Goal: Task Accomplishment & Management: Use online tool/utility

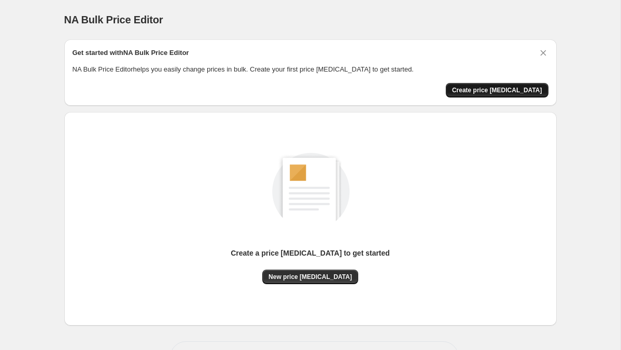
click at [522, 88] on span "Create price [MEDICAL_DATA]" at bounding box center [497, 90] width 90 height 8
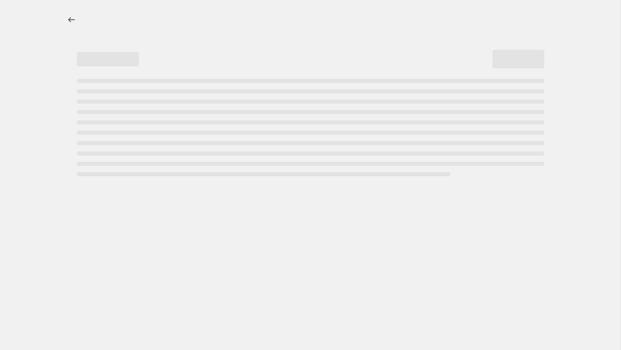
select select "percentage"
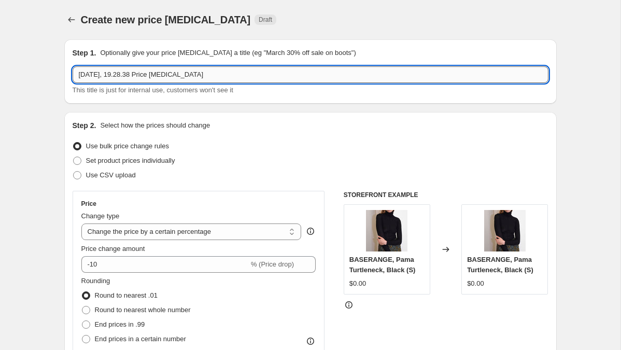
click at [232, 73] on input "[DATE], 19.28.38 Price [MEDICAL_DATA]" at bounding box center [311, 74] width 476 height 17
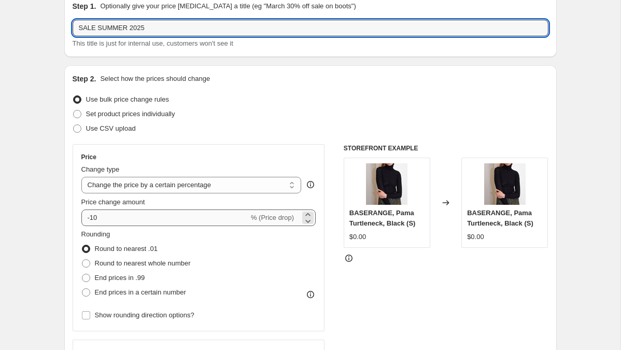
type input "SALE SUMMER 2025"
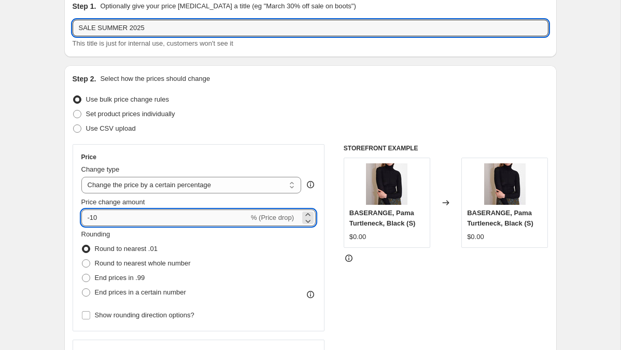
click at [102, 216] on input "-10" at bounding box center [164, 217] width 167 height 17
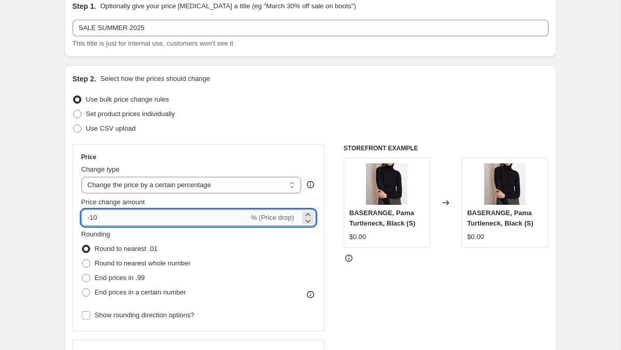
click at [102, 216] on input "-10" at bounding box center [164, 217] width 167 height 17
click at [216, 117] on div "Set product prices individually" at bounding box center [311, 114] width 476 height 15
click at [87, 217] on input "30" at bounding box center [158, 217] width 155 height 17
type input "-30"
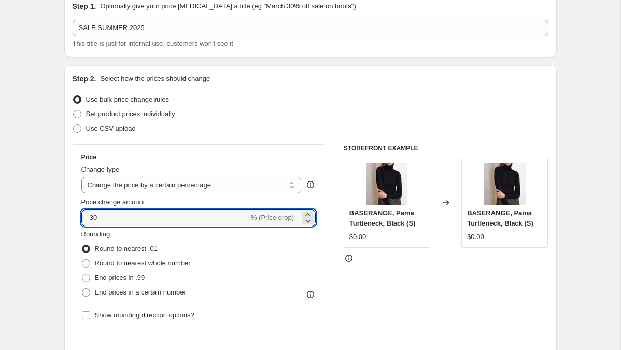
click at [264, 88] on div "Step 2. Select how the prices should change Use bulk price change rules Set pro…" at bounding box center [311, 247] width 476 height 347
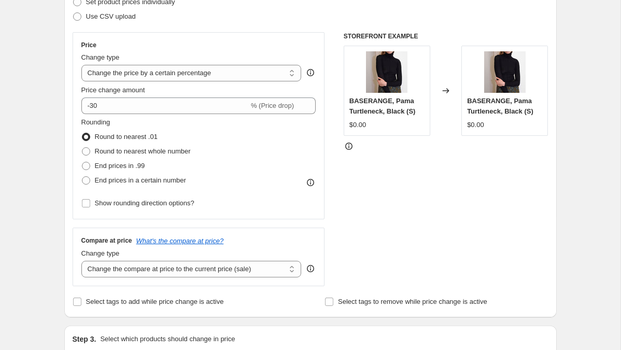
scroll to position [163, 0]
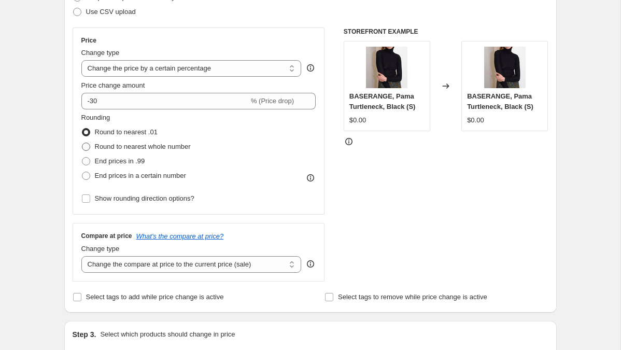
click at [167, 148] on span "Round to nearest whole number" at bounding box center [143, 146] width 96 height 8
click at [82, 143] on input "Round to nearest whole number" at bounding box center [82, 142] width 1 height 1
radio input "true"
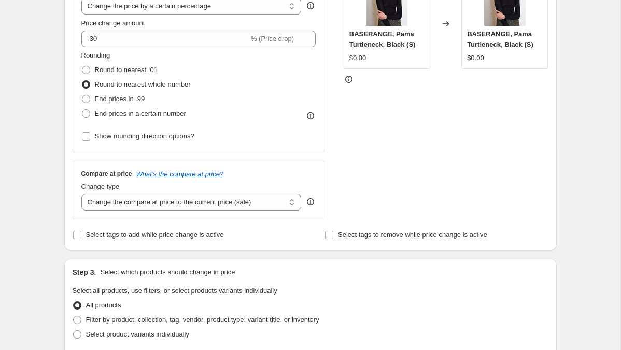
scroll to position [227, 0]
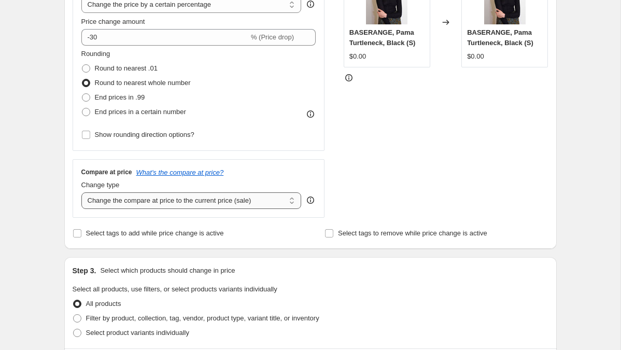
click at [150, 202] on select "Change the compare at price to the current price (sale) Change the compare at p…" at bounding box center [191, 200] width 220 height 17
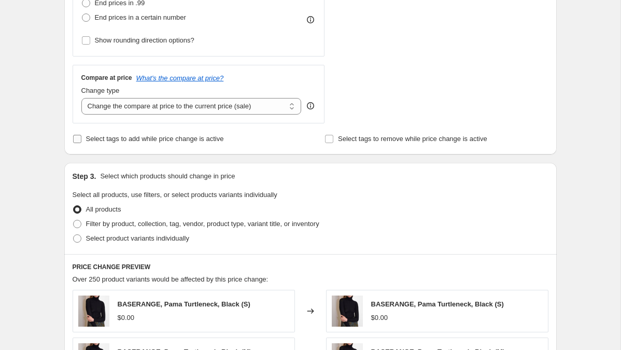
scroll to position [326, 0]
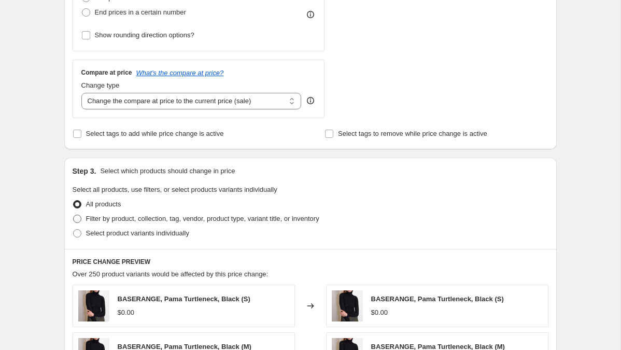
click at [78, 216] on span at bounding box center [77, 218] width 8 height 8
click at [74, 215] on input "Filter by product, collection, tag, vendor, product type, variant title, or inv…" at bounding box center [73, 214] width 1 height 1
radio input "true"
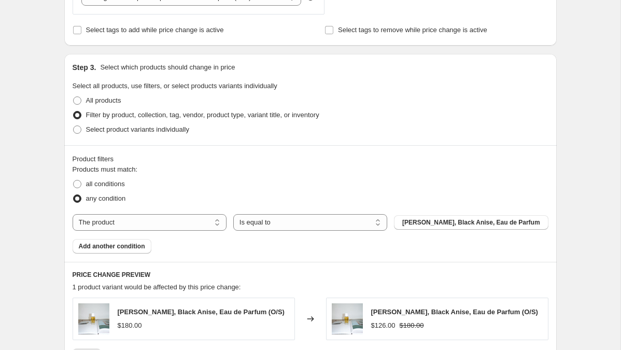
scroll to position [450, 0]
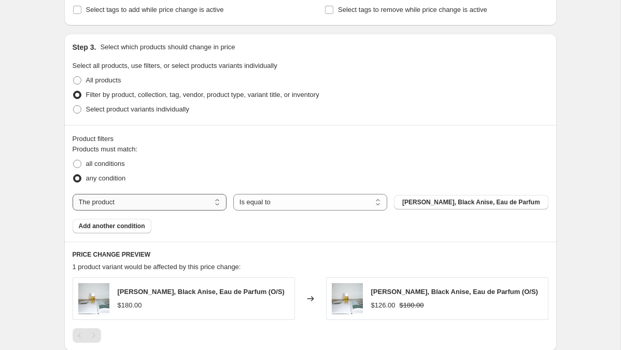
click at [150, 202] on select "The product The product's collection The product's tag The product's vendor The…" at bounding box center [150, 202] width 154 height 17
select select "tag"
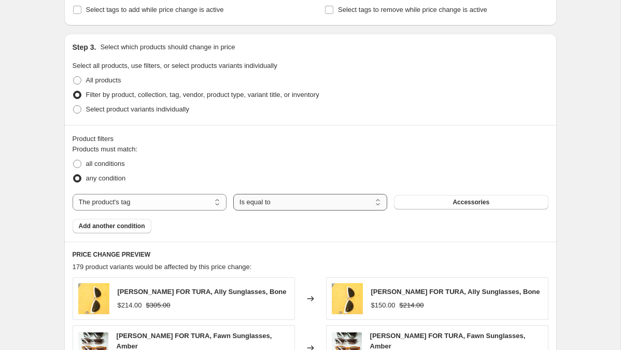
click at [292, 207] on select "Is equal to Is not equal to" at bounding box center [310, 202] width 154 height 17
click at [453, 207] on button "Accessories" at bounding box center [471, 202] width 154 height 15
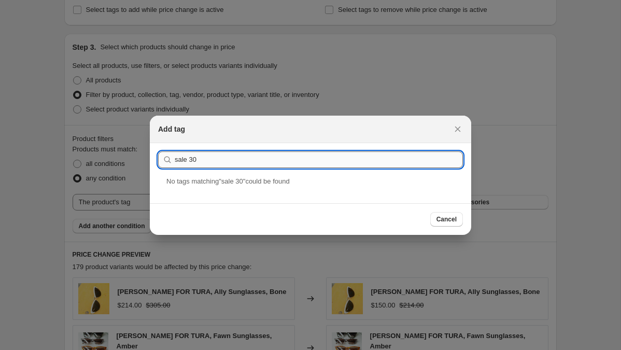
click at [189, 159] on input "sale 30" at bounding box center [319, 159] width 288 height 17
type input "sale30"
click at [194, 187] on div "SALE30" at bounding box center [310, 189] width 321 height 27
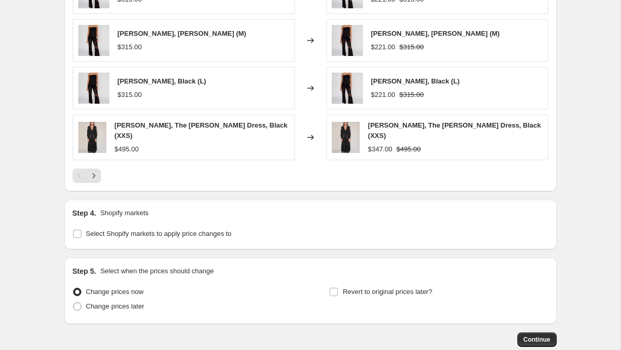
scroll to position [805, 0]
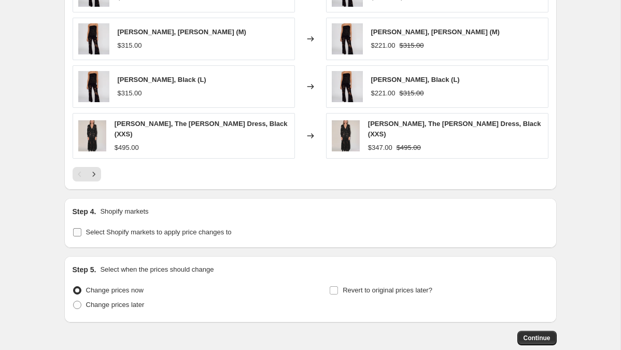
click at [163, 231] on span "Select Shopify markets to apply price changes to" at bounding box center [159, 232] width 146 height 8
click at [81, 231] on input "Select Shopify markets to apply price changes to" at bounding box center [77, 232] width 8 height 8
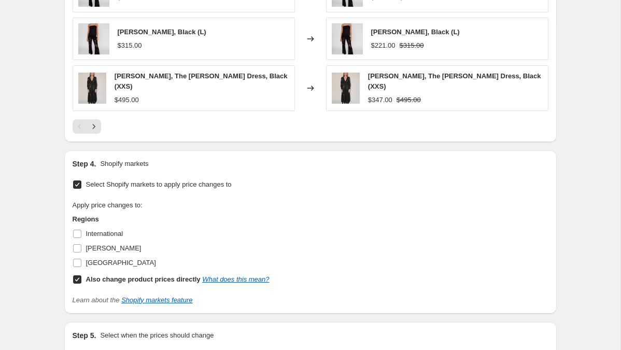
scroll to position [855, 0]
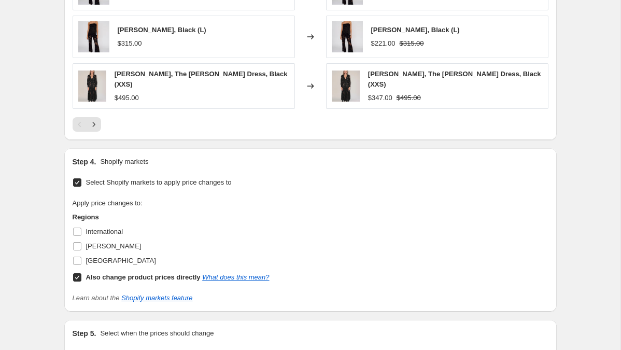
click at [165, 178] on span "Select Shopify markets to apply price changes to" at bounding box center [159, 182] width 146 height 8
click at [81, 178] on input "Select Shopify markets to apply price changes to" at bounding box center [77, 182] width 8 height 8
checkbox input "false"
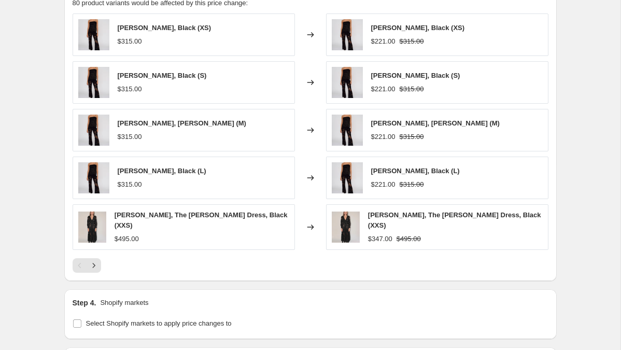
scroll to position [860, 0]
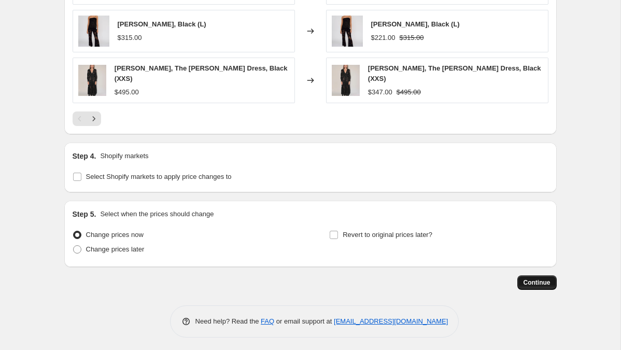
click at [545, 282] on span "Continue" at bounding box center [536, 282] width 27 height 8
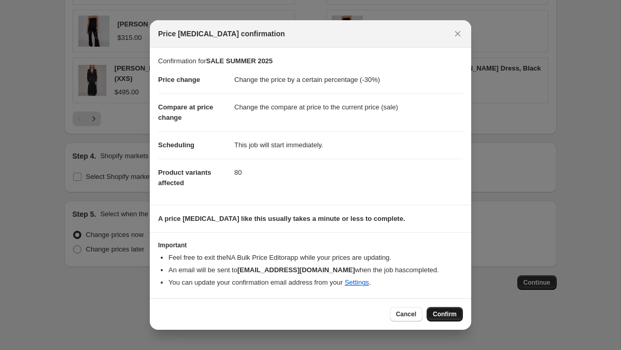
click at [445, 314] on span "Confirm" at bounding box center [445, 314] width 24 height 8
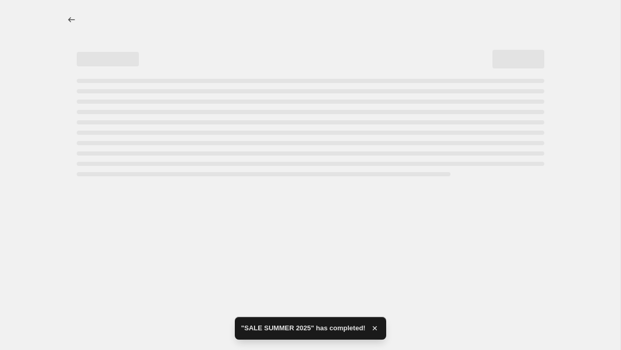
select select "percentage"
select select "tag"
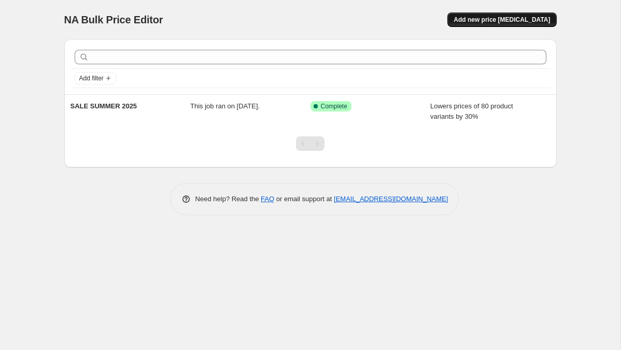
click at [511, 18] on span "Add new price [MEDICAL_DATA]" at bounding box center [501, 20] width 96 height 8
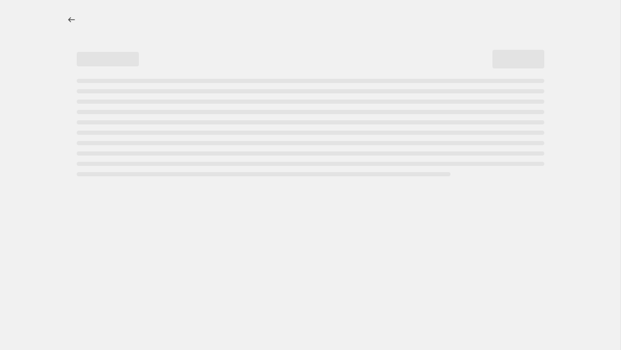
select select "percentage"
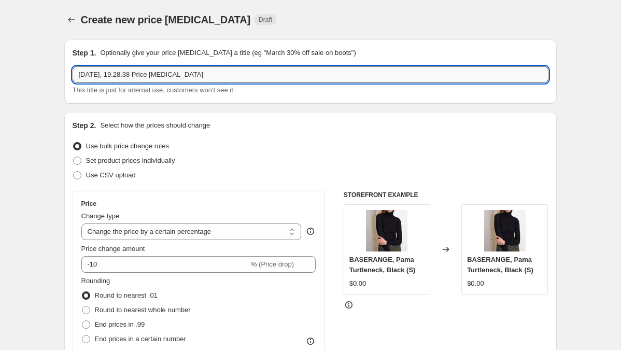
click at [114, 73] on input "[DATE], 19.28.38 Price [MEDICAL_DATA]" at bounding box center [311, 74] width 476 height 17
type input "S"
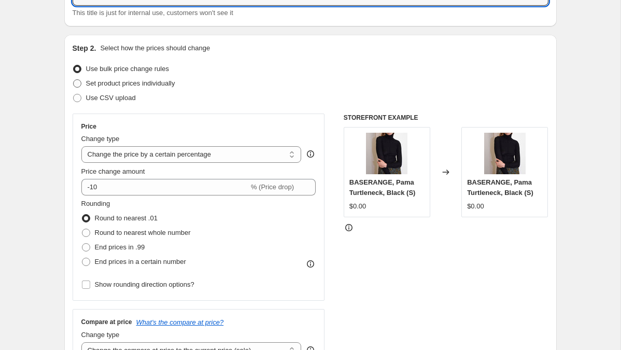
scroll to position [85, 0]
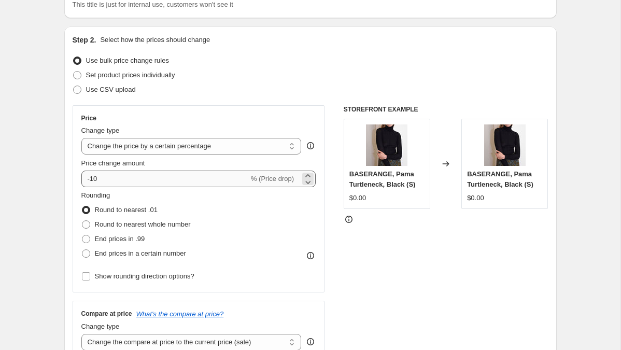
type input "SALE SUMMER 50%"
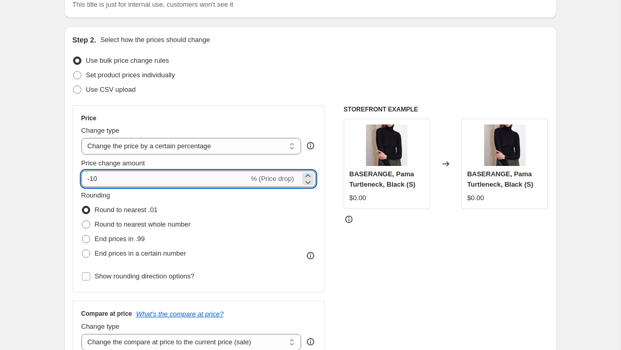
click at [99, 177] on input "-10" at bounding box center [164, 178] width 167 height 17
type input "-1"
type input "-67"
click at [145, 225] on span "Round to nearest whole number" at bounding box center [143, 224] width 96 height 8
click at [82, 221] on input "Round to nearest whole number" at bounding box center [82, 220] width 1 height 1
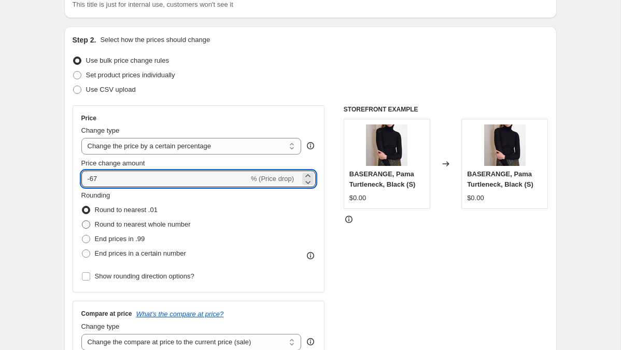
radio input "true"
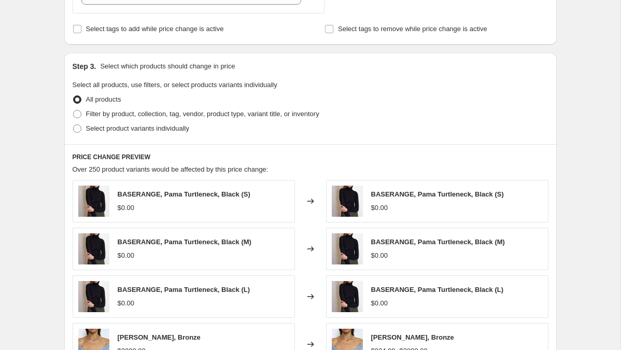
scroll to position [433, 0]
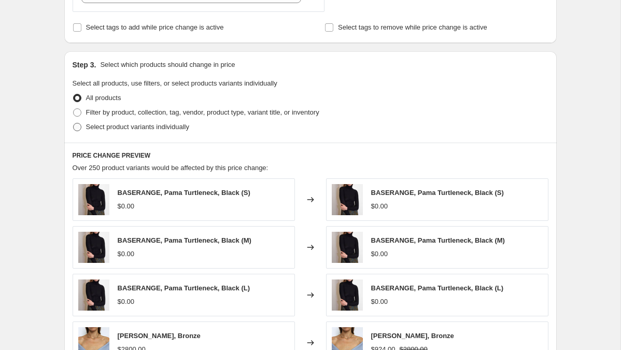
click at [122, 126] on span "Select product variants individually" at bounding box center [137, 127] width 103 height 8
click at [74, 123] on input "Select product variants individually" at bounding box center [73, 123] width 1 height 1
radio input "true"
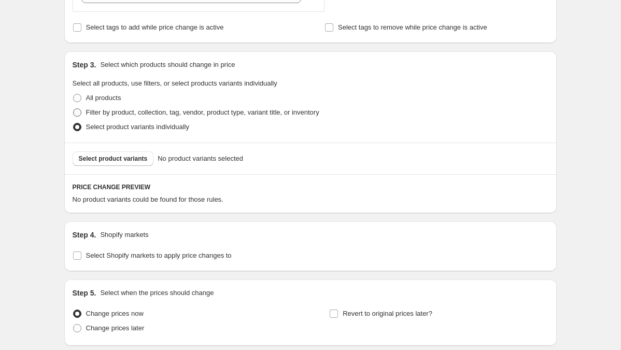
click at [148, 116] on span "Filter by product, collection, tag, vendor, product type, variant title, or inv…" at bounding box center [202, 112] width 233 height 8
click at [74, 109] on input "Filter by product, collection, tag, vendor, product type, variant title, or inv…" at bounding box center [73, 108] width 1 height 1
radio input "true"
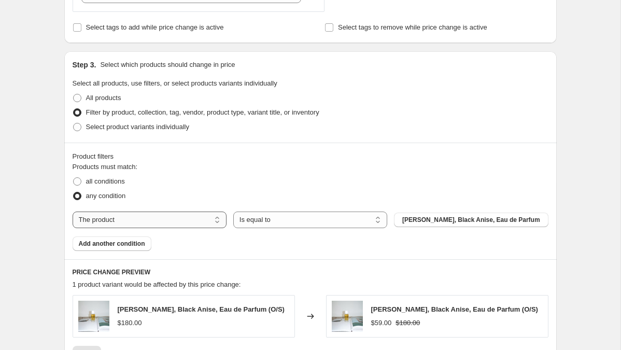
click at [161, 220] on select "The product The product's collection The product's tag The product's vendor The…" at bounding box center [150, 219] width 154 height 17
select select "tag"
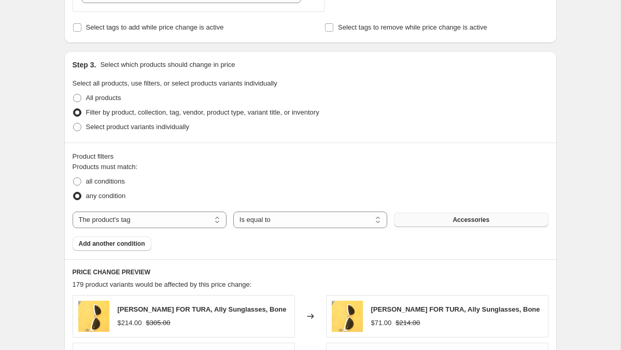
click at [452, 220] on span "Accessories" at bounding box center [470, 219] width 37 height 8
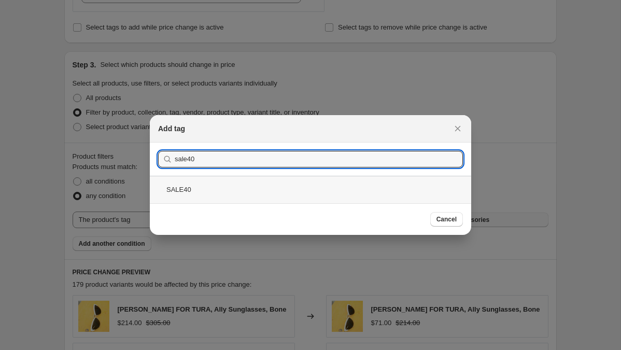
type input "sale40"
click at [179, 194] on div "SALE40" at bounding box center [310, 189] width 321 height 27
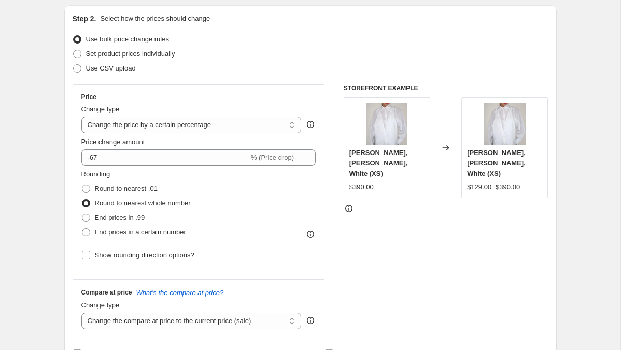
scroll to position [99, 0]
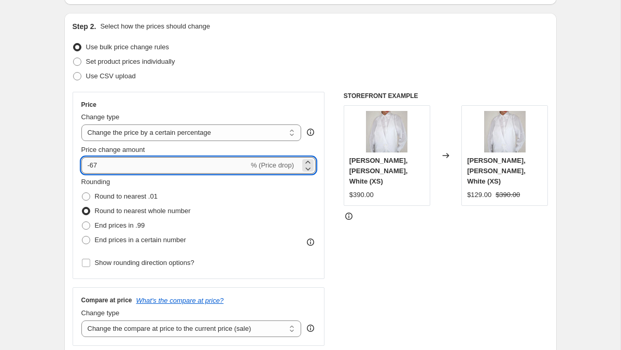
click at [104, 165] on input "-67" at bounding box center [164, 165] width 167 height 17
type input "-6"
type input "-40"
click at [398, 241] on div "STOREFRONT EXAMPLE [PERSON_NAME], [PERSON_NAME] Shirt, White (XS) $390.00 Chang…" at bounding box center [445, 219] width 205 height 254
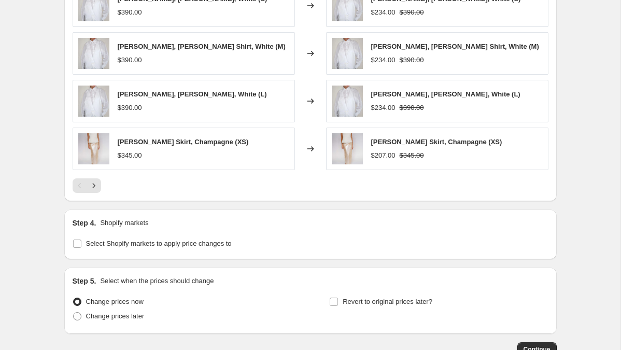
scroll to position [833, 0]
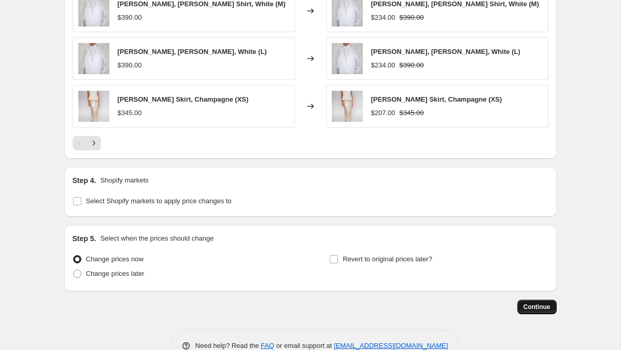
click at [539, 308] on span "Continue" at bounding box center [536, 307] width 27 height 8
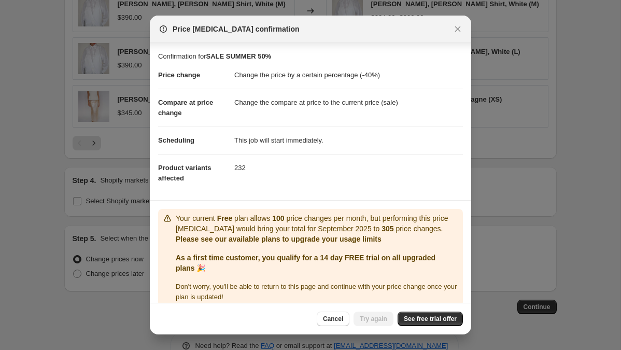
scroll to position [12, 0]
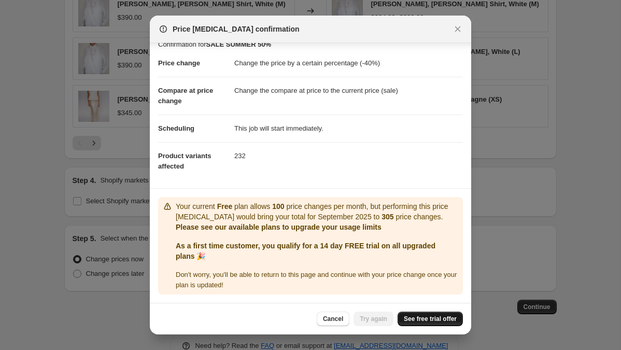
click at [432, 321] on span "See free trial offer" at bounding box center [430, 318] width 53 height 8
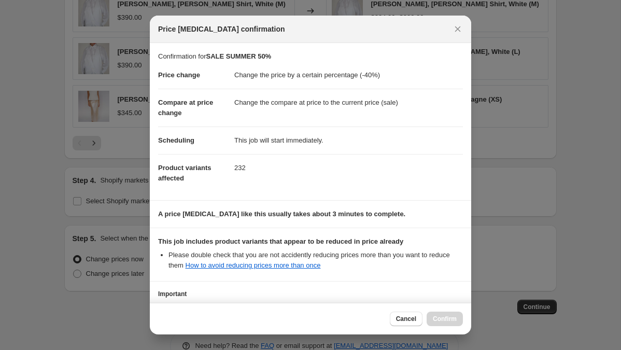
scroll to position [87, 0]
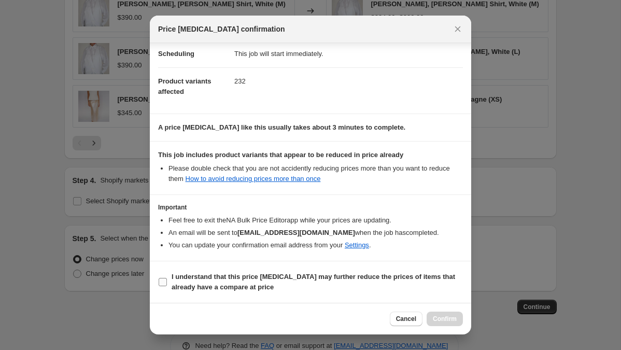
click at [165, 282] on input "I understand that this price [MEDICAL_DATA] may further reduce the prices of it…" at bounding box center [163, 282] width 8 height 8
checkbox input "true"
click at [443, 319] on span "Confirm" at bounding box center [445, 318] width 24 height 8
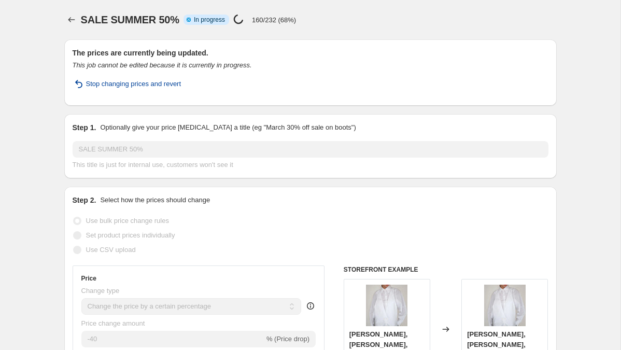
click at [146, 81] on span "Stop changing prices and revert" at bounding box center [133, 84] width 95 height 10
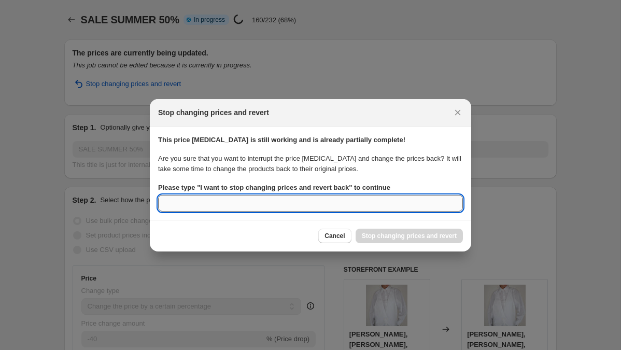
click at [275, 196] on input "Please type " I want to stop changing prices and revert back " to continue" at bounding box center [310, 203] width 305 height 17
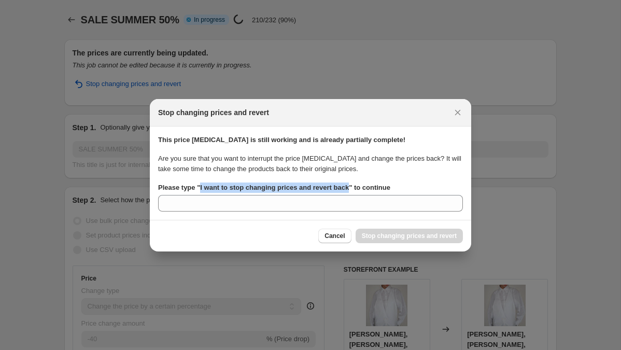
drag, startPoint x: 352, startPoint y: 188, endPoint x: 201, endPoint y: 189, distance: 151.3
click at [200, 189] on b "Please type " I want to stop changing prices and revert back " to continue" at bounding box center [274, 187] width 232 height 8
copy b "I want to stop changing prices and revert back"
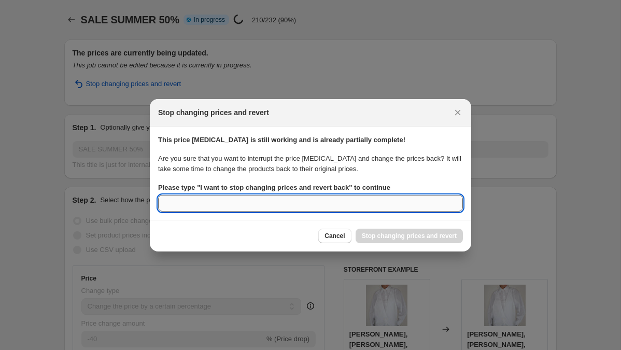
click at [211, 202] on input "Please type " I want to stop changing prices and revert back " to continue" at bounding box center [310, 203] width 305 height 17
paste input "I want to stop changing prices and revert back"
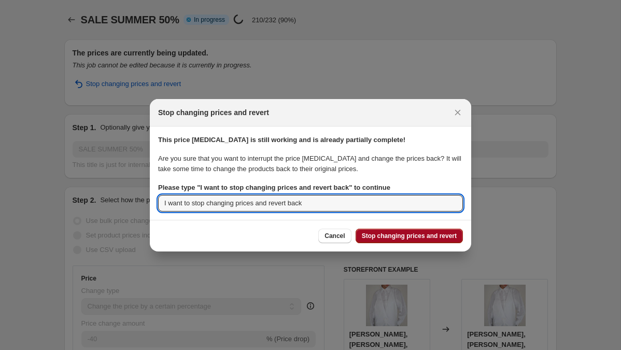
type input "I want to stop changing prices and revert back"
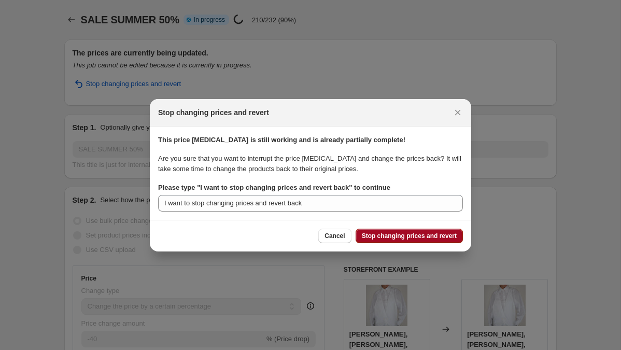
click at [438, 233] on span "Stop changing prices and revert" at bounding box center [409, 236] width 95 height 8
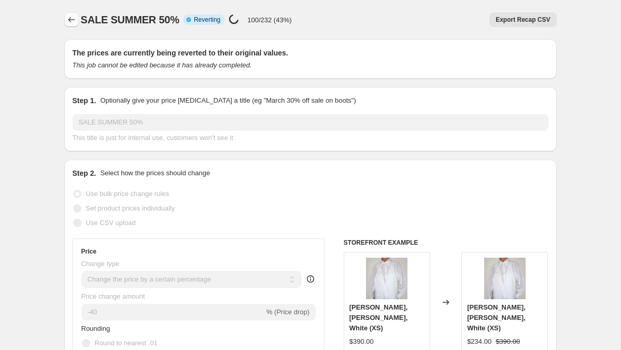
click at [70, 22] on icon "Price change jobs" at bounding box center [71, 20] width 10 height 10
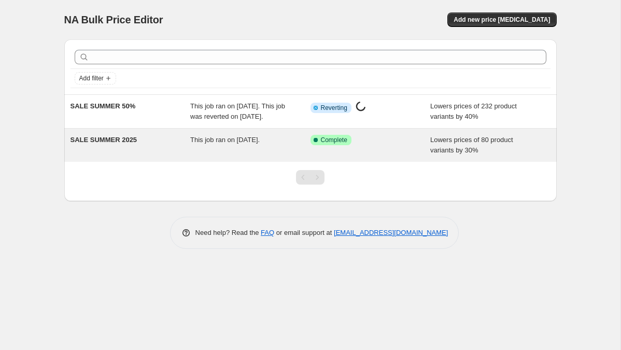
click at [105, 143] on span "SALE SUMMER 2025" at bounding box center [103, 140] width 67 height 8
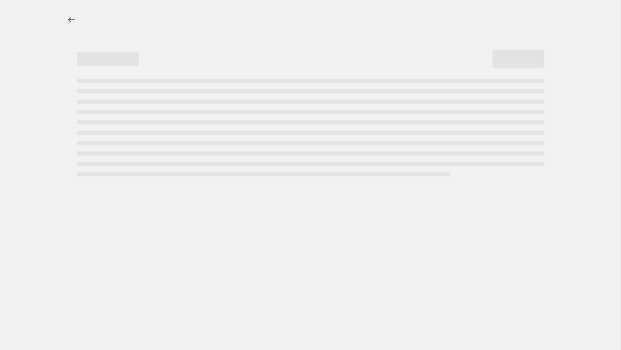
select select "percentage"
select select "tag"
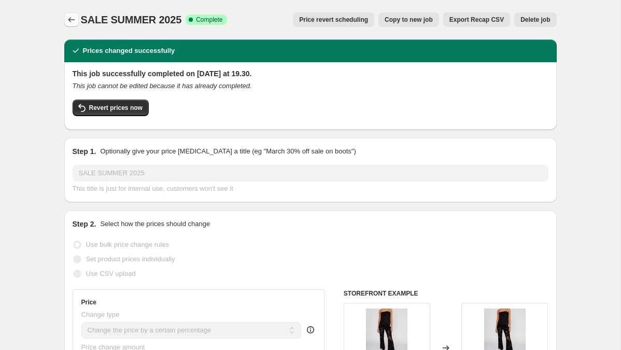
click at [69, 17] on icon "Price change jobs" at bounding box center [71, 20] width 10 height 10
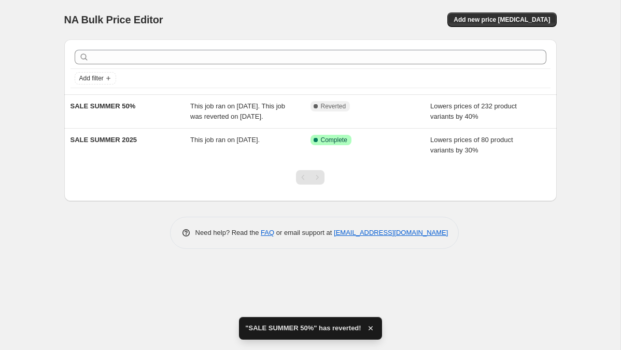
click at [127, 113] on div "SALE SUMMER 50%" at bounding box center [130, 111] width 120 height 21
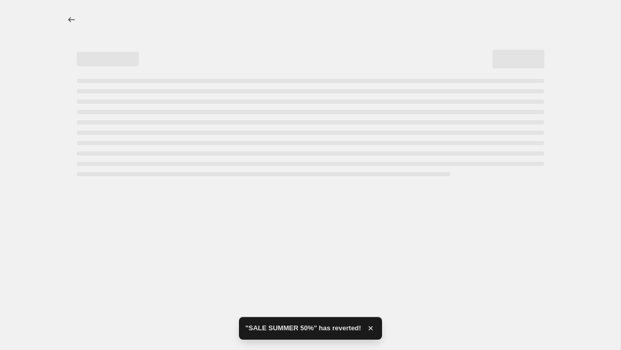
select select "percentage"
select select "tag"
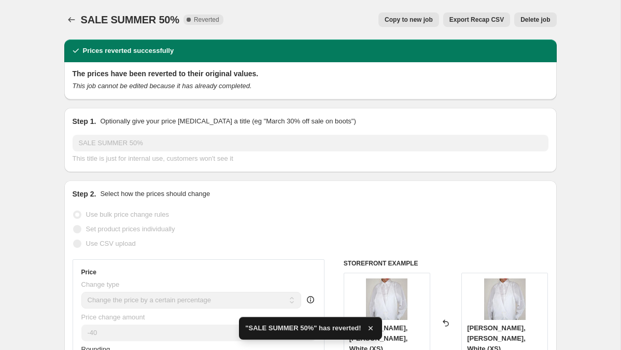
click at [535, 22] on span "Delete job" at bounding box center [535, 20] width 30 height 8
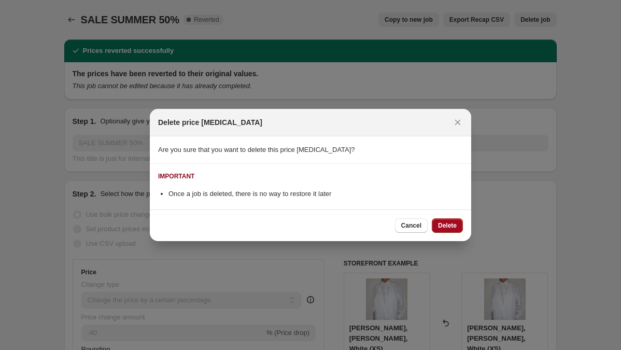
click at [452, 222] on span "Delete" at bounding box center [447, 225] width 19 height 8
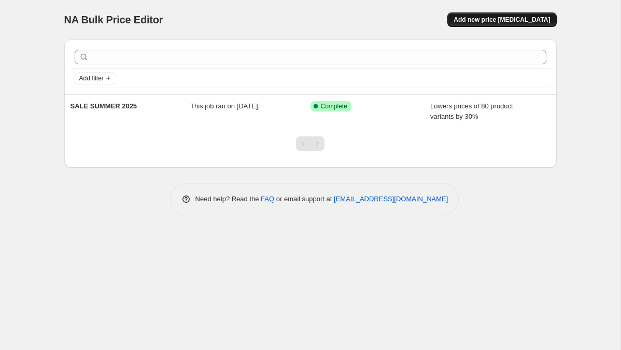
click at [510, 16] on span "Add new price [MEDICAL_DATA]" at bounding box center [501, 20] width 96 height 8
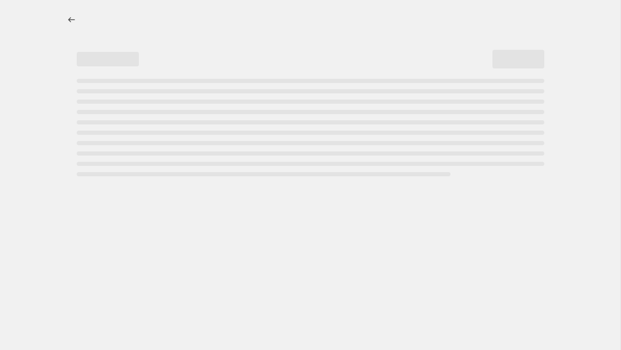
select select "percentage"
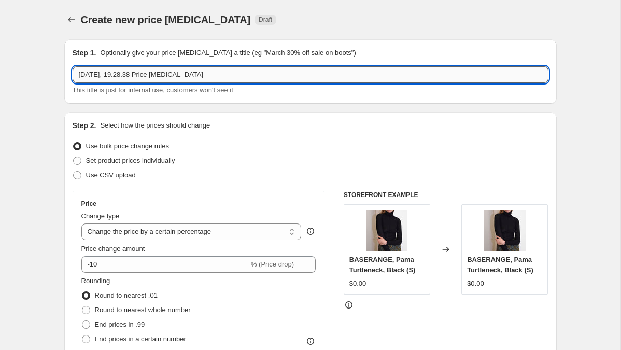
click at [115, 75] on input "[DATE], 19.28.38 Price [MEDICAL_DATA]" at bounding box center [311, 74] width 476 height 17
click at [116, 76] on input "[DATE], 19.28.38 Price [MEDICAL_DATA]" at bounding box center [311, 74] width 476 height 17
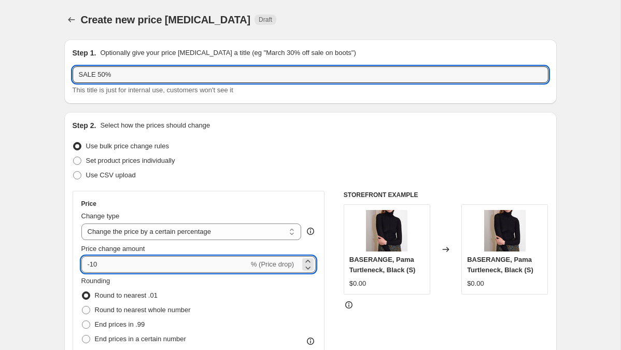
click at [104, 267] on input "-10" at bounding box center [164, 264] width 167 height 17
click at [99, 75] on input "SALE 50%" at bounding box center [311, 74] width 476 height 17
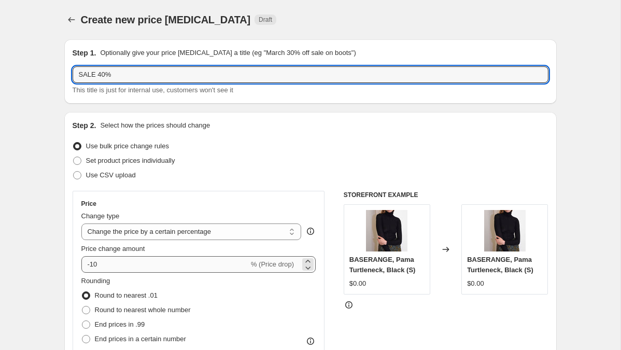
type input "SALE 40%"
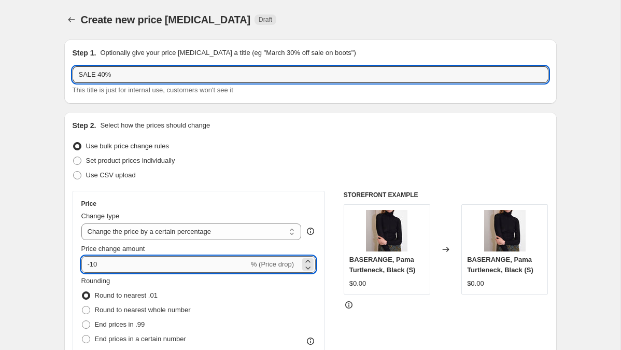
click at [101, 266] on input "-10" at bounding box center [164, 264] width 167 height 17
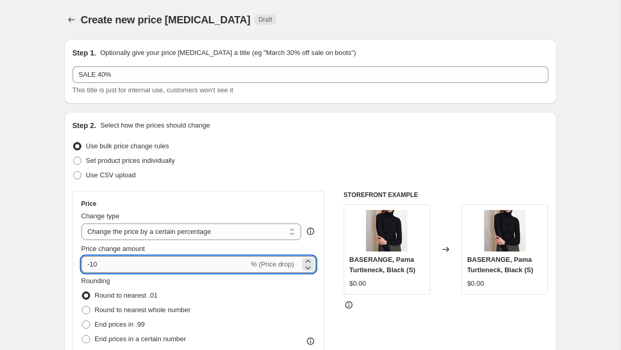
type input "-1"
type input "-40"
click at [316, 143] on div "Use bulk price change rules" at bounding box center [311, 146] width 476 height 15
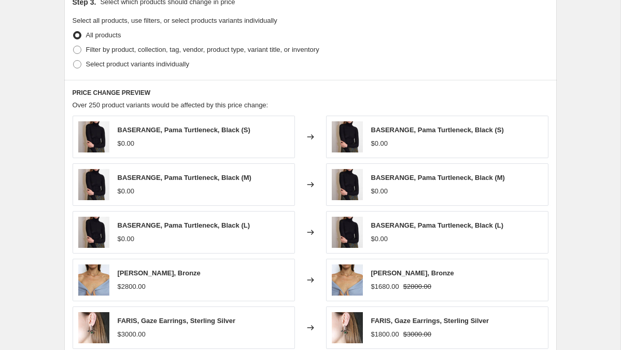
scroll to position [490, 0]
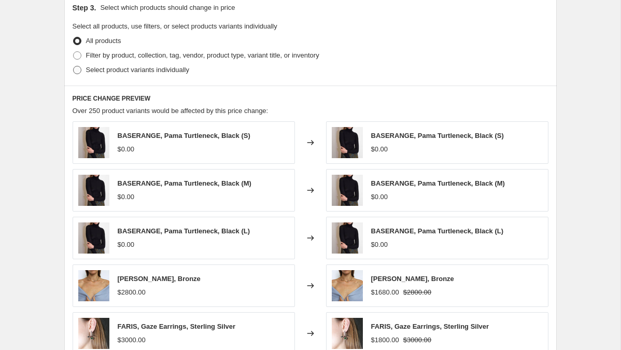
click at [122, 73] on span "Select product variants individually" at bounding box center [137, 70] width 103 height 8
click at [74, 66] on input "Select product variants individually" at bounding box center [73, 66] width 1 height 1
radio input "true"
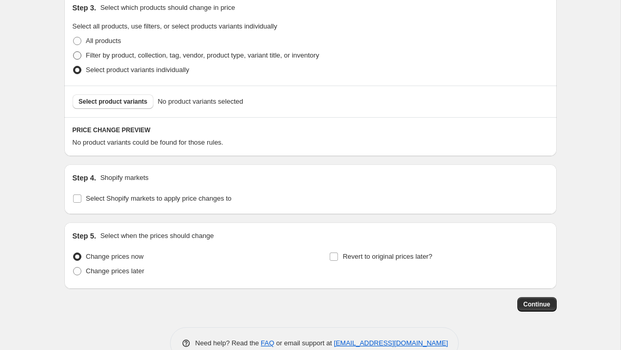
click at [123, 61] on label "Filter by product, collection, tag, vendor, product type, variant title, or inv…" at bounding box center [196, 55] width 247 height 15
click at [74, 52] on input "Filter by product, collection, tag, vendor, product type, variant title, or inv…" at bounding box center [73, 51] width 1 height 1
radio input "true"
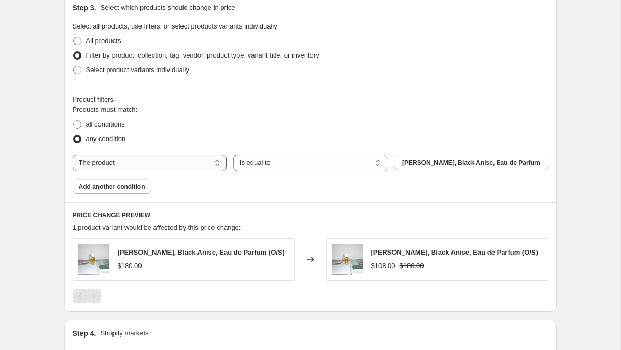
click at [116, 169] on select "The product The product's collection The product's tag The product's vendor The…" at bounding box center [150, 162] width 154 height 17
select select "tag"
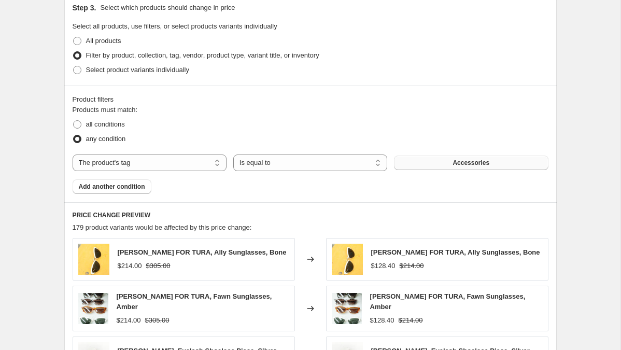
click at [456, 162] on span "Accessories" at bounding box center [470, 163] width 37 height 8
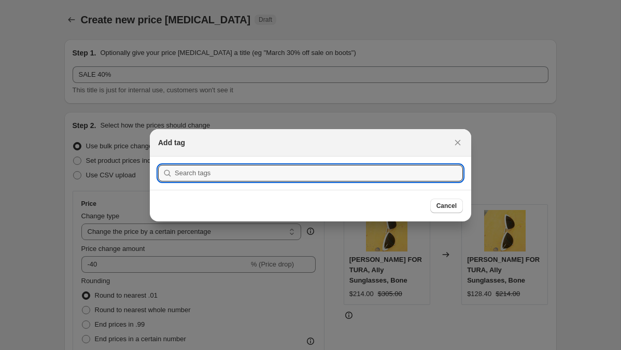
scroll to position [0, 0]
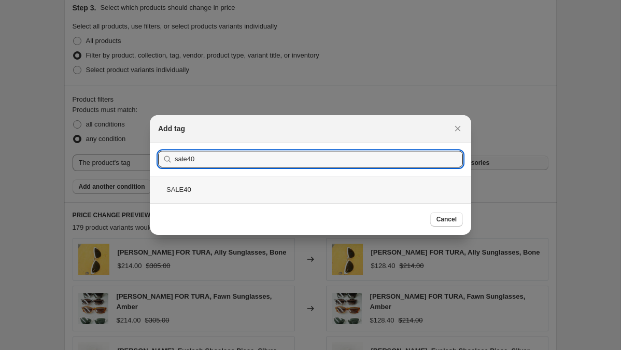
type input "sale40"
click at [256, 201] on div "SALE40" at bounding box center [310, 189] width 321 height 27
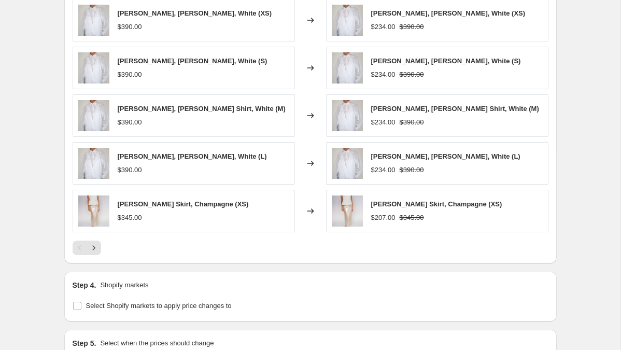
scroll to position [860, 0]
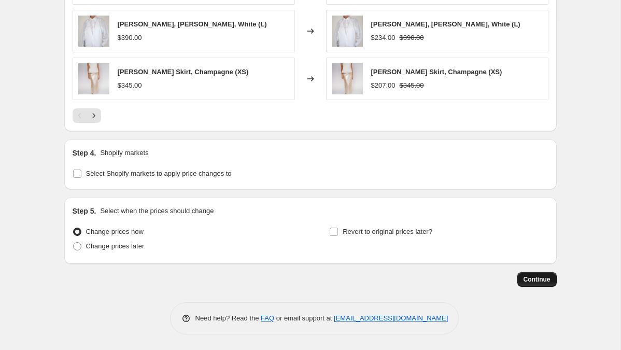
click at [539, 276] on span "Continue" at bounding box center [536, 279] width 27 height 8
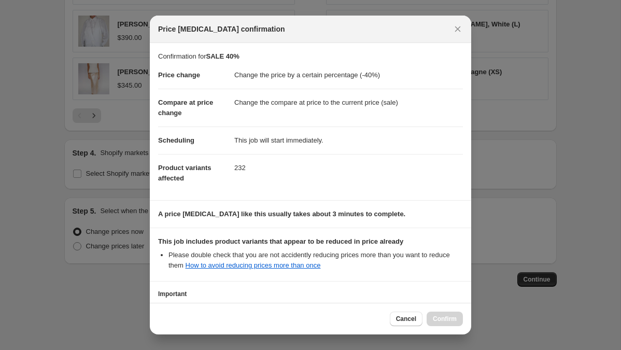
scroll to position [87, 0]
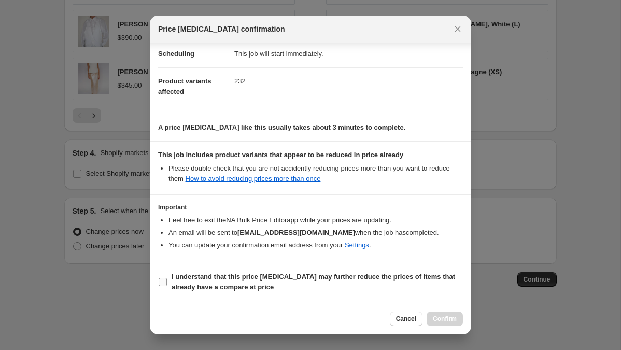
click at [268, 284] on b "I understand that this price [MEDICAL_DATA] may further reduce the prices of it…" at bounding box center [312, 281] width 283 height 18
click at [167, 284] on input "I understand that this price [MEDICAL_DATA] may further reduce the prices of it…" at bounding box center [163, 282] width 8 height 8
checkbox input "true"
click at [305, 209] on h3 "Important" at bounding box center [310, 207] width 305 height 8
click at [456, 31] on icon "Close" at bounding box center [457, 29] width 10 height 10
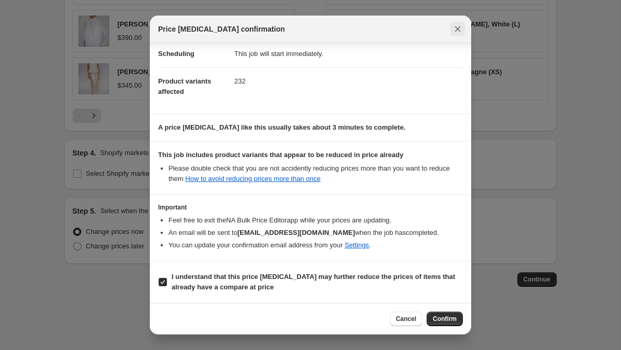
scroll to position [860, 0]
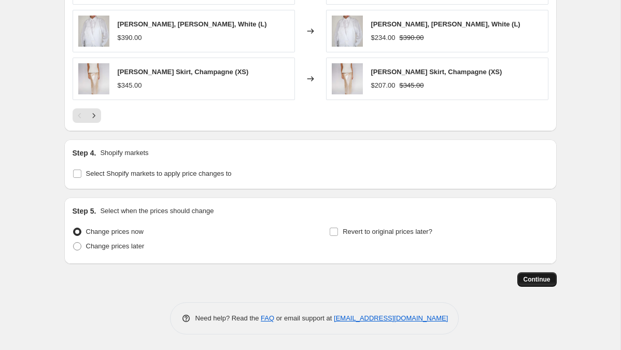
click at [534, 277] on span "Continue" at bounding box center [536, 279] width 27 height 8
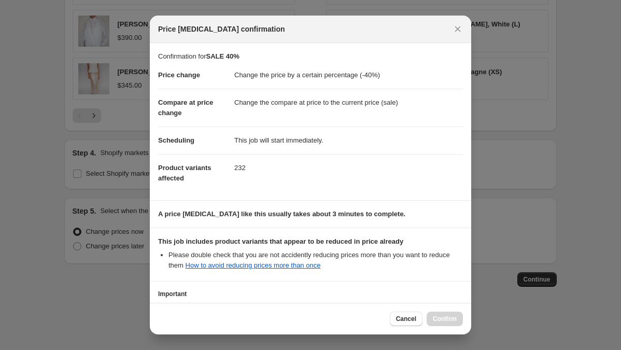
scroll to position [87, 0]
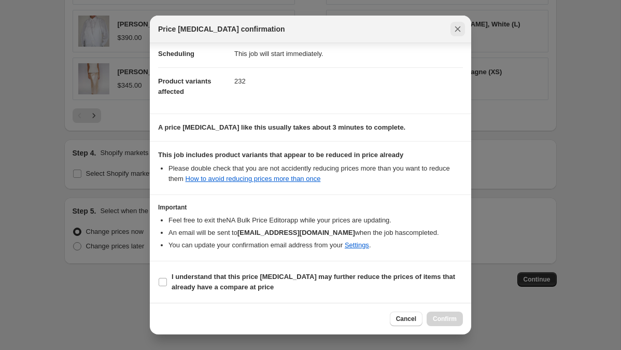
click at [455, 32] on icon "Close" at bounding box center [458, 29] width 6 height 6
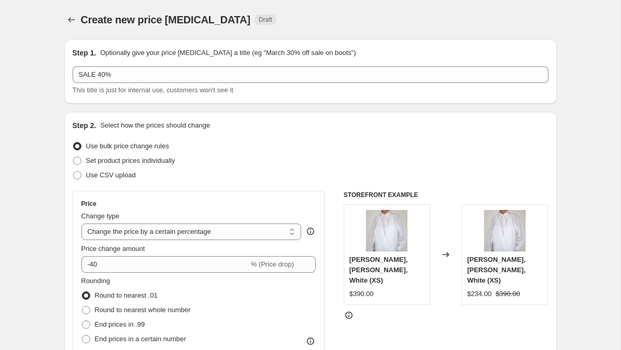
scroll to position [860, 0]
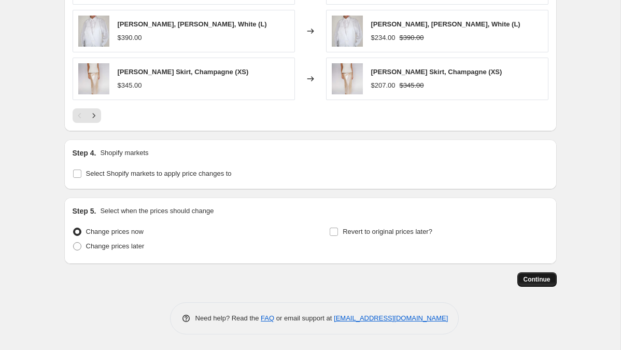
click at [524, 279] on span "Continue" at bounding box center [536, 279] width 27 height 8
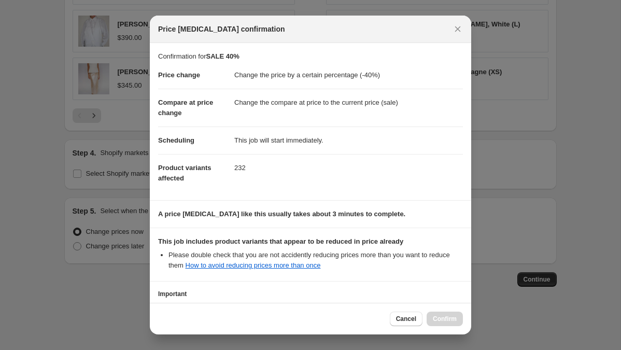
scroll to position [87, 0]
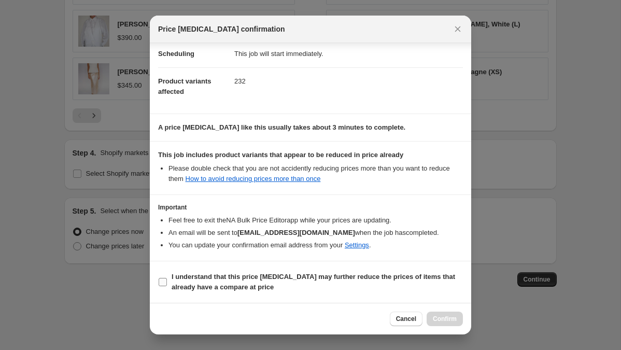
click at [189, 270] on label "I understand that this price [MEDICAL_DATA] may further reduce the prices of it…" at bounding box center [310, 281] width 305 height 25
click at [167, 278] on input "I understand that this price [MEDICAL_DATA] may further reduce the prices of it…" at bounding box center [163, 282] width 8 height 8
checkbox input "true"
click at [446, 319] on span "Confirm" at bounding box center [445, 318] width 24 height 8
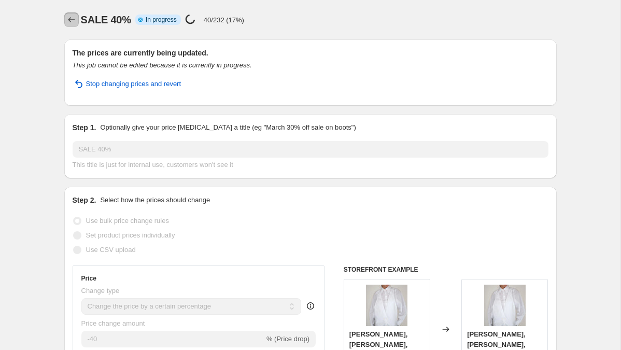
click at [68, 20] on icon "Price change jobs" at bounding box center [71, 20] width 10 height 10
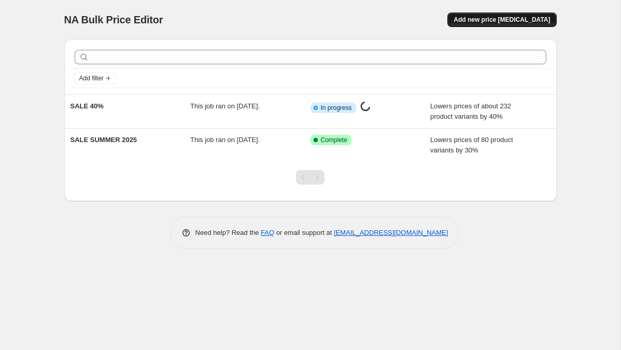
click at [494, 23] on span "Add new price [MEDICAL_DATA]" at bounding box center [501, 20] width 96 height 8
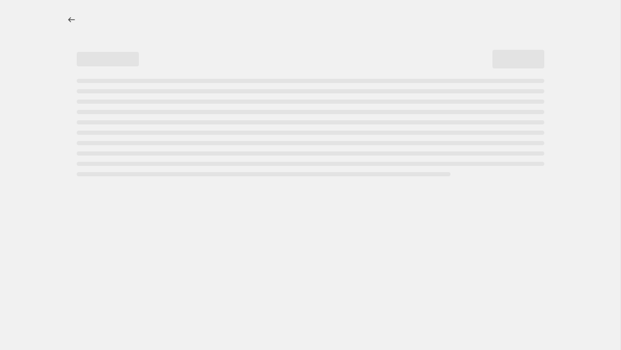
select select "percentage"
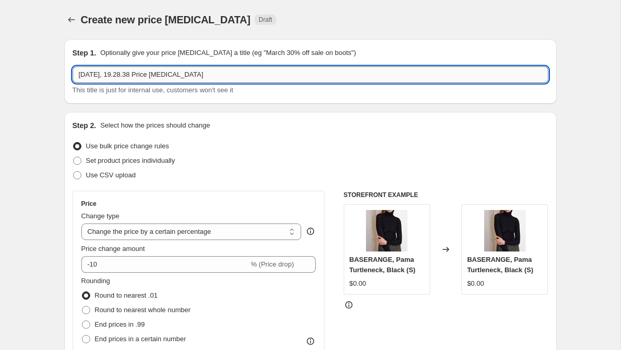
click at [208, 76] on input "[DATE], 19.28.38 Price [MEDICAL_DATA]" at bounding box center [311, 74] width 476 height 17
click at [208, 75] on input "[DATE], 19.28.38 Price [MEDICAL_DATA]" at bounding box center [311, 74] width 476 height 17
type input "SALE50"
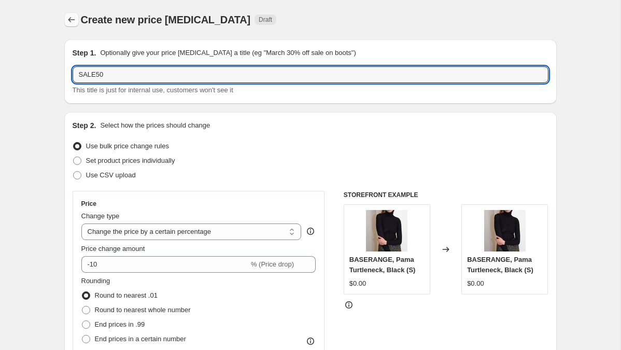
click at [70, 16] on icon "Price change jobs" at bounding box center [71, 20] width 10 height 10
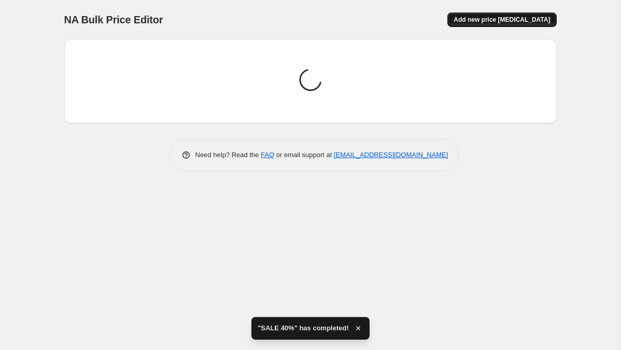
click at [507, 21] on span "Add new price [MEDICAL_DATA]" at bounding box center [501, 20] width 96 height 8
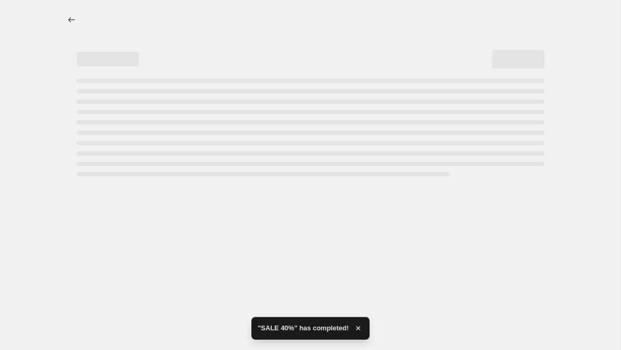
select select "percentage"
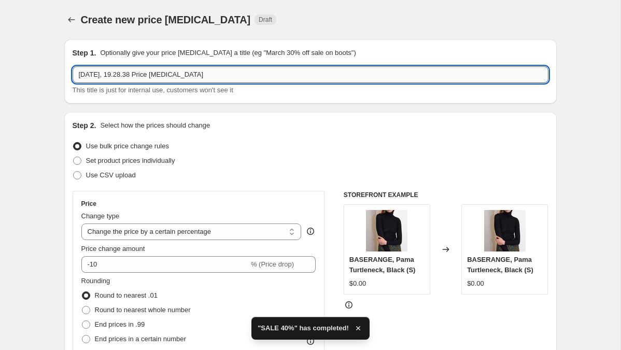
click at [141, 73] on input "[DATE], 19.28.38 Price [MEDICAL_DATA]" at bounding box center [311, 74] width 476 height 17
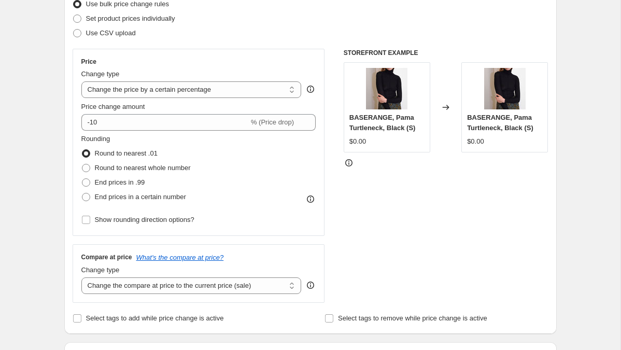
scroll to position [191, 0]
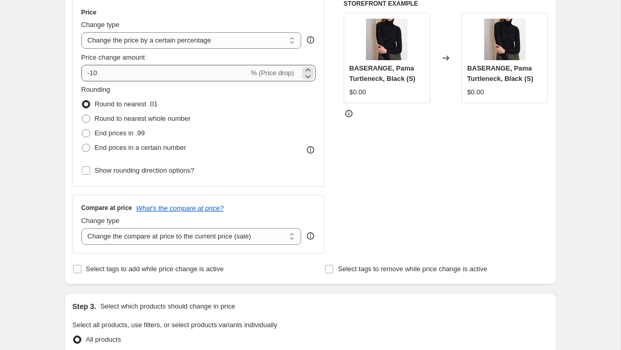
type input "SALE50"
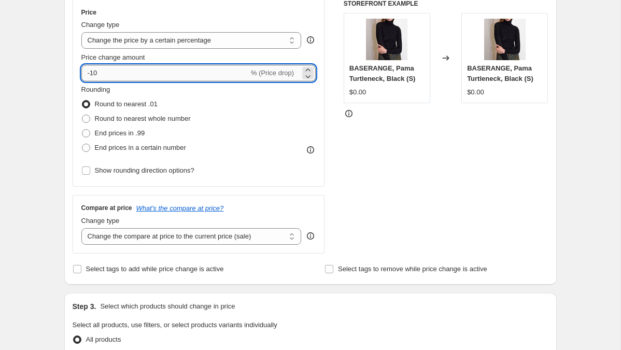
click at [108, 71] on input "-10" at bounding box center [164, 73] width 167 height 17
type input "-1"
type input "-50"
click at [393, 149] on div "STOREFRONT EXAMPLE BASERANGE, Pama Turtleneck, Black (S) $0.00 Changed to BASER…" at bounding box center [445, 126] width 205 height 254
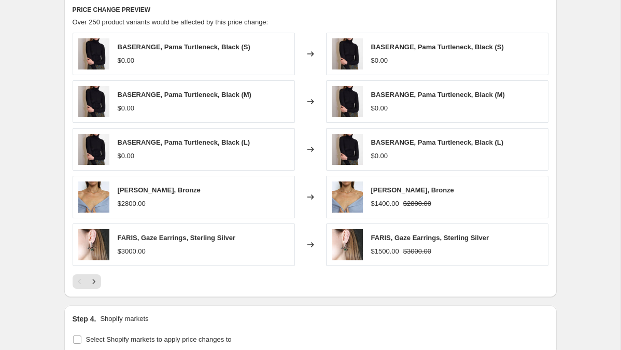
scroll to position [398, 0]
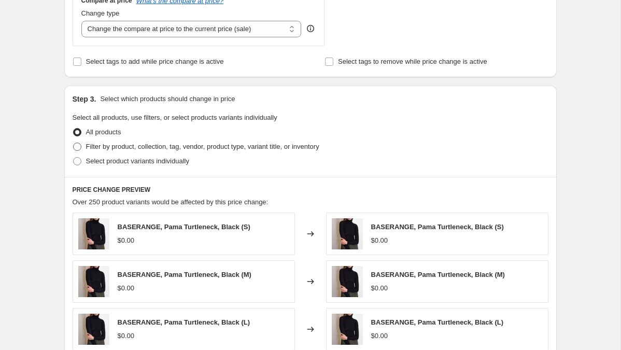
click at [123, 148] on span "Filter by product, collection, tag, vendor, product type, variant title, or inv…" at bounding box center [202, 146] width 233 height 8
click at [74, 143] on input "Filter by product, collection, tag, vendor, product type, variant title, or inv…" at bounding box center [73, 142] width 1 height 1
radio input "true"
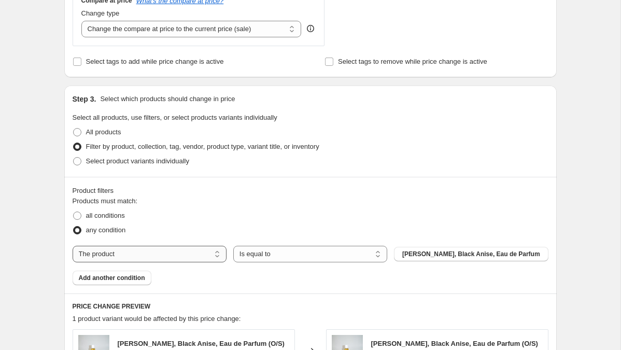
click at [161, 261] on select "The product The product's collection The product's tag The product's vendor The…" at bounding box center [150, 254] width 154 height 17
select select "tag"
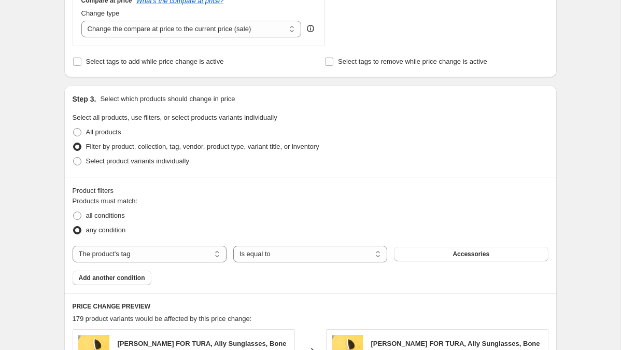
click at [451, 254] on button "Accessories" at bounding box center [471, 254] width 154 height 15
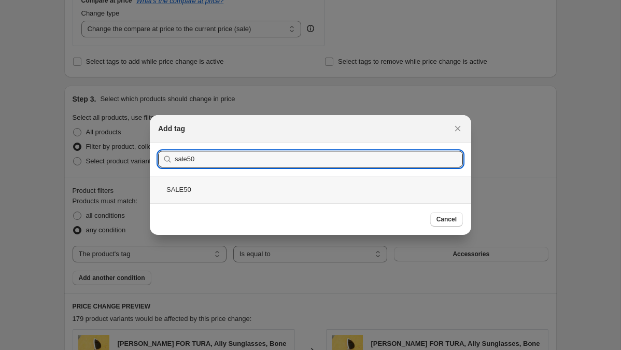
type input "sale50"
click at [285, 192] on div "SALE50" at bounding box center [310, 189] width 321 height 27
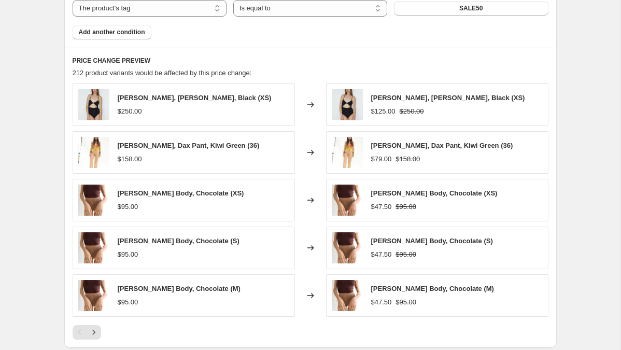
scroll to position [860, 0]
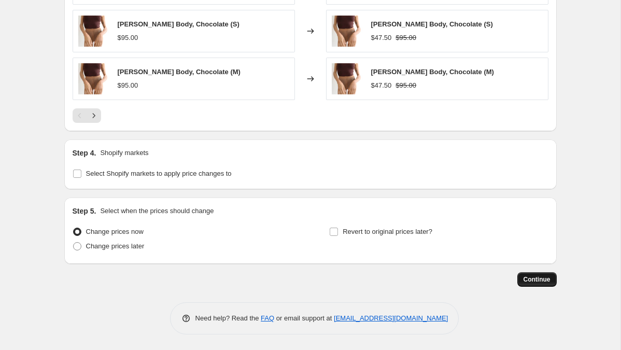
click at [537, 279] on span "Continue" at bounding box center [536, 279] width 27 height 8
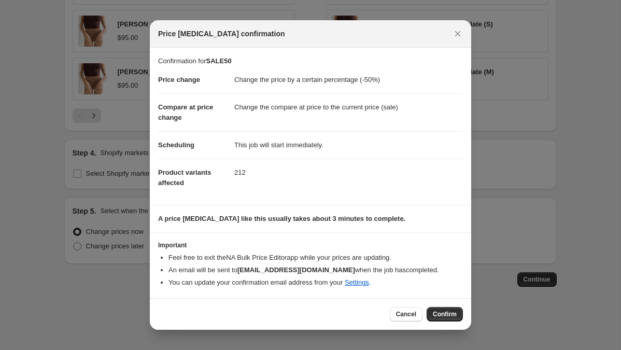
click at [442, 314] on span "Confirm" at bounding box center [445, 314] width 24 height 8
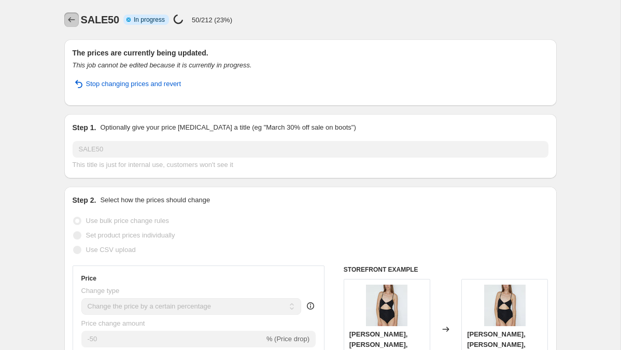
click at [70, 22] on icon "Price change jobs" at bounding box center [71, 20] width 10 height 10
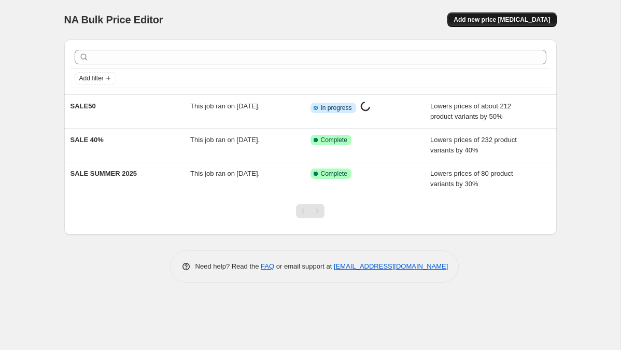
click at [521, 16] on span "Add new price [MEDICAL_DATA]" at bounding box center [501, 20] width 96 height 8
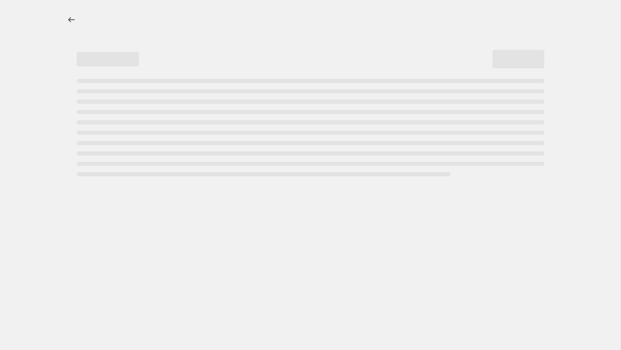
select select "percentage"
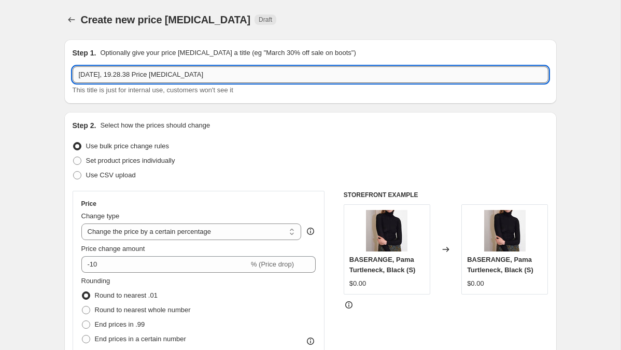
click at [129, 76] on input "[DATE], 19.28.38 Price [MEDICAL_DATA]" at bounding box center [311, 74] width 476 height 17
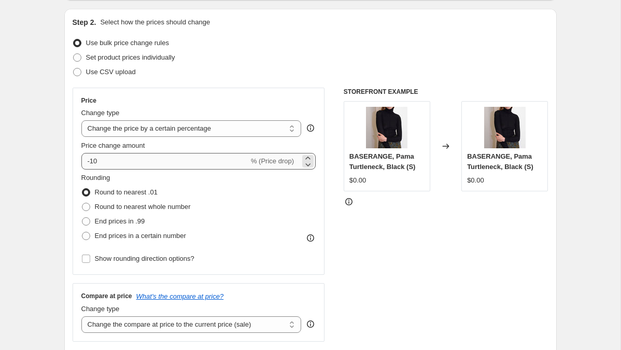
type input "SALE 60%"
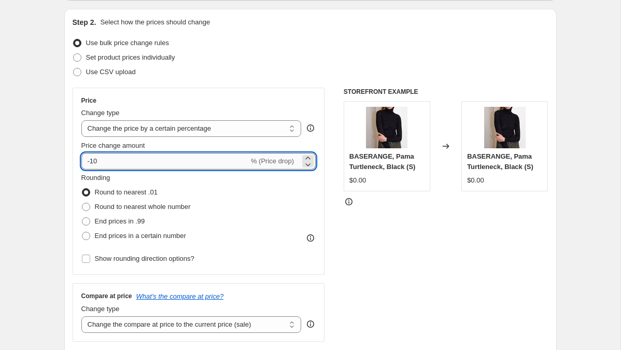
click at [105, 157] on input "-10" at bounding box center [164, 161] width 167 height 17
type input "-1"
type input "-60"
click at [410, 254] on div "STOREFRONT EXAMPLE BASERANGE, Pama Turtleneck, Black (S) $0.00 Changed to BASER…" at bounding box center [445, 215] width 205 height 254
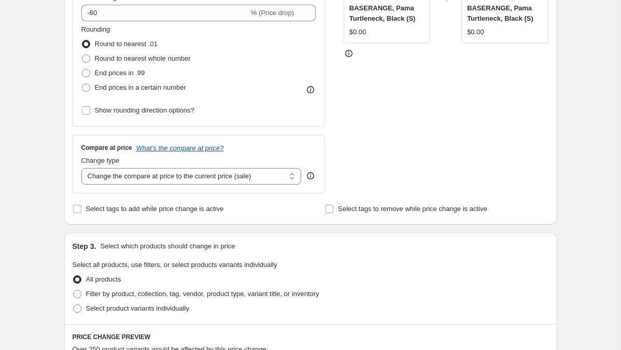
scroll to position [252, 0]
click at [154, 60] on span "Round to nearest whole number" at bounding box center [143, 58] width 96 height 8
click at [82, 54] on input "Round to nearest whole number" at bounding box center [82, 54] width 1 height 1
radio input "true"
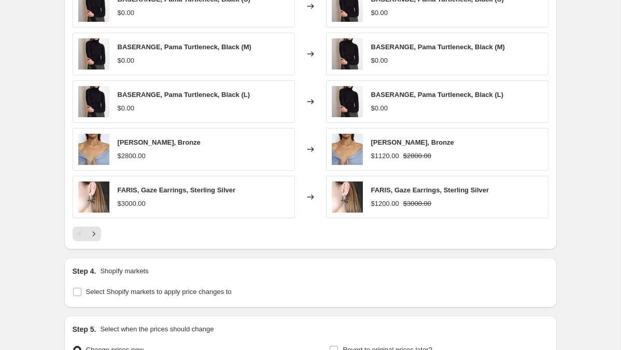
scroll to position [0, 0]
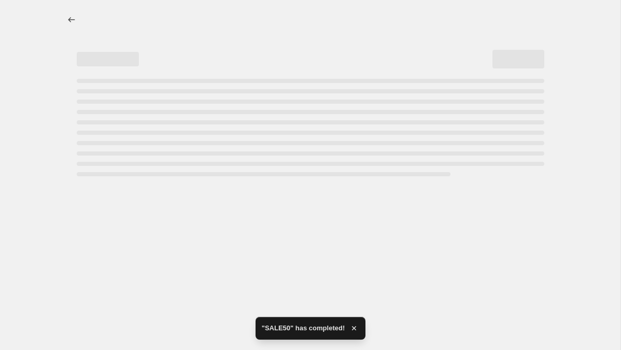
select select "percentage"
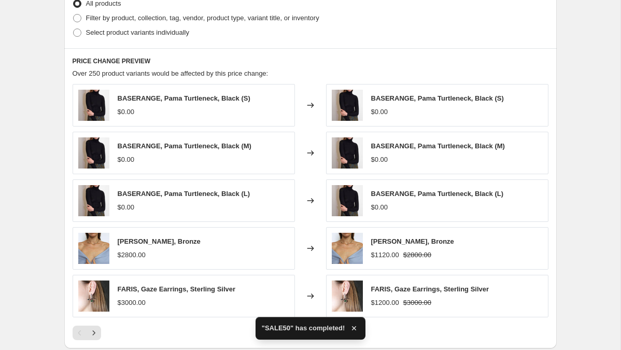
scroll to position [415, 0]
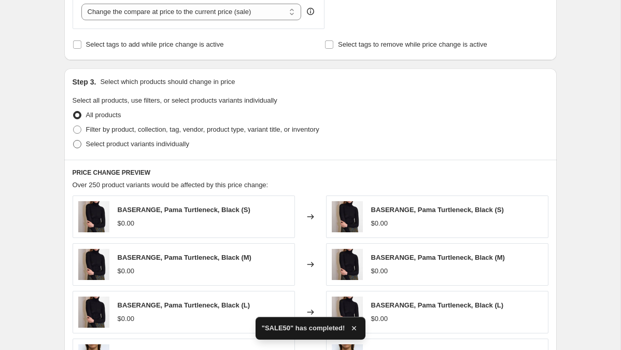
click at [104, 143] on span "Select product variants individually" at bounding box center [137, 144] width 103 height 8
click at [74, 140] on input "Select product variants individually" at bounding box center [73, 140] width 1 height 1
radio input "true"
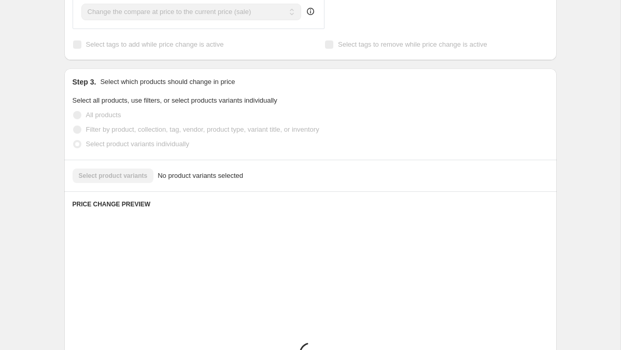
click at [100, 131] on span "Filter by product, collection, tag, vendor, product type, variant title, or inv…" at bounding box center [202, 129] width 233 height 8
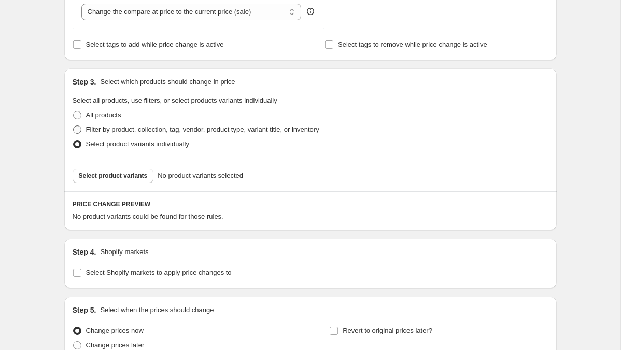
click at [106, 128] on span "Filter by product, collection, tag, vendor, product type, variant title, or inv…" at bounding box center [202, 129] width 233 height 8
click at [74, 126] on input "Filter by product, collection, tag, vendor, product type, variant title, or inv…" at bounding box center [73, 125] width 1 height 1
radio input "true"
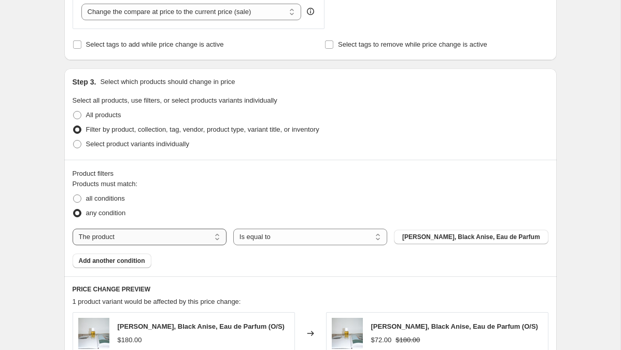
click at [135, 239] on select "The product The product's collection The product's tag The product's vendor The…" at bounding box center [150, 236] width 154 height 17
select select "tag"
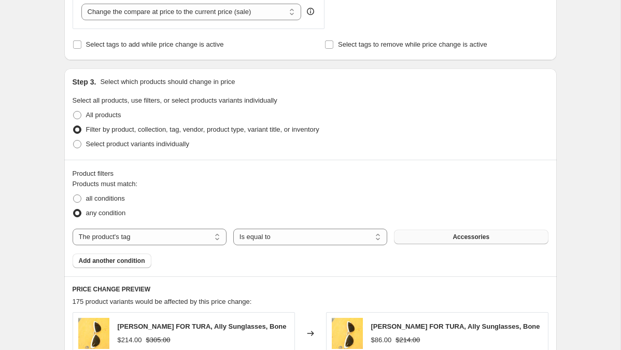
click at [463, 241] on button "Accessories" at bounding box center [471, 236] width 154 height 15
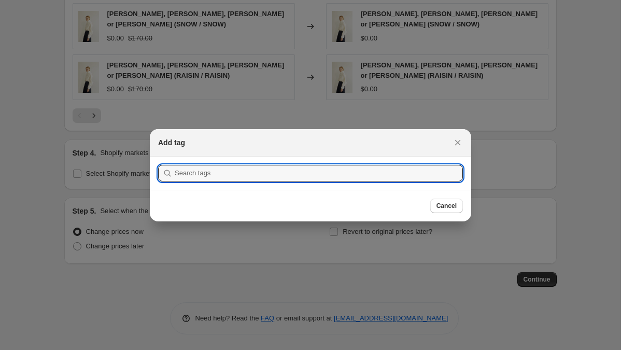
scroll to position [0, 0]
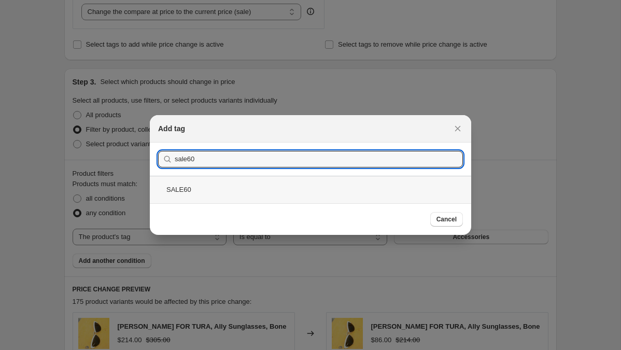
type input "sale60"
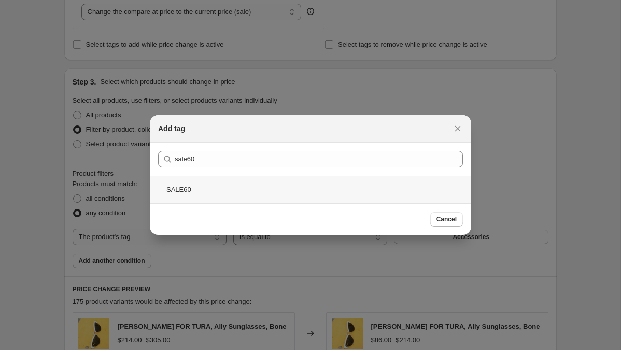
click at [210, 194] on div "SALE60" at bounding box center [310, 189] width 321 height 27
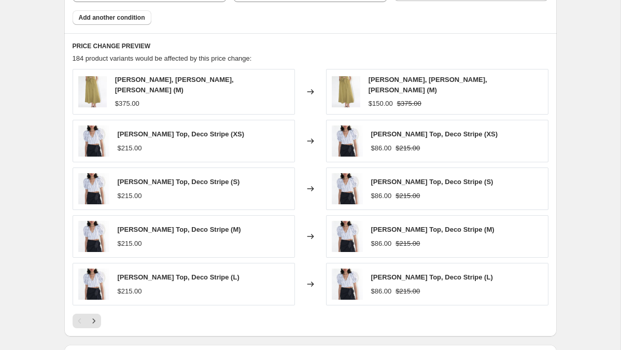
scroll to position [860, 0]
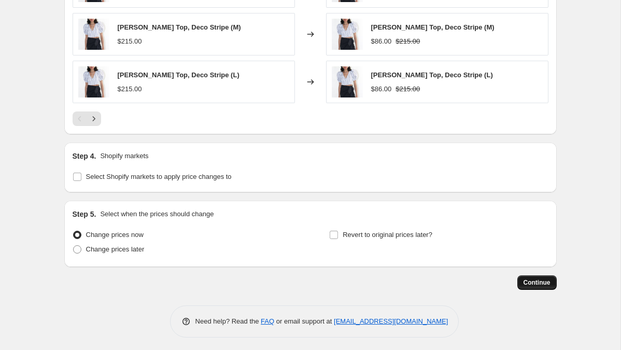
click at [541, 283] on span "Continue" at bounding box center [536, 282] width 27 height 8
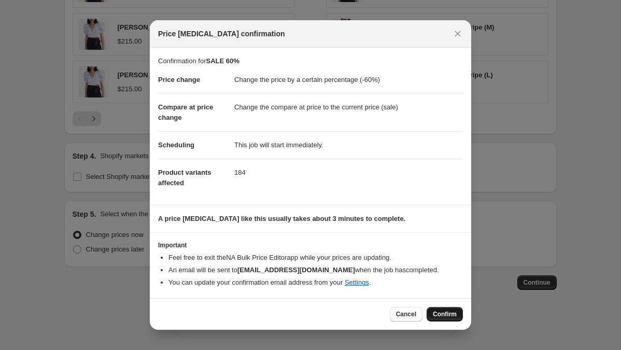
click at [438, 310] on button "Confirm" at bounding box center [444, 314] width 36 height 15
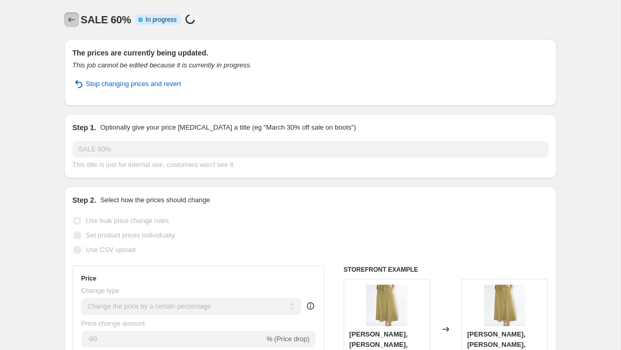
click at [69, 19] on icon "Price change jobs" at bounding box center [71, 20] width 10 height 10
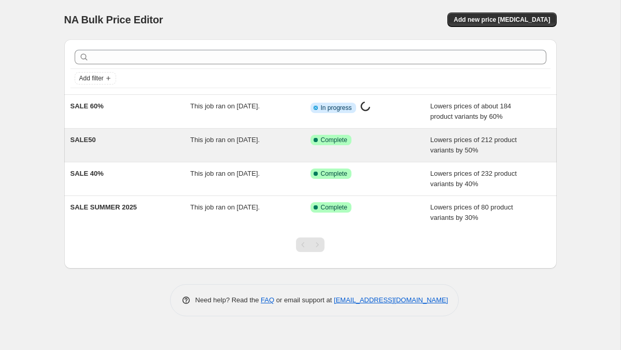
click at [99, 145] on div "SALE50" at bounding box center [130, 145] width 120 height 21
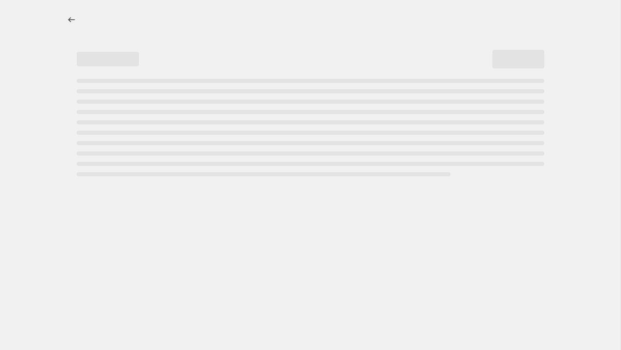
select select "percentage"
select select "tag"
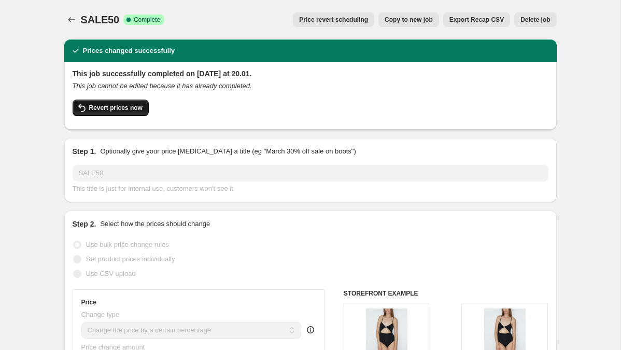
click at [130, 107] on span "Revert prices now" at bounding box center [115, 108] width 53 height 8
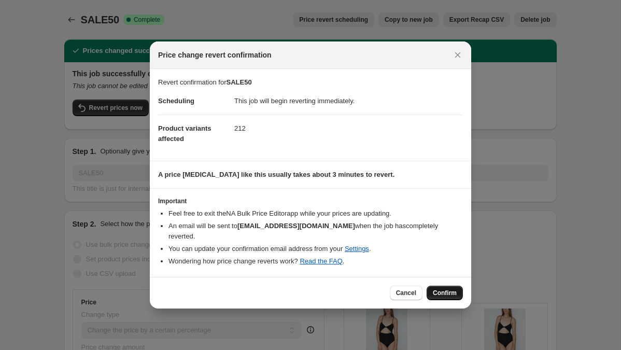
click at [443, 289] on span "Confirm" at bounding box center [445, 293] width 24 height 8
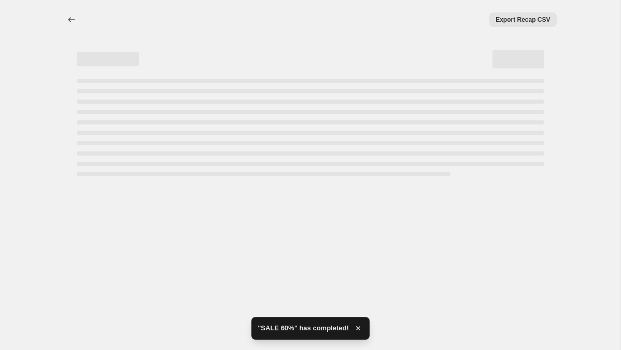
select select "percentage"
select select "tag"
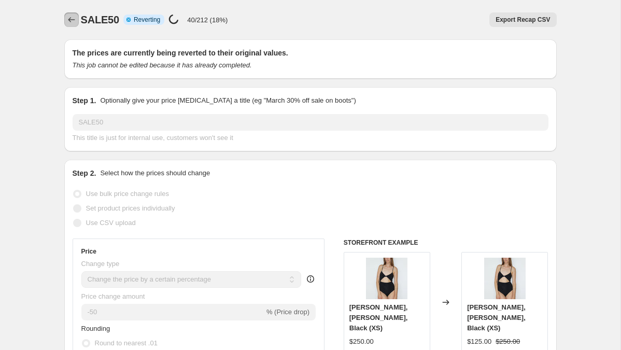
click at [75, 19] on icon "Price change jobs" at bounding box center [71, 20] width 10 height 10
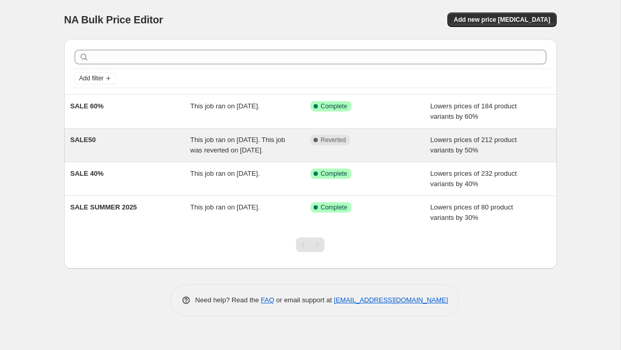
click at [88, 146] on div "SALE50" at bounding box center [130, 145] width 120 height 21
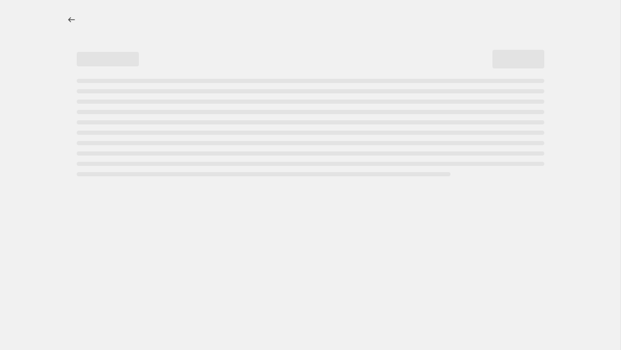
select select "percentage"
select select "tag"
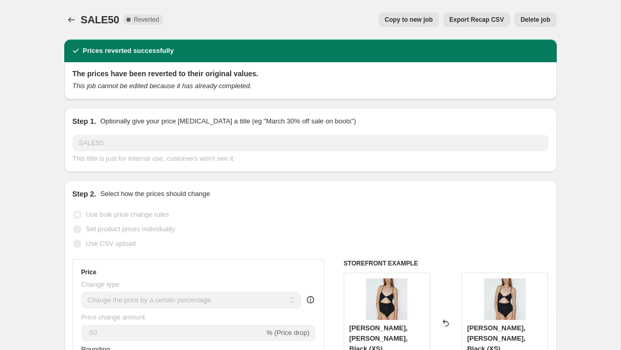
click at [539, 21] on span "Delete job" at bounding box center [535, 20] width 30 height 8
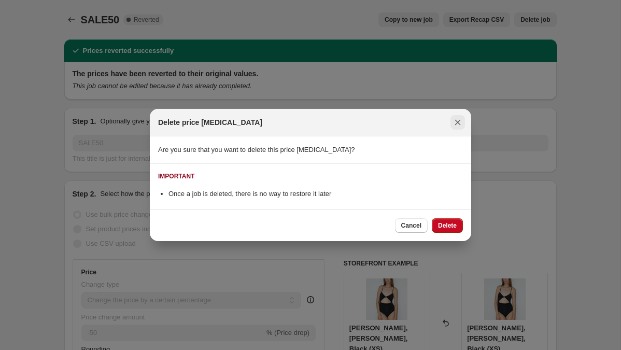
click at [456, 123] on icon "Close" at bounding box center [458, 123] width 6 height 6
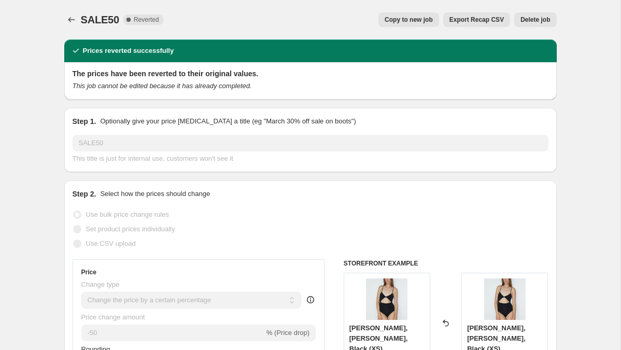
click at [415, 19] on span "Copy to new job" at bounding box center [408, 20] width 48 height 8
select select "percentage"
select select "tag"
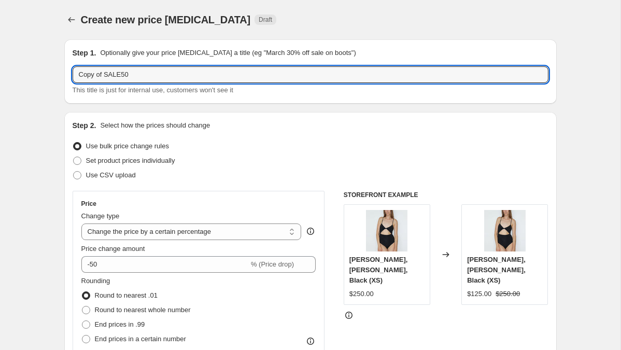
drag, startPoint x: 142, startPoint y: 73, endPoint x: 11, endPoint y: 73, distance: 131.1
type input "SALE 50%"
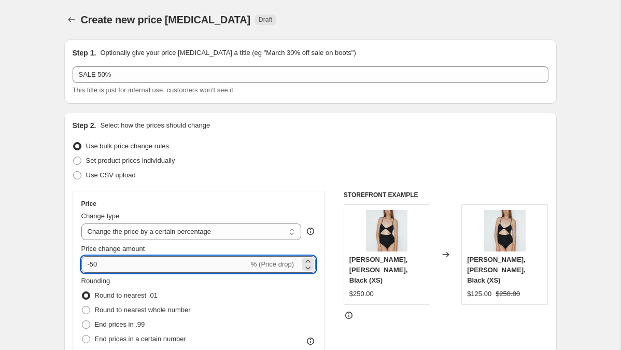
click at [116, 263] on input "-50" at bounding box center [164, 264] width 167 height 17
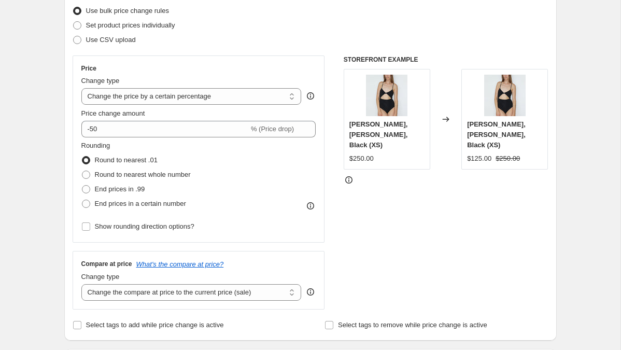
scroll to position [136, 0]
click at [161, 171] on span "Round to nearest whole number" at bounding box center [143, 174] width 96 height 8
click at [82, 170] on input "Round to nearest whole number" at bounding box center [82, 170] width 1 height 1
radio input "true"
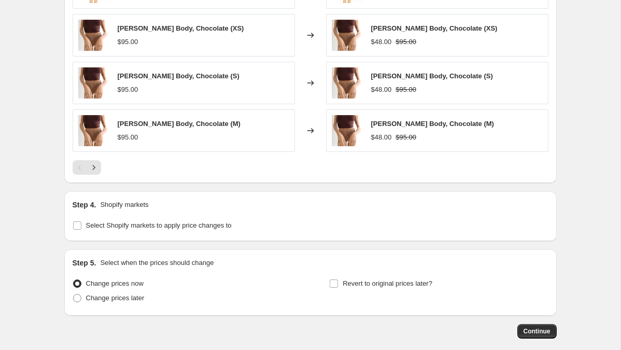
scroll to position [860, 0]
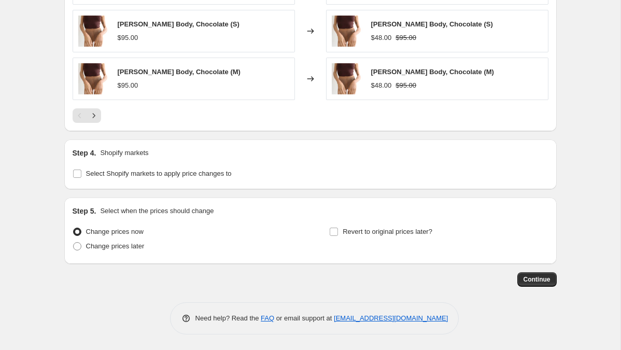
click at [531, 282] on span "Continue" at bounding box center [536, 279] width 27 height 8
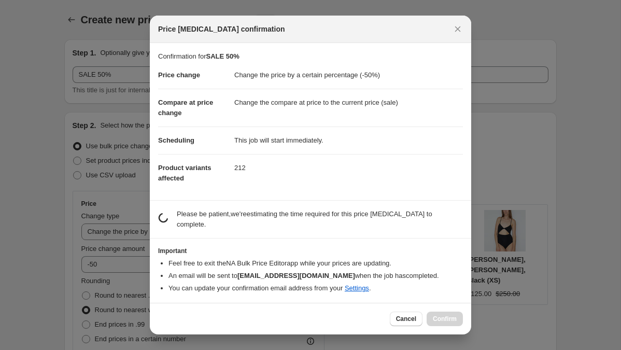
scroll to position [0, 0]
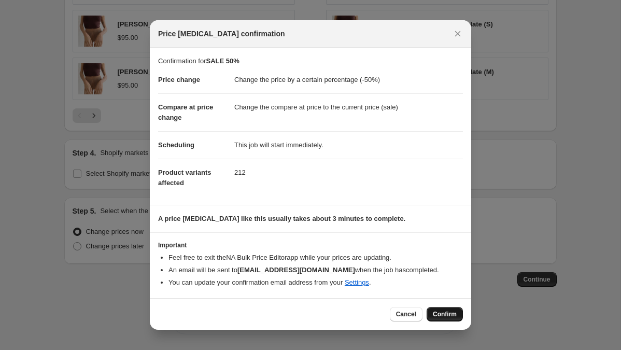
click at [449, 310] on span "Confirm" at bounding box center [445, 314] width 24 height 8
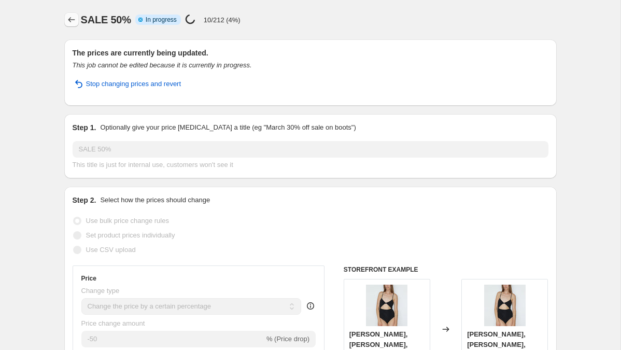
click at [69, 21] on icon "Price change jobs" at bounding box center [71, 19] width 7 height 5
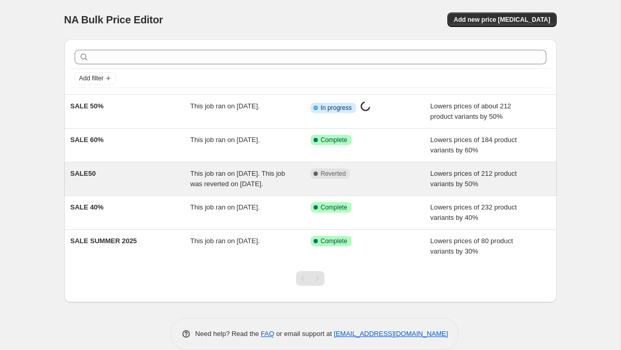
click at [91, 177] on span "SALE50" at bounding box center [82, 173] width 25 height 8
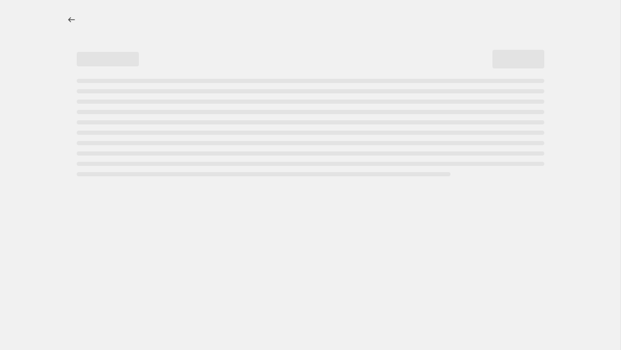
select select "percentage"
select select "tag"
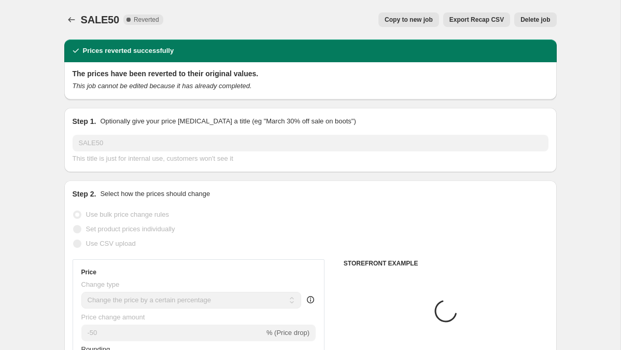
click at [536, 22] on span "Delete job" at bounding box center [535, 20] width 30 height 8
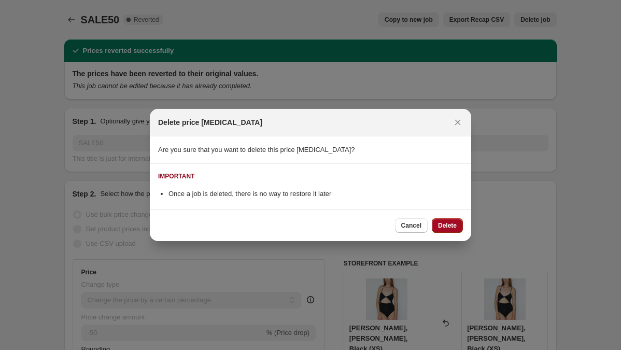
click at [441, 225] on span "Delete" at bounding box center [447, 225] width 19 height 8
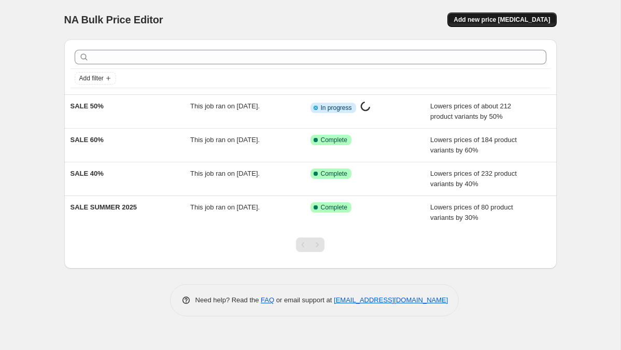
click at [512, 21] on span "Add new price [MEDICAL_DATA]" at bounding box center [501, 20] width 96 height 8
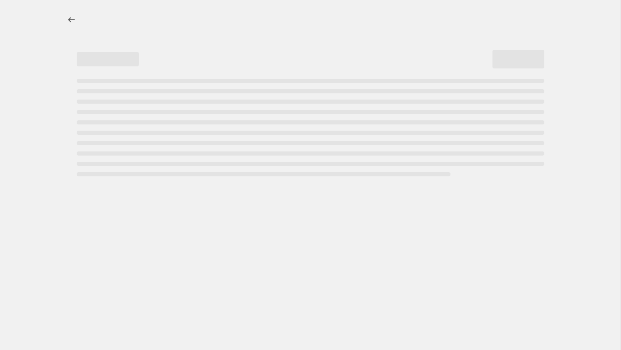
select select "percentage"
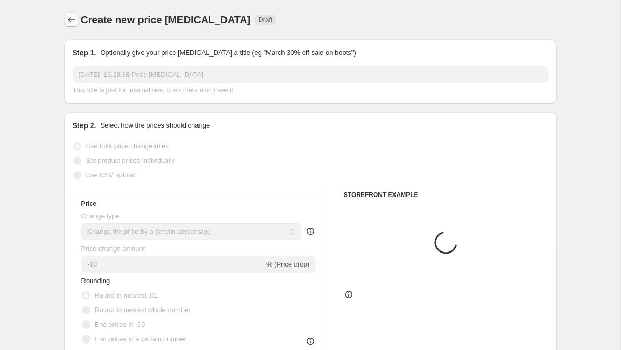
click at [74, 19] on icon "Price change jobs" at bounding box center [71, 20] width 10 height 10
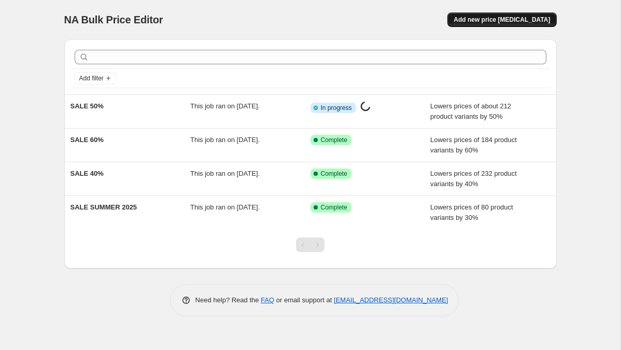
click at [484, 17] on span "Add new price [MEDICAL_DATA]" at bounding box center [501, 20] width 96 height 8
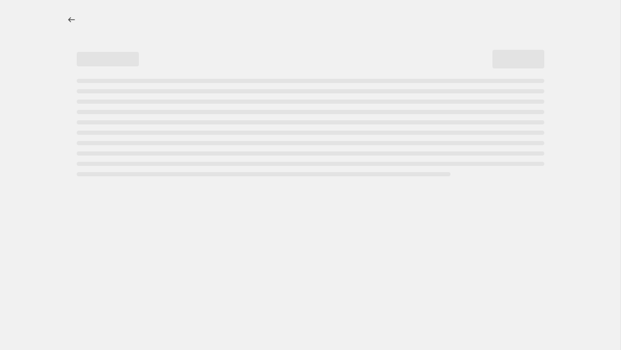
select select "percentage"
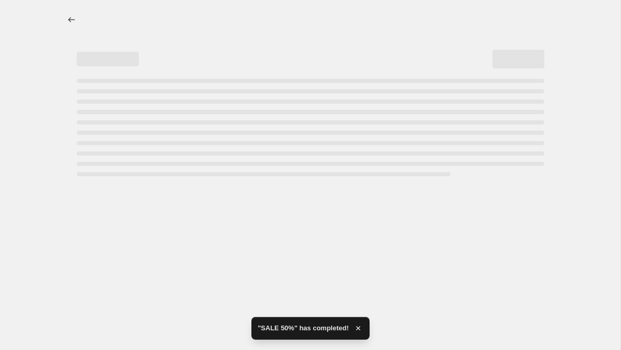
click at [134, 68] on div "Page loading" at bounding box center [108, 59] width 62 height 19
select select "percentage"
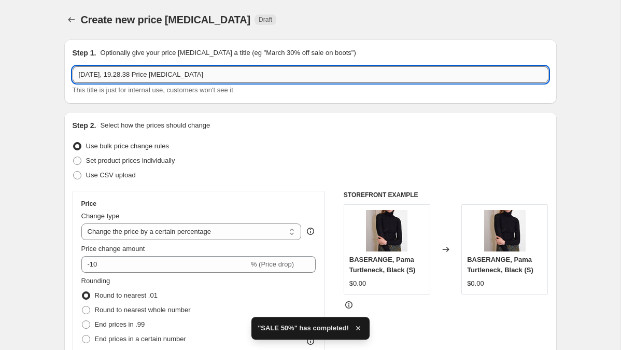
click at [127, 73] on input "[DATE], 19.28.38 Price [MEDICAL_DATA]" at bounding box center [311, 74] width 476 height 17
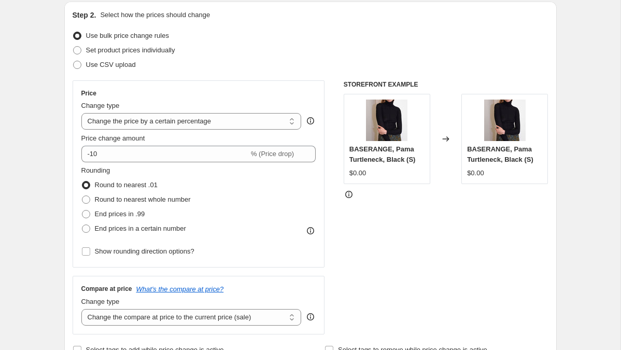
scroll to position [112, 0]
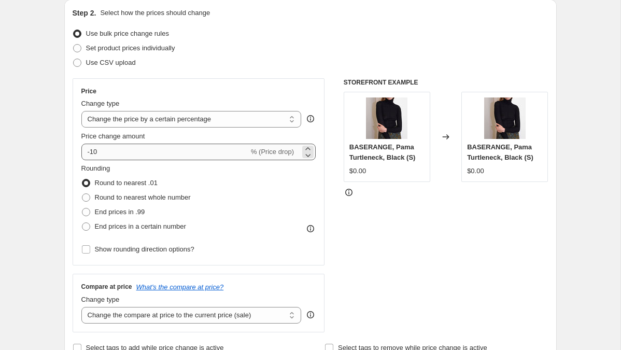
type input "SALE 70%"
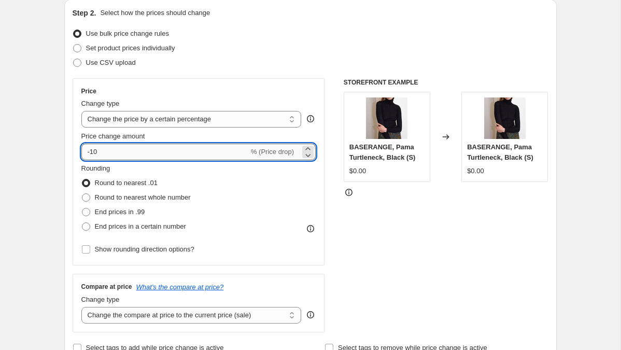
click at [121, 154] on input "-10" at bounding box center [164, 151] width 167 height 17
type input "-1"
type input "-70"
click at [127, 200] on span "Round to nearest whole number" at bounding box center [143, 197] width 96 height 8
click at [82, 194] on input "Round to nearest whole number" at bounding box center [82, 193] width 1 height 1
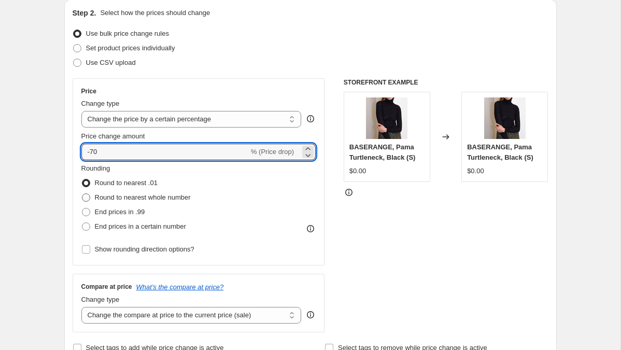
radio input "true"
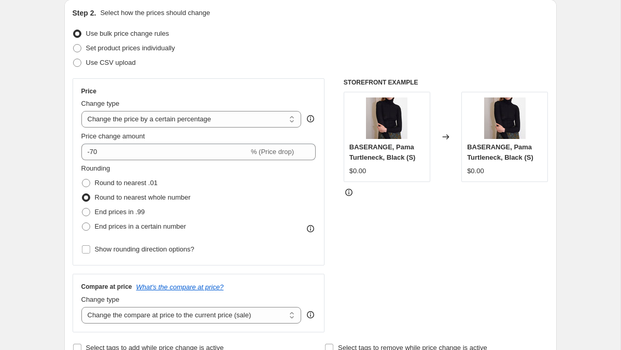
click at [422, 256] on div "STOREFRONT EXAMPLE BASERANGE, Pama Turtleneck, Black (S) $0.00 Changed to BASER…" at bounding box center [445, 205] width 205 height 254
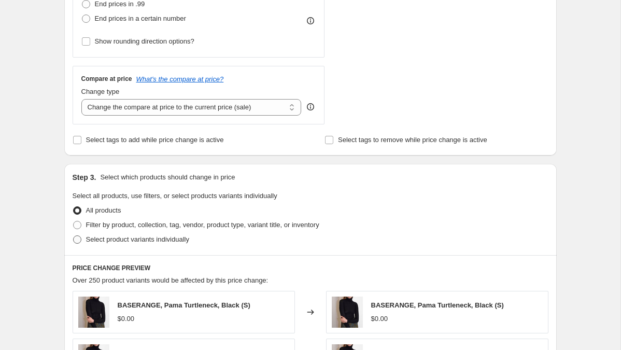
click at [130, 235] on span "Select product variants individually" at bounding box center [137, 239] width 103 height 8
click at [74, 235] on input "Select product variants individually" at bounding box center [73, 235] width 1 height 1
radio input "true"
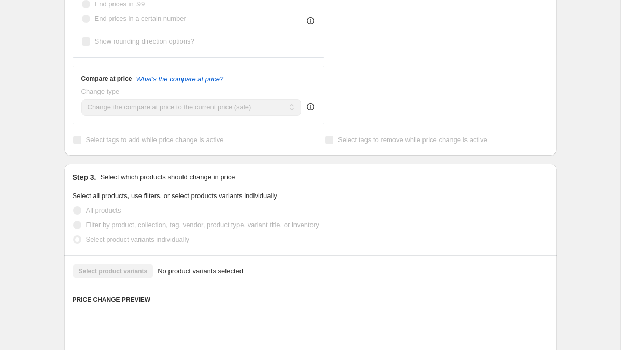
click at [127, 226] on span "Filter by product, collection, tag, vendor, product type, variant title, or inv…" at bounding box center [202, 225] width 233 height 8
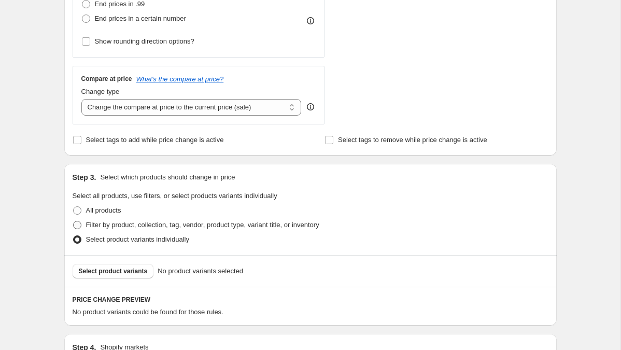
click at [116, 224] on span "Filter by product, collection, tag, vendor, product type, variant title, or inv…" at bounding box center [202, 225] width 233 height 8
click at [74, 221] on input "Filter by product, collection, tag, vendor, product type, variant title, or inv…" at bounding box center [73, 221] width 1 height 1
radio input "true"
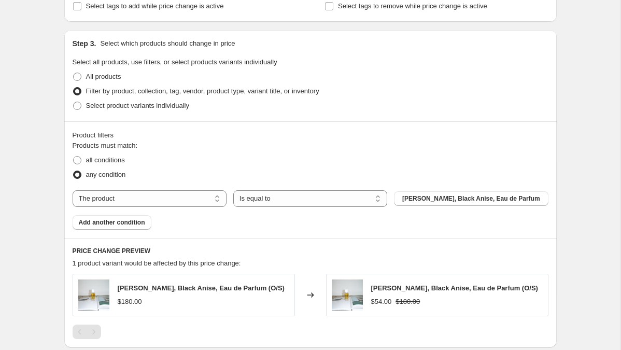
scroll to position [471, 0]
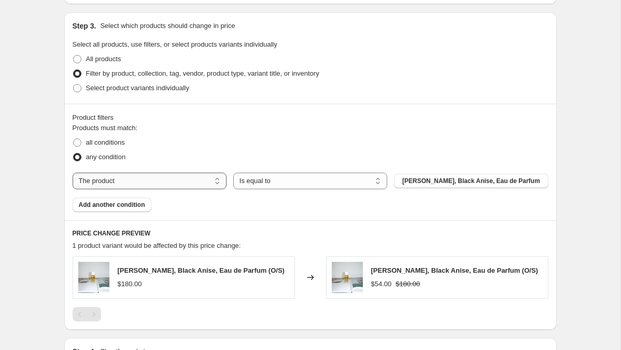
click at [145, 185] on select "The product The product's collection The product's tag The product's vendor The…" at bounding box center [150, 180] width 154 height 17
select select "tag"
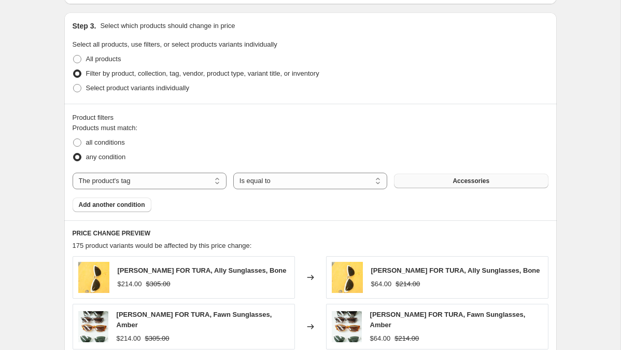
click at [433, 179] on button "Accessories" at bounding box center [471, 181] width 154 height 15
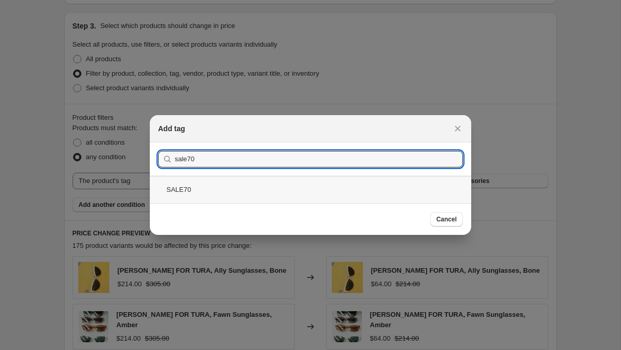
type input "sale70"
click at [209, 186] on div "SALE70" at bounding box center [310, 189] width 321 height 27
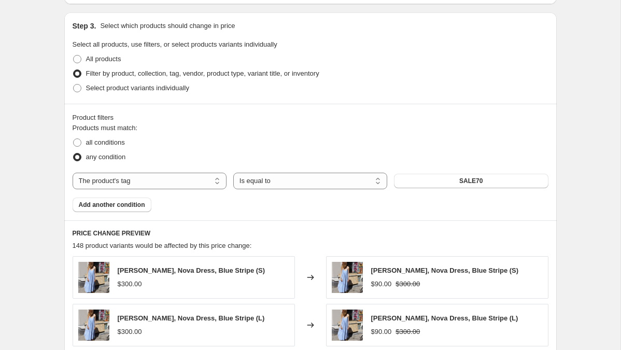
scroll to position [860, 0]
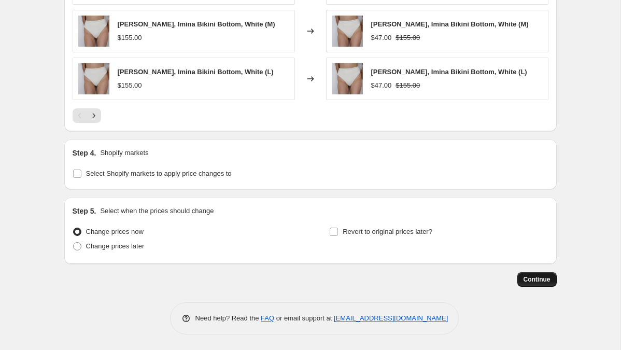
click at [535, 279] on span "Continue" at bounding box center [536, 279] width 27 height 8
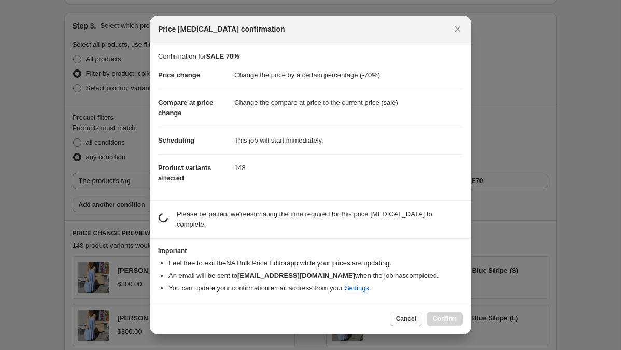
scroll to position [0, 0]
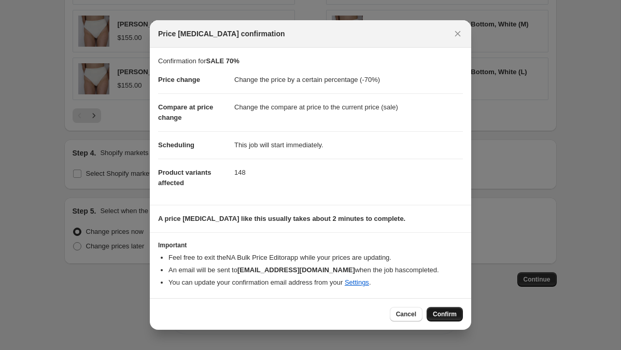
click at [442, 314] on span "Confirm" at bounding box center [445, 314] width 24 height 8
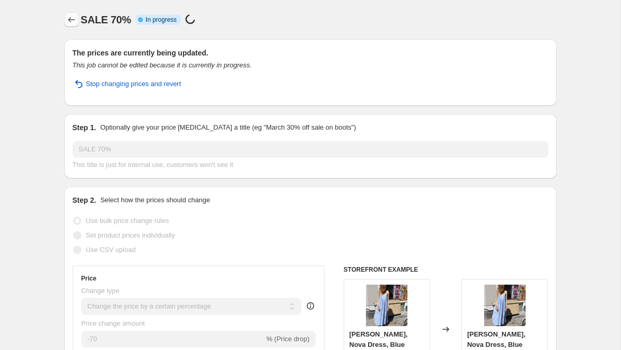
click at [72, 20] on icon "Price change jobs" at bounding box center [71, 20] width 10 height 10
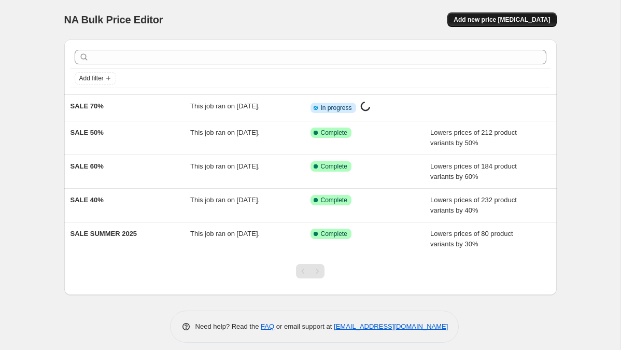
click at [509, 18] on span "Add new price [MEDICAL_DATA]" at bounding box center [501, 20] width 96 height 8
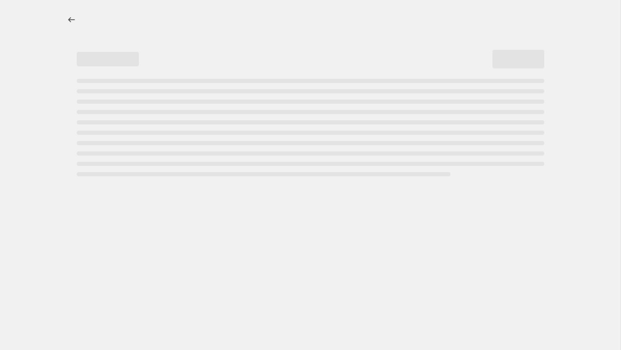
select select "percentage"
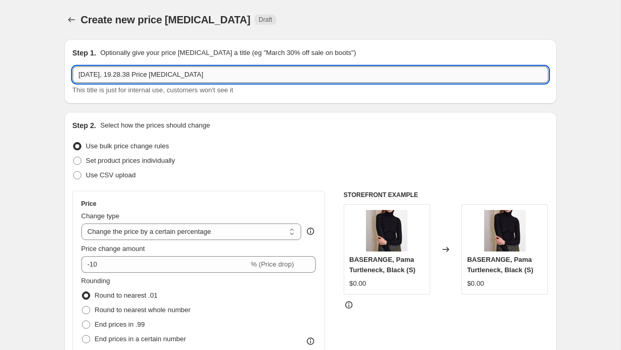
click at [131, 72] on input "[DATE], 19.28.38 Price [MEDICAL_DATA]" at bounding box center [311, 74] width 476 height 17
type input "s"
type input "SALE 80%"
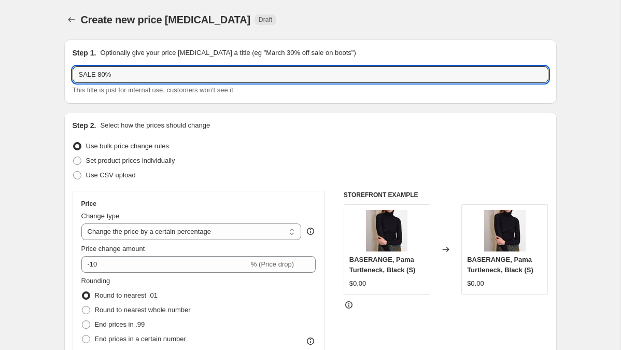
click at [184, 180] on div "Use CSV upload" at bounding box center [311, 175] width 476 height 15
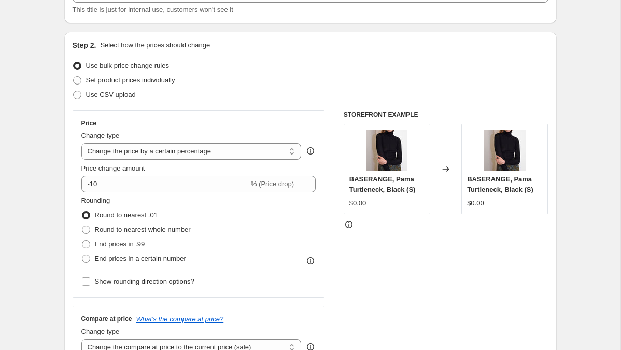
scroll to position [84, 0]
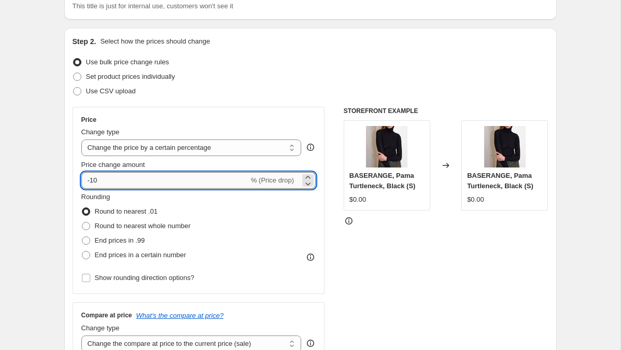
click at [132, 182] on input "-10" at bounding box center [164, 180] width 167 height 17
type input "-1"
type input "-80"
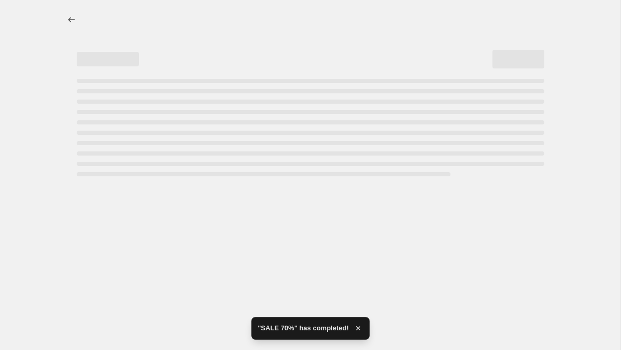
select select "percentage"
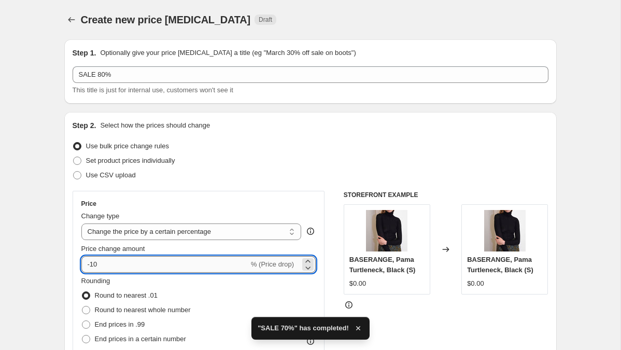
click at [110, 262] on input "-10" at bounding box center [164, 264] width 167 height 17
type input "-1"
type input "-80"
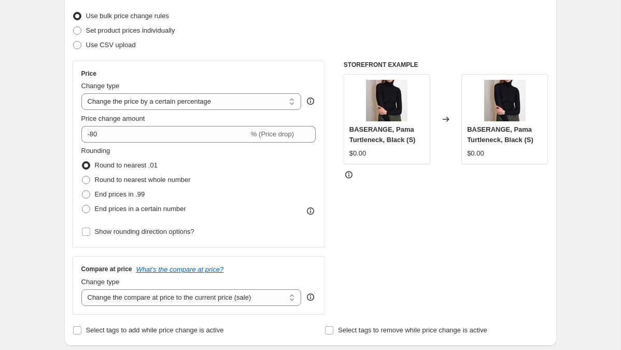
scroll to position [146, 0]
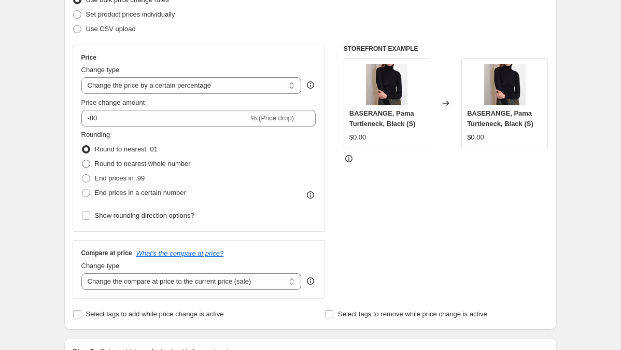
click at [183, 167] on span "Round to nearest whole number" at bounding box center [143, 164] width 96 height 8
click at [82, 160] on input "Round to nearest whole number" at bounding box center [82, 160] width 1 height 1
radio input "true"
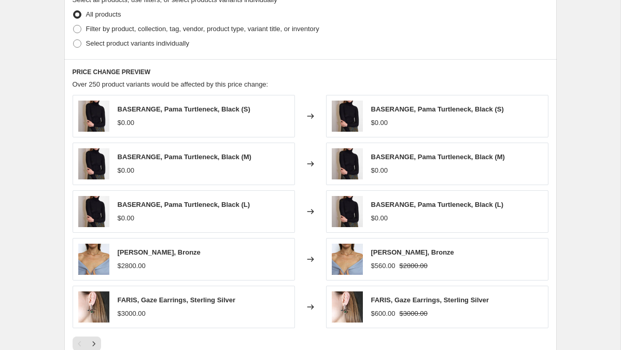
scroll to position [488, 0]
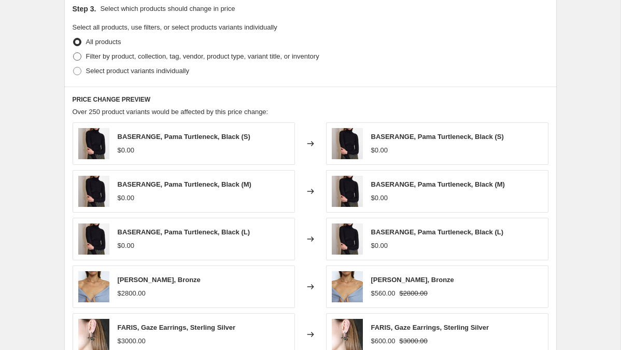
click at [140, 58] on span "Filter by product, collection, tag, vendor, product type, variant title, or inv…" at bounding box center [202, 56] width 233 height 8
click at [74, 53] on input "Filter by product, collection, tag, vendor, product type, variant title, or inv…" at bounding box center [73, 52] width 1 height 1
radio input "true"
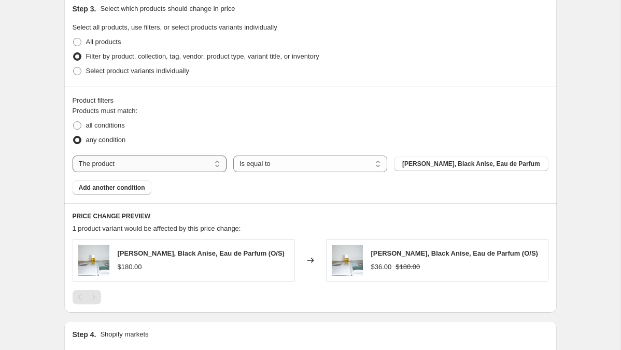
click at [171, 164] on select "The product The product's collection The product's tag The product's vendor The…" at bounding box center [150, 163] width 154 height 17
select select "tag"
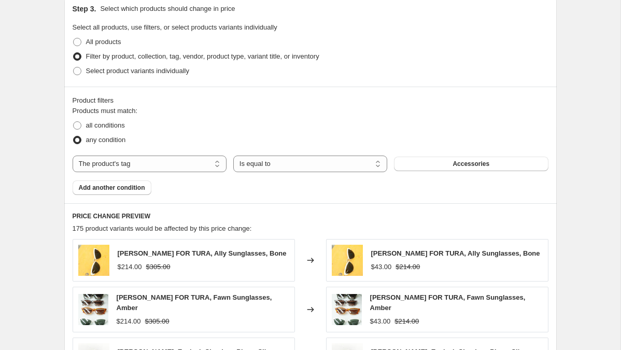
click at [470, 163] on span "Accessories" at bounding box center [470, 164] width 37 height 8
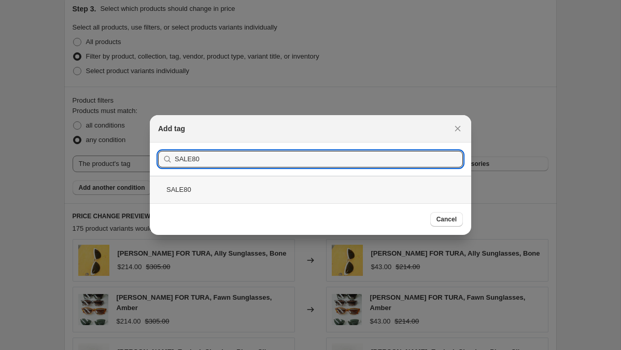
type input "SALE80"
click at [207, 186] on div "SALE80" at bounding box center [310, 189] width 321 height 27
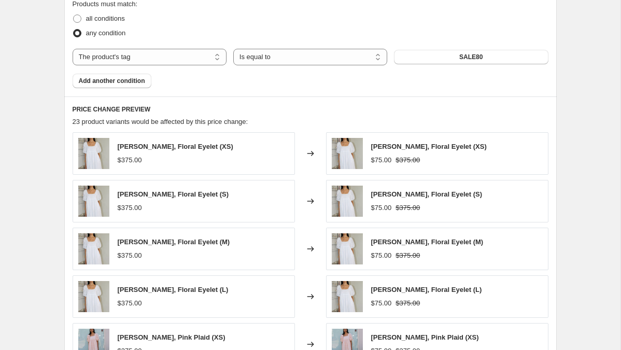
scroll to position [860, 0]
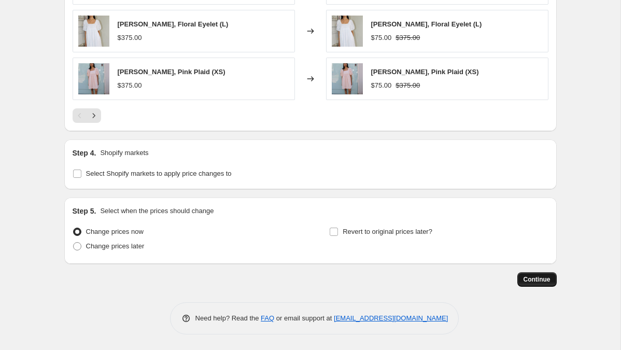
click at [549, 280] on span "Continue" at bounding box center [536, 279] width 27 height 8
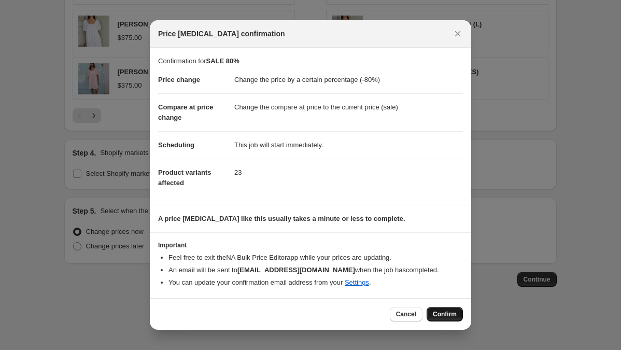
click at [442, 308] on button "Confirm" at bounding box center [444, 314] width 36 height 15
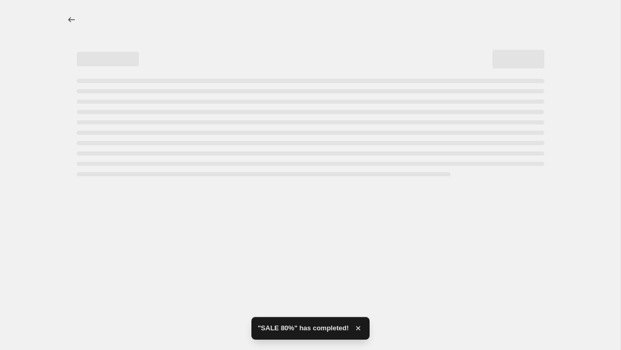
select select "percentage"
select select "tag"
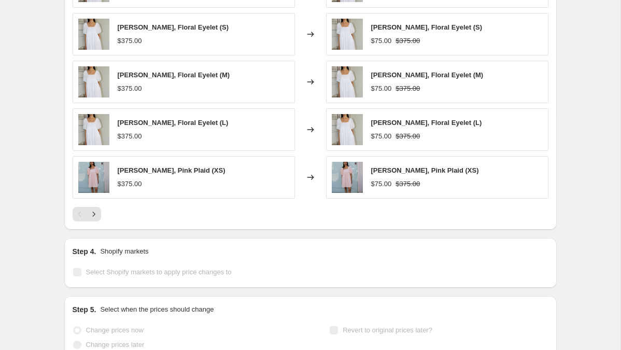
scroll to position [0, 0]
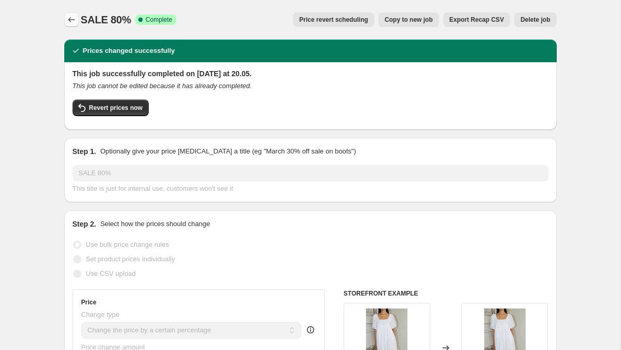
click at [75, 20] on icon "Price change jobs" at bounding box center [71, 20] width 10 height 10
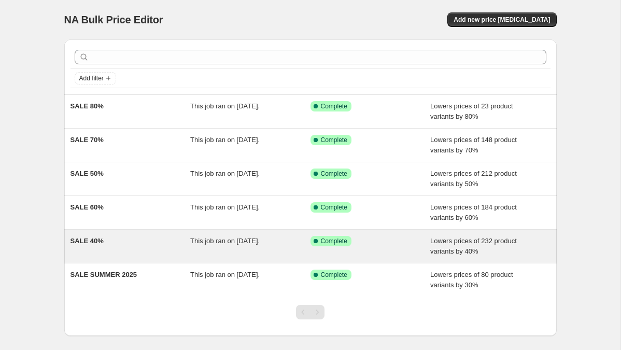
click at [96, 247] on div "SALE 40%" at bounding box center [130, 246] width 120 height 21
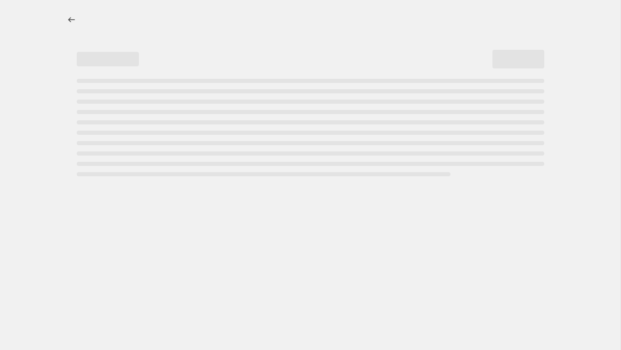
select select "percentage"
select select "tag"
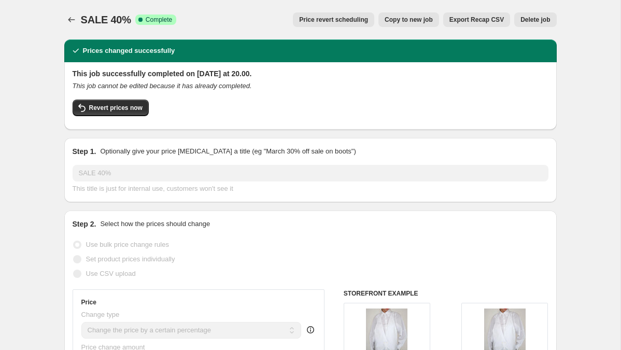
click at [542, 20] on span "Delete job" at bounding box center [535, 20] width 30 height 8
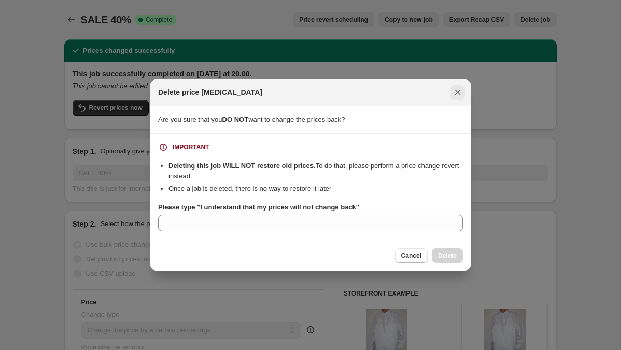
click at [460, 87] on icon "Close" at bounding box center [457, 92] width 10 height 10
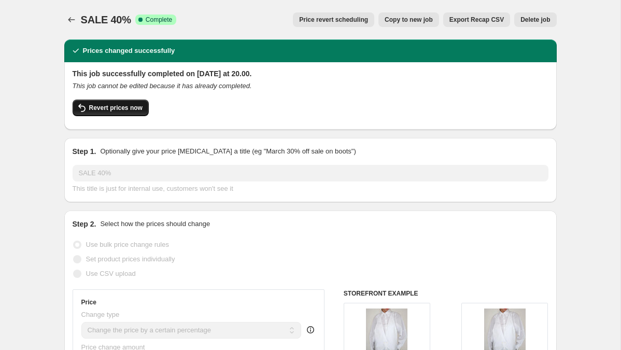
click at [110, 113] on button "Revert prices now" at bounding box center [111, 107] width 76 height 17
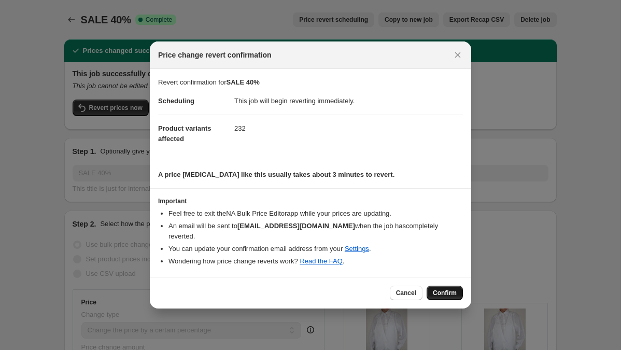
click at [451, 285] on button "Confirm" at bounding box center [444, 292] width 36 height 15
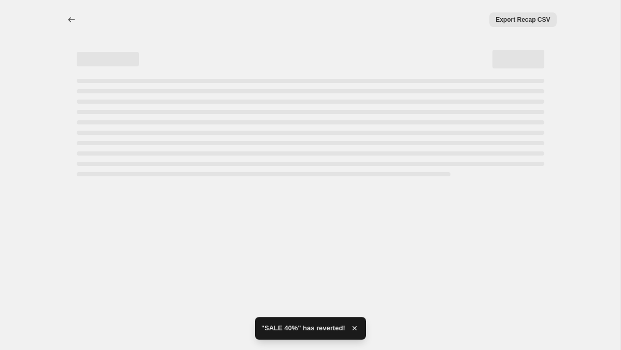
select select "percentage"
select select "tag"
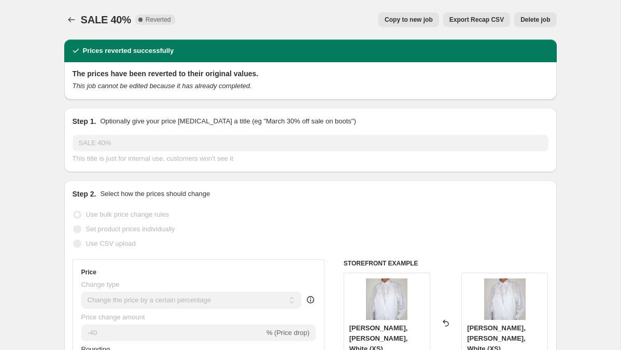
click at [546, 17] on span "Delete job" at bounding box center [535, 20] width 30 height 8
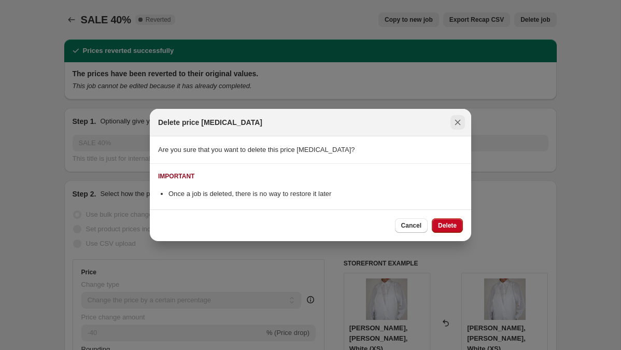
click at [452, 126] on icon "Close" at bounding box center [457, 122] width 10 height 10
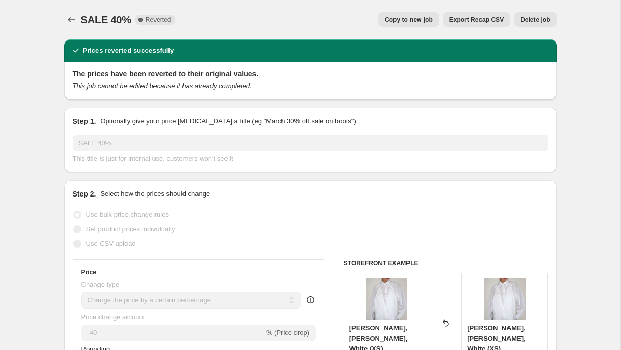
click at [407, 19] on span "Copy to new job" at bounding box center [408, 20] width 48 height 8
select select "percentage"
select select "tag"
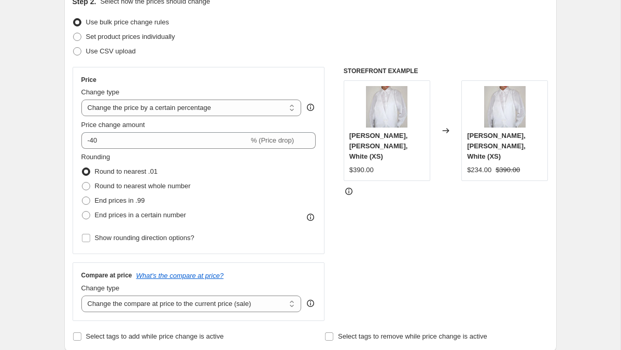
scroll to position [159, 0]
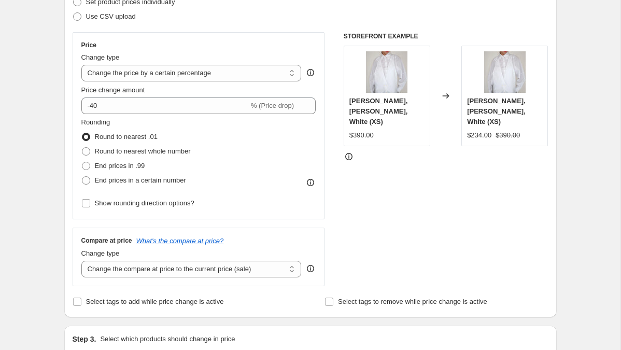
click at [148, 152] on span "Round to nearest whole number" at bounding box center [143, 151] width 96 height 8
click at [82, 148] on input "Round to nearest whole number" at bounding box center [82, 147] width 1 height 1
radio input "true"
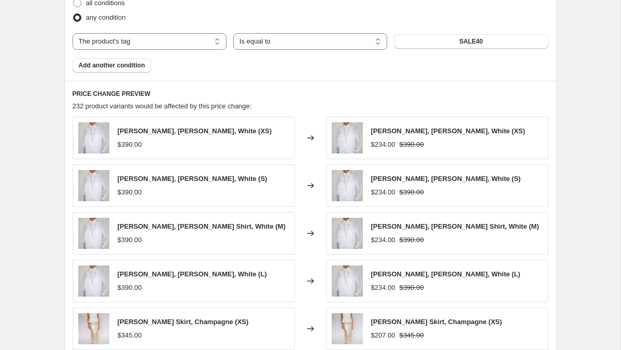
scroll to position [860, 0]
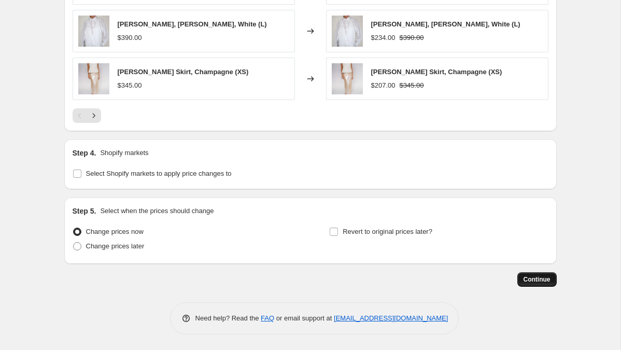
click at [535, 281] on span "Continue" at bounding box center [536, 279] width 27 height 8
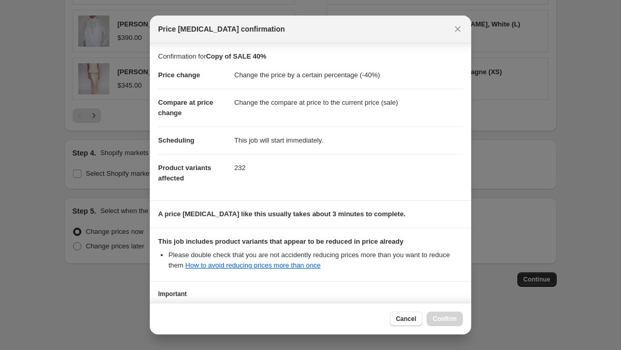
scroll to position [87, 0]
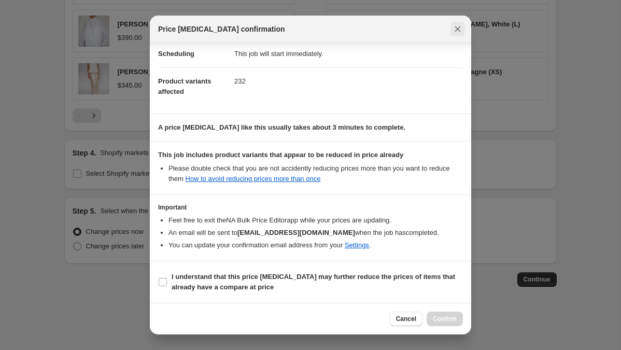
click at [456, 28] on icon "Close" at bounding box center [457, 29] width 10 height 10
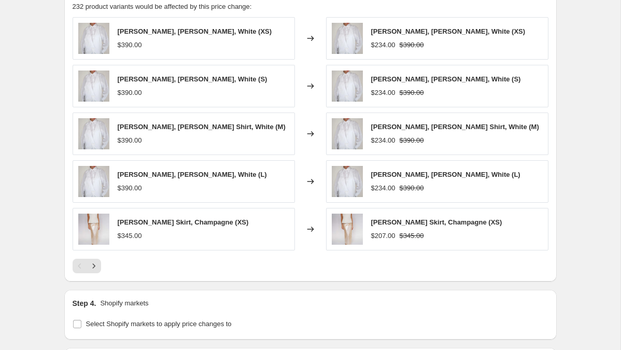
scroll to position [860, 0]
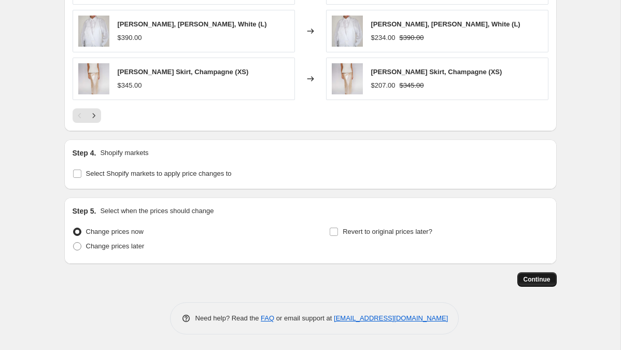
click at [531, 276] on span "Continue" at bounding box center [536, 279] width 27 height 8
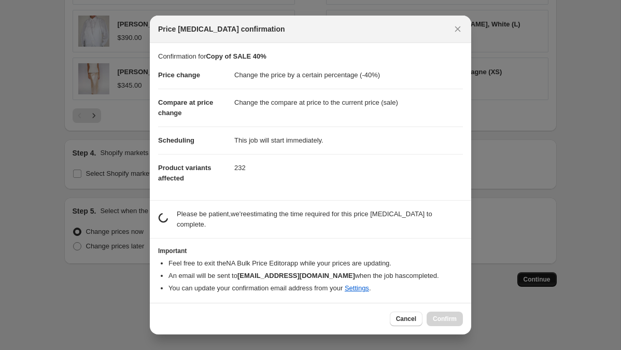
scroll to position [0, 0]
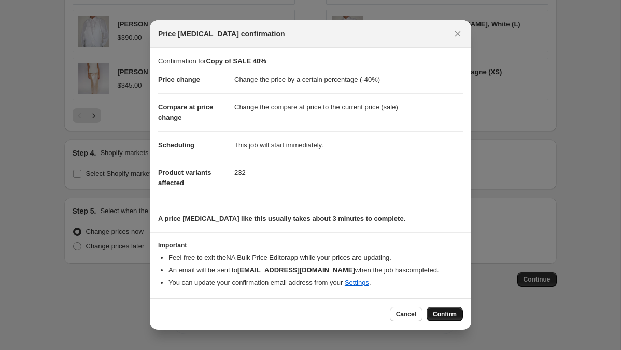
click at [439, 311] on span "Confirm" at bounding box center [445, 314] width 24 height 8
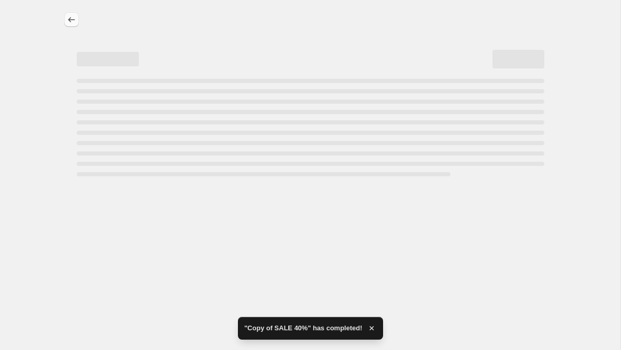
select select "percentage"
select select "tag"
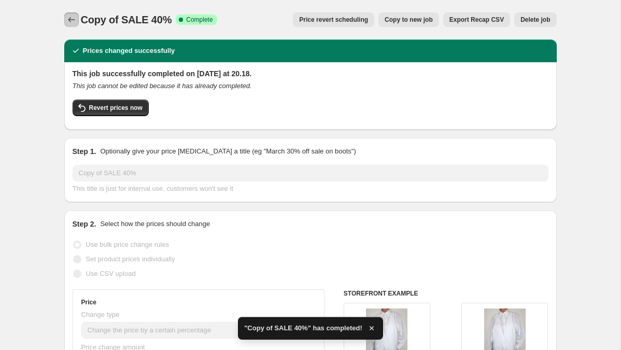
click at [68, 21] on icon "Price change jobs" at bounding box center [71, 20] width 10 height 10
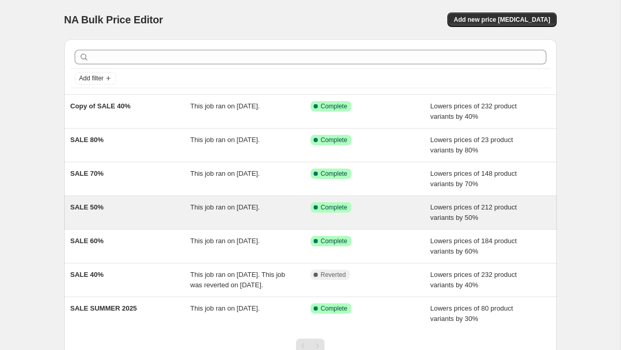
click at [90, 204] on span "SALE 50%" at bounding box center [86, 207] width 33 height 8
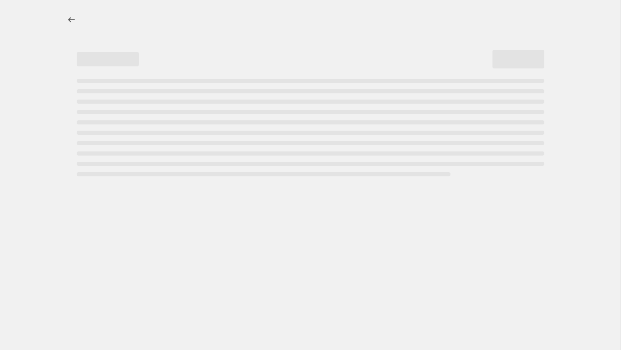
select select "percentage"
select select "tag"
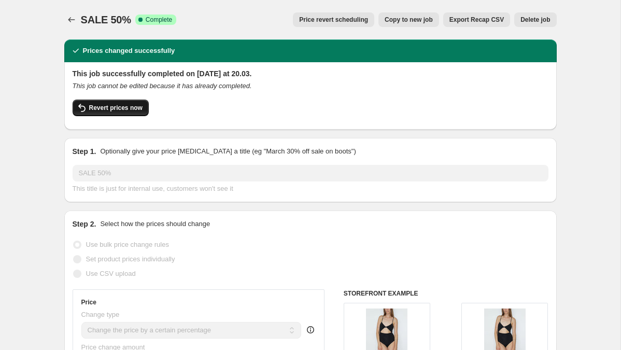
click at [107, 108] on span "Revert prices now" at bounding box center [115, 108] width 53 height 8
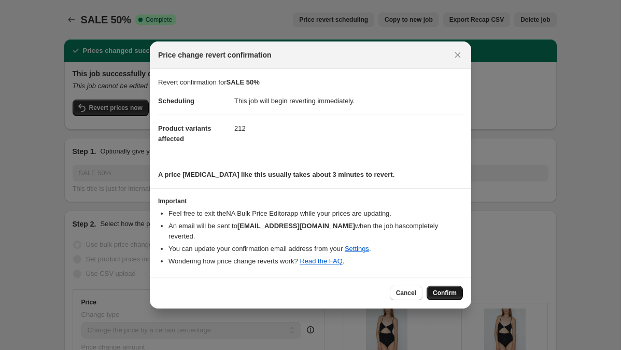
click at [445, 289] on span "Confirm" at bounding box center [445, 293] width 24 height 8
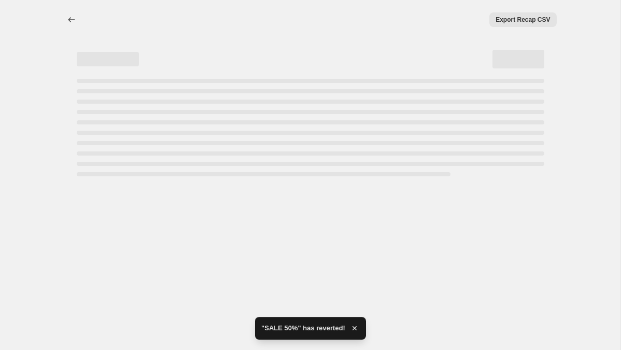
select select "percentage"
select select "tag"
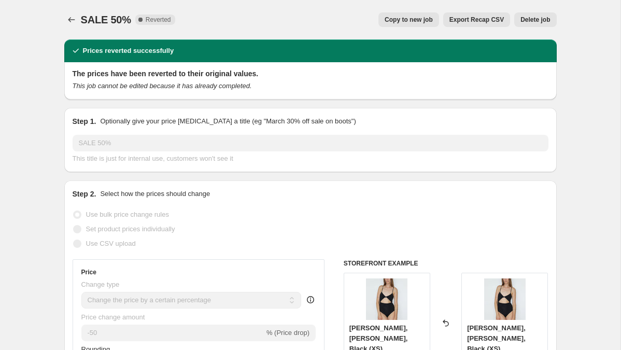
click at [413, 22] on span "Copy to new job" at bounding box center [408, 20] width 48 height 8
select select "percentage"
select select "tag"
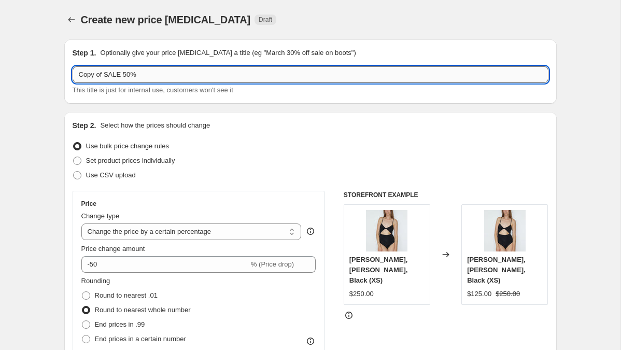
click at [160, 74] on input "Copy of SALE 50%" at bounding box center [311, 74] width 476 height 17
drag, startPoint x: 107, startPoint y: 73, endPoint x: 63, endPoint y: 73, distance: 44.0
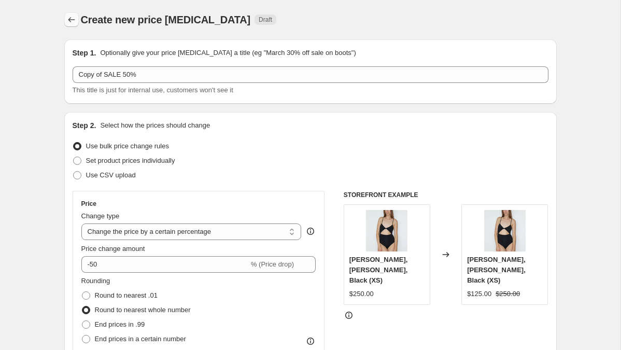
click at [73, 19] on icon "Price change jobs" at bounding box center [71, 20] width 10 height 10
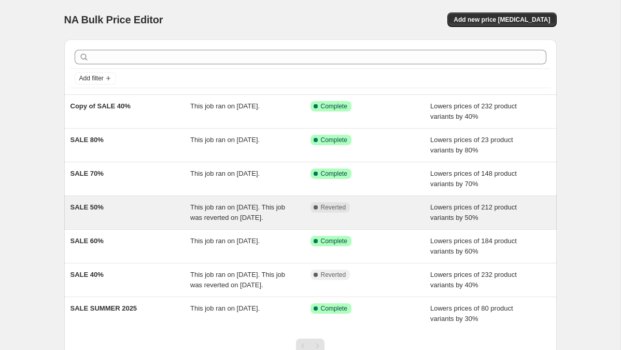
click at [99, 207] on span "SALE 50%" at bounding box center [86, 207] width 33 height 8
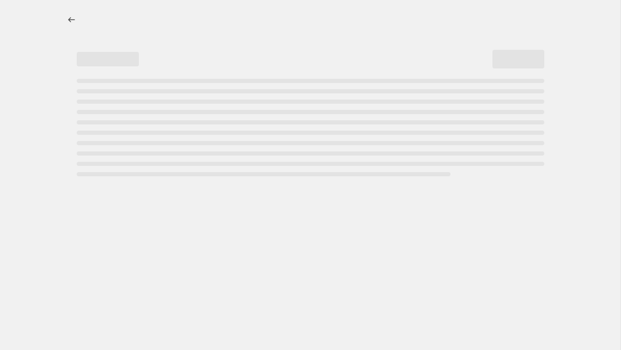
select select "percentage"
select select "tag"
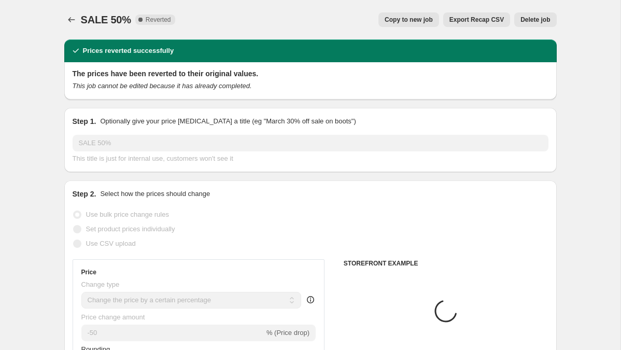
click at [539, 21] on span "Delete job" at bounding box center [535, 20] width 30 height 8
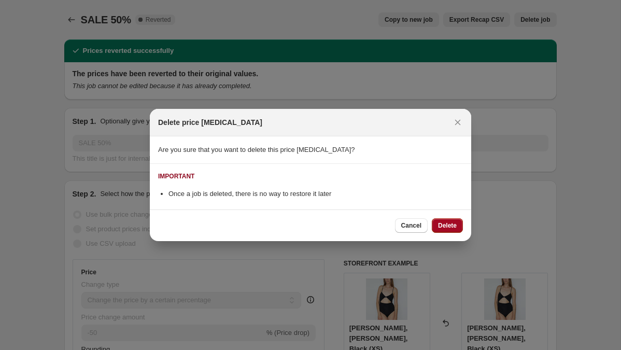
click at [451, 225] on span "Delete" at bounding box center [447, 225] width 19 height 8
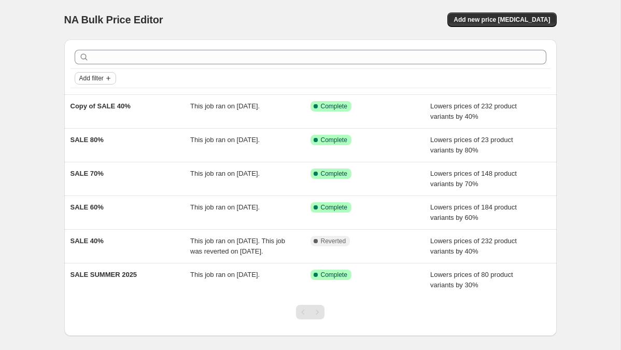
click at [99, 82] on span "Add filter" at bounding box center [91, 78] width 24 height 8
click at [104, 99] on span "Job status" at bounding box center [95, 99] width 31 height 8
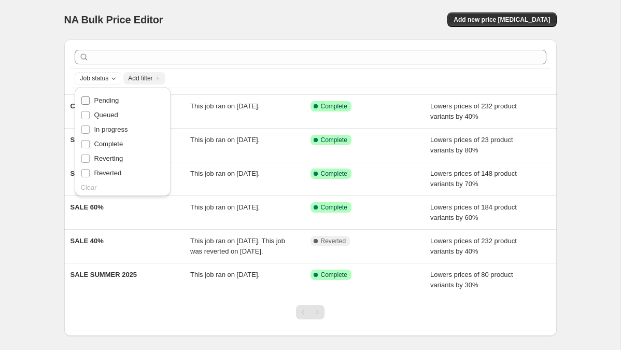
click at [115, 98] on span "Pending" at bounding box center [106, 100] width 25 height 8
click at [90, 98] on input "Pending" at bounding box center [85, 100] width 8 height 8
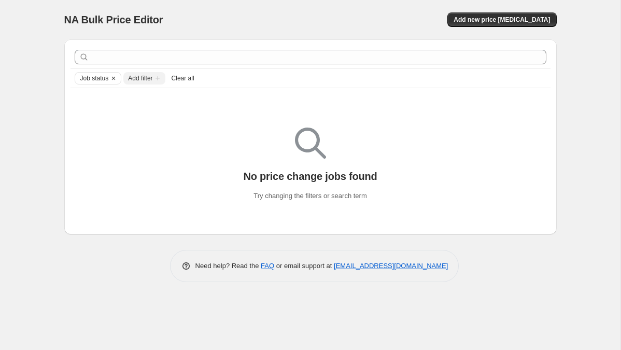
click at [138, 79] on span "Add filter" at bounding box center [140, 78] width 24 height 8
click at [118, 78] on icon "Clear" at bounding box center [113, 78] width 8 height 8
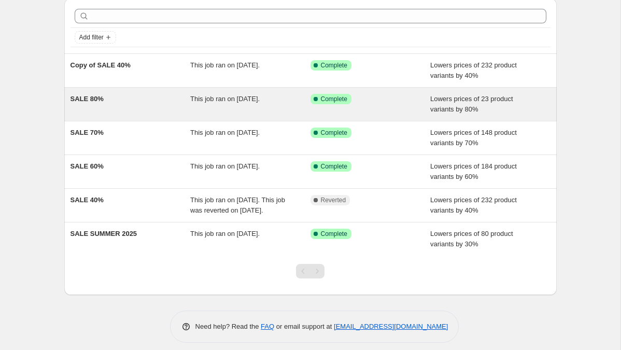
scroll to position [10, 0]
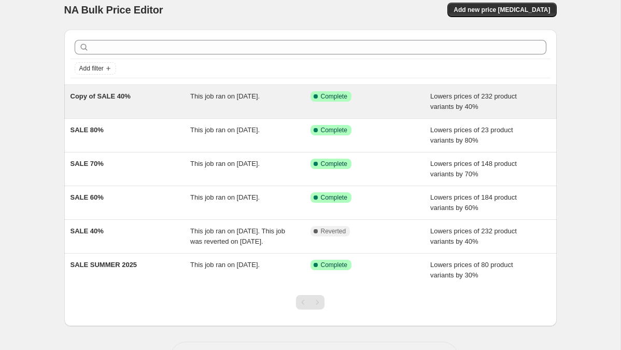
click at [117, 96] on span "Copy of SALE 40%" at bounding box center [100, 96] width 60 height 8
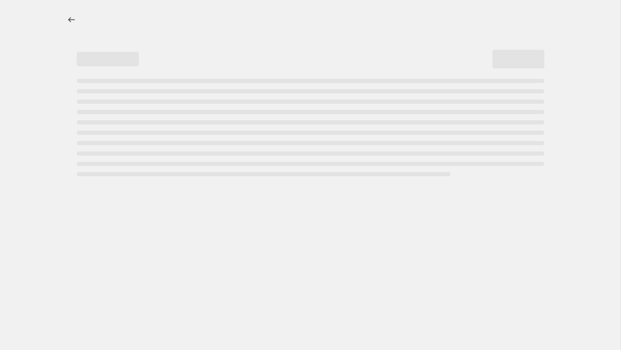
select select "percentage"
select select "tag"
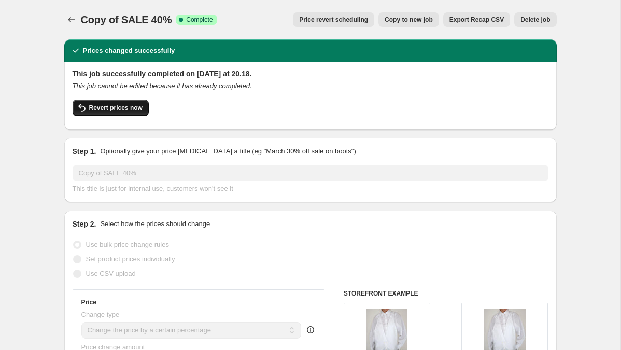
click at [114, 110] on span "Revert prices now" at bounding box center [115, 108] width 53 height 8
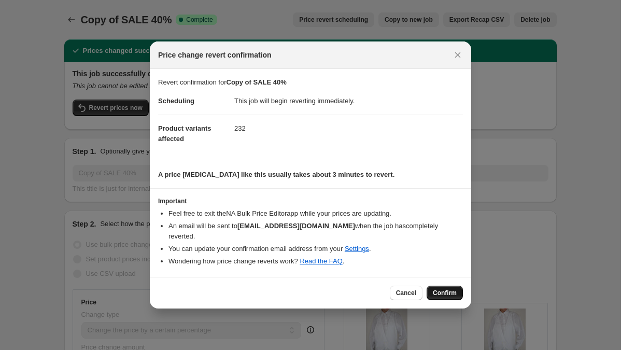
click at [437, 289] on span "Confirm" at bounding box center [445, 293] width 24 height 8
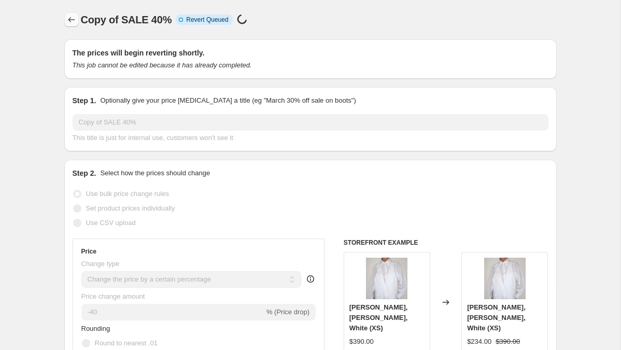
click at [75, 17] on icon "Price change jobs" at bounding box center [71, 20] width 10 height 10
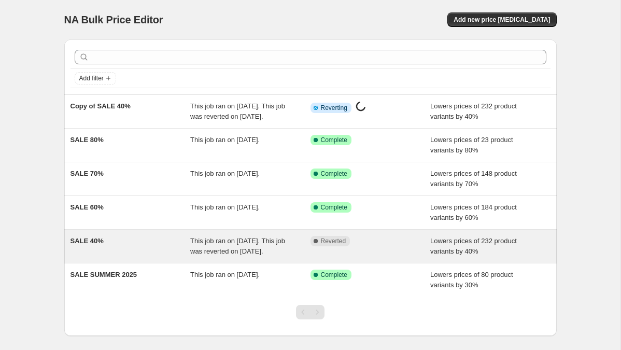
click at [93, 245] on span "SALE 40%" at bounding box center [86, 241] width 33 height 8
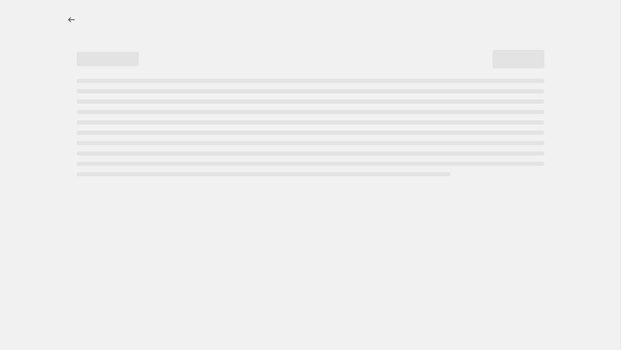
select select "percentage"
select select "tag"
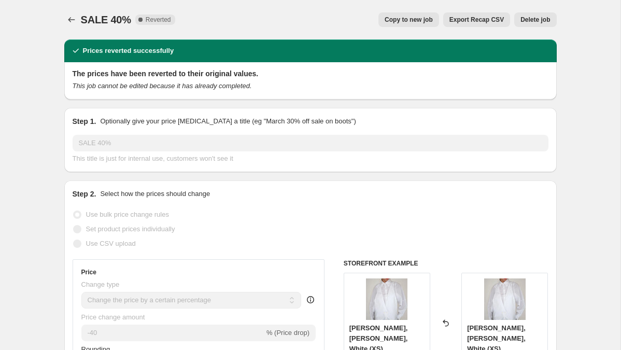
click at [405, 17] on span "Copy to new job" at bounding box center [408, 20] width 48 height 8
select select "percentage"
select select "tag"
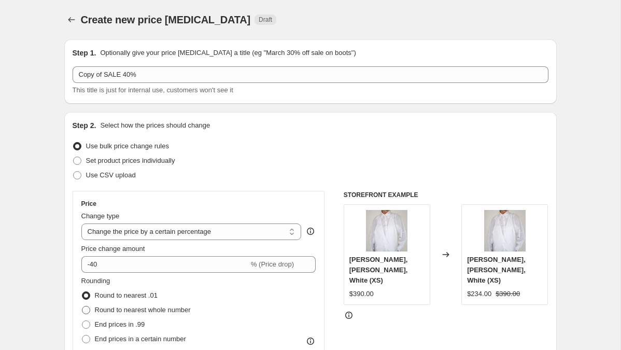
click at [145, 312] on span "Round to nearest whole number" at bounding box center [143, 310] width 96 height 8
click at [82, 306] on input "Round to nearest whole number" at bounding box center [82, 306] width 1 height 1
radio input "true"
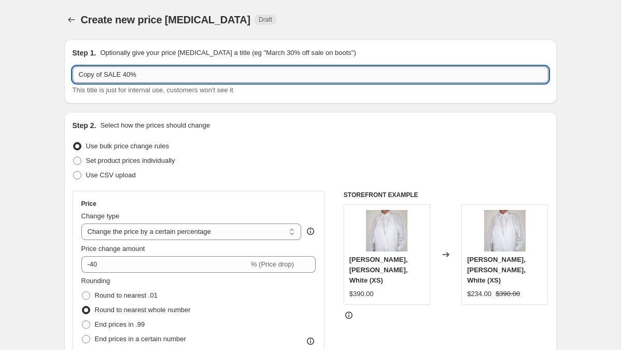
drag, startPoint x: 106, startPoint y: 75, endPoint x: 73, endPoint y: 75, distance: 32.6
click at [73, 75] on input "Copy of SALE 40%" at bounding box center [311, 74] width 476 height 17
type input "SALE 40%"
click at [154, 75] on input "SALE 40%" at bounding box center [311, 74] width 476 height 17
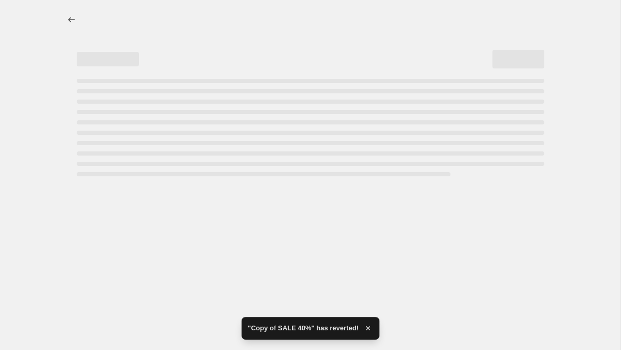
select select "percentage"
select select "tag"
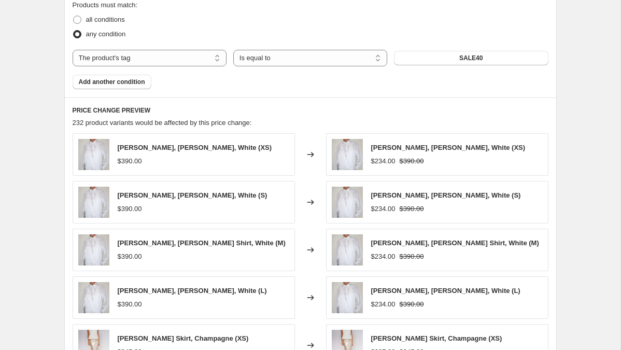
scroll to position [630, 0]
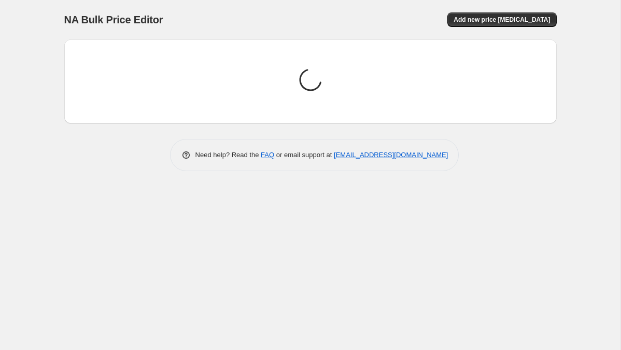
select select "percentage"
select select "tag"
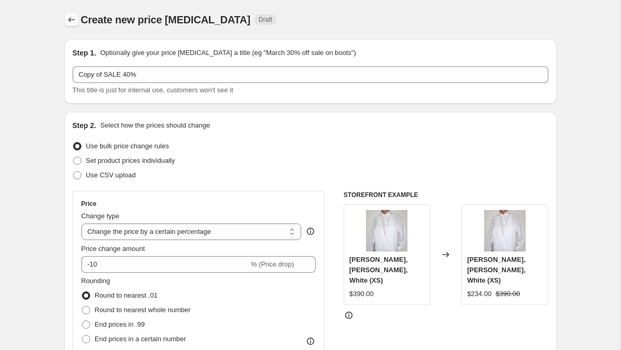
click at [71, 18] on icon "Price change jobs" at bounding box center [71, 20] width 10 height 10
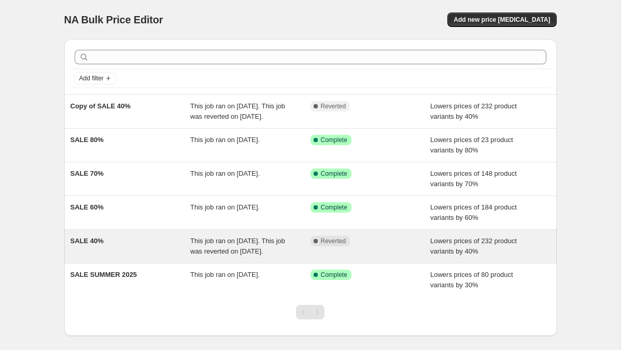
click at [94, 245] on span "SALE 40%" at bounding box center [86, 241] width 33 height 8
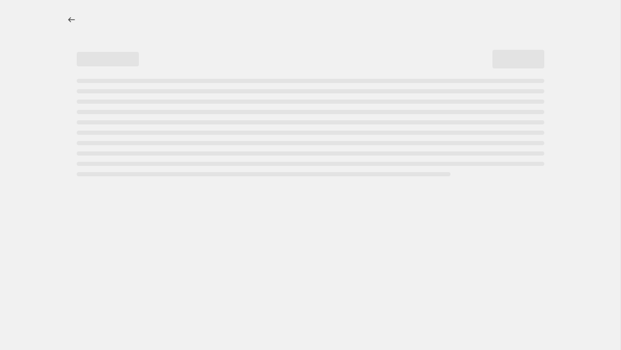
select select "percentage"
select select "tag"
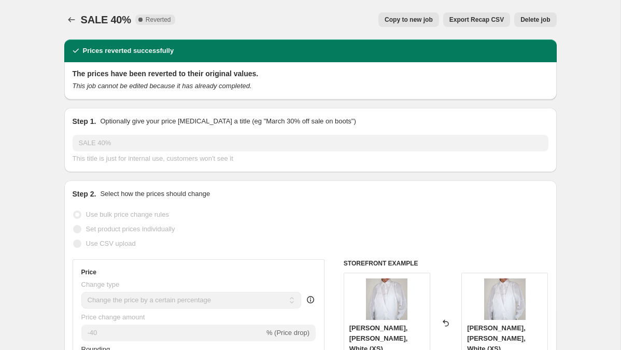
click at [419, 21] on span "Copy to new job" at bounding box center [408, 20] width 48 height 8
select select "percentage"
select select "tag"
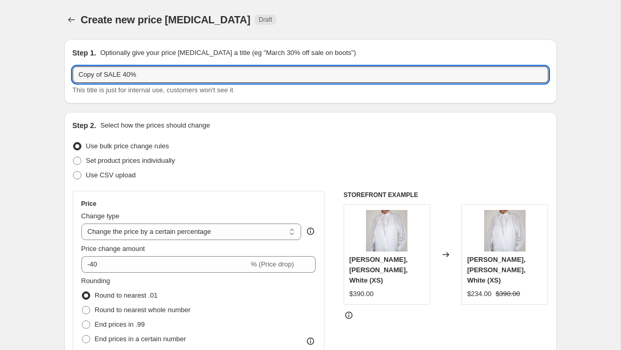
drag, startPoint x: 105, startPoint y: 74, endPoint x: 54, endPoint y: 74, distance: 50.8
type input "SALE 40%"
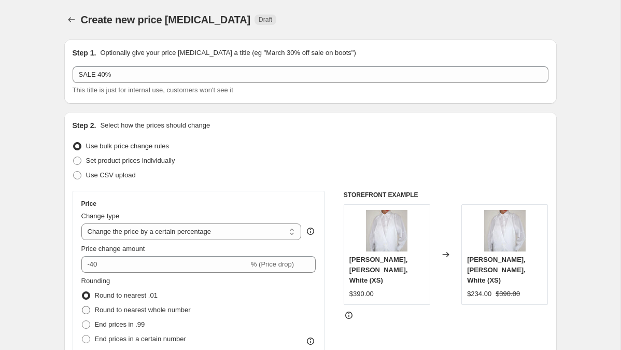
click at [141, 314] on span "Round to nearest whole number" at bounding box center [143, 310] width 96 height 10
click at [82, 306] on input "Round to nearest whole number" at bounding box center [82, 306] width 1 height 1
radio input "true"
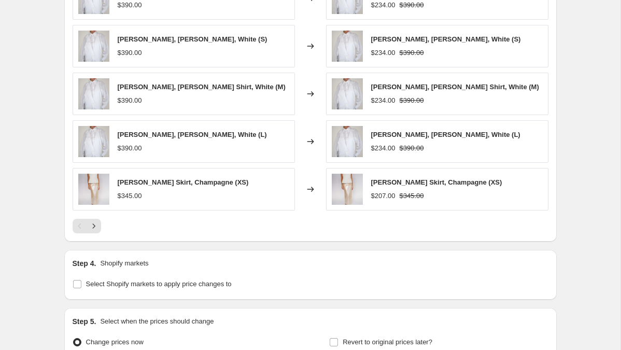
scroll to position [860, 0]
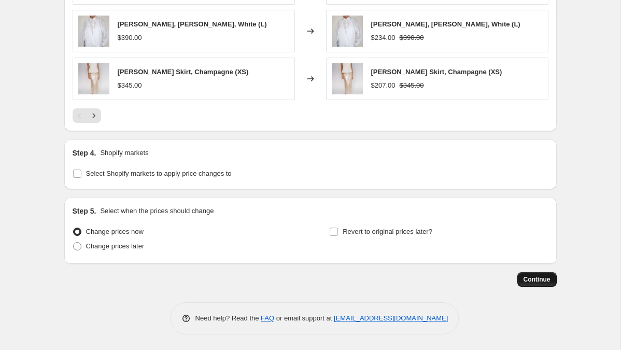
click at [550, 283] on button "Continue" at bounding box center [536, 279] width 39 height 15
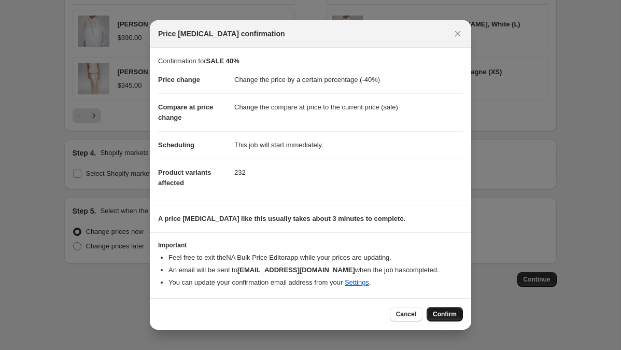
click at [443, 314] on span "Confirm" at bounding box center [445, 314] width 24 height 8
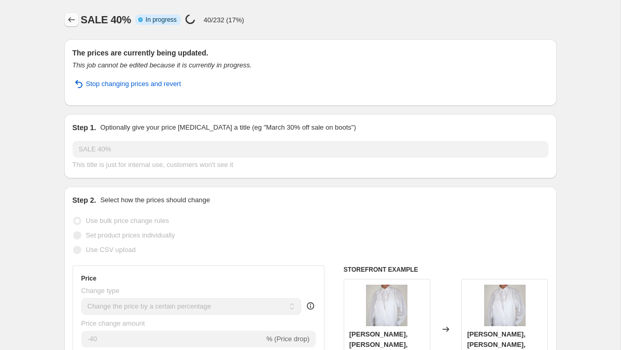
click at [71, 21] on icon "Price change jobs" at bounding box center [71, 20] width 10 height 10
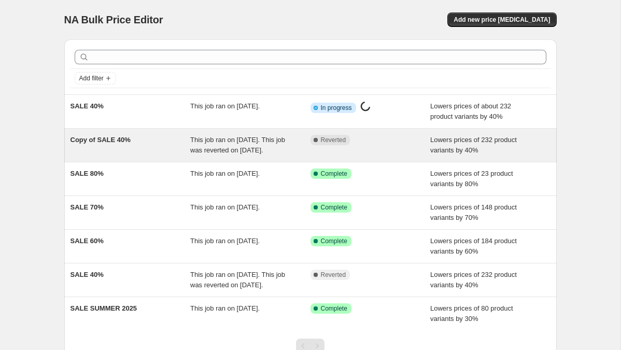
click at [123, 145] on div "Copy of SALE 40%" at bounding box center [130, 145] width 120 height 21
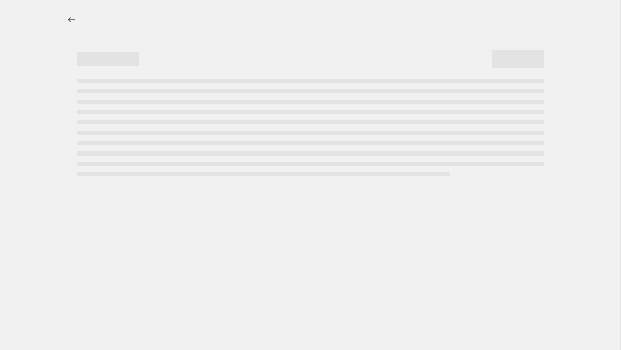
select select "percentage"
select select "tag"
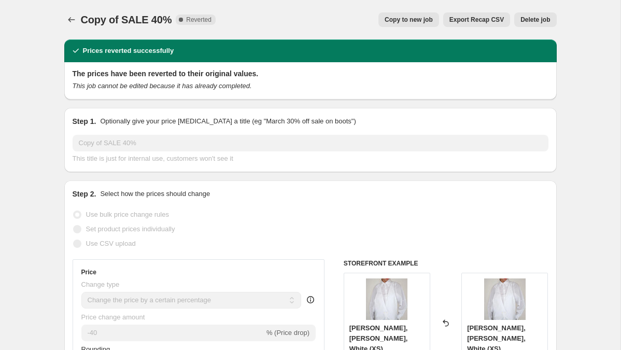
click at [536, 22] on span "Delete job" at bounding box center [535, 20] width 30 height 8
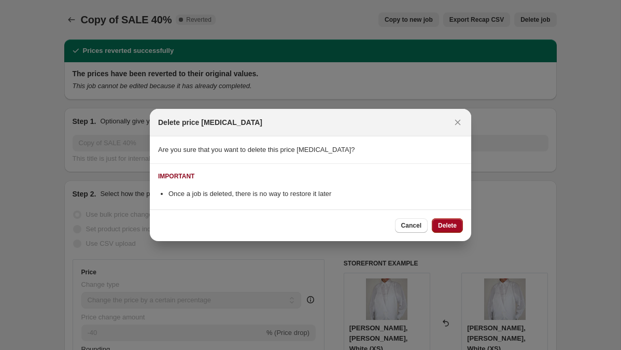
click at [454, 226] on span "Delete" at bounding box center [447, 225] width 19 height 8
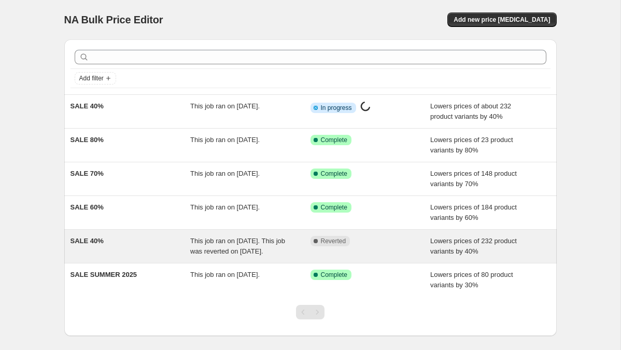
click at [96, 239] on span "SALE 40%" at bounding box center [86, 241] width 33 height 8
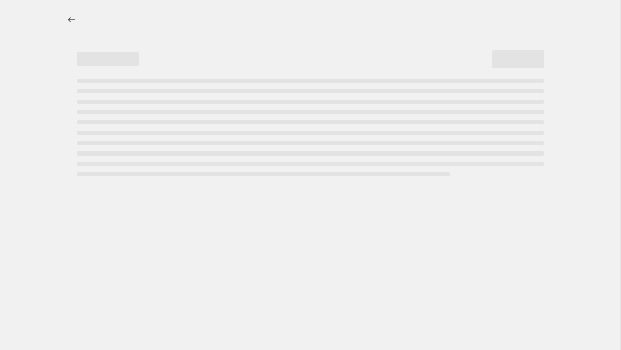
select select "percentage"
select select "tag"
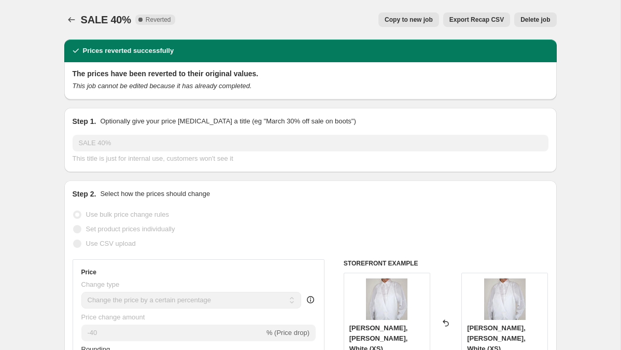
click at [542, 22] on span "Delete job" at bounding box center [535, 20] width 30 height 8
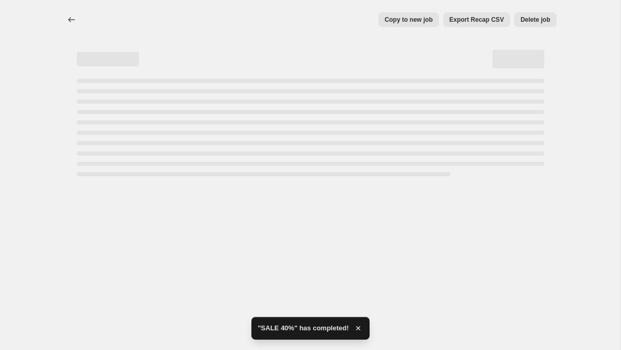
select select "percentage"
select select "tag"
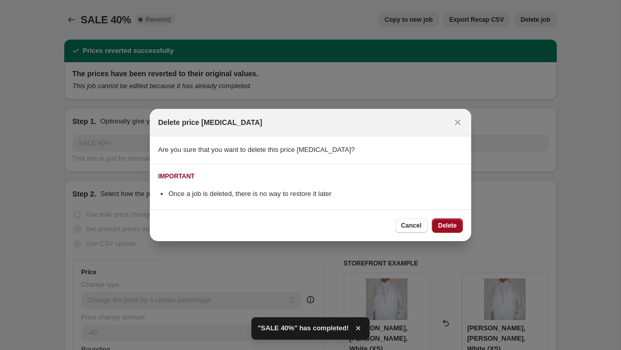
click at [449, 226] on span "Delete" at bounding box center [447, 225] width 19 height 8
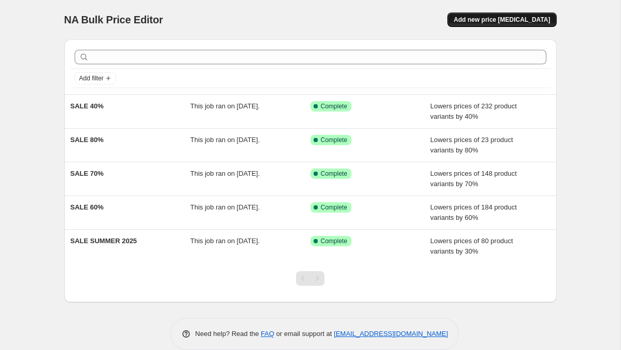
click at [513, 20] on span "Add new price [MEDICAL_DATA]" at bounding box center [501, 20] width 96 height 8
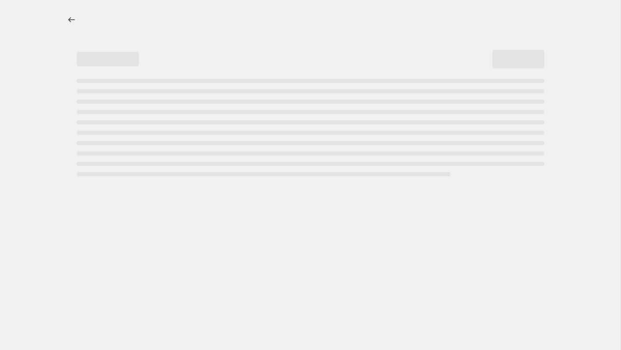
select select "percentage"
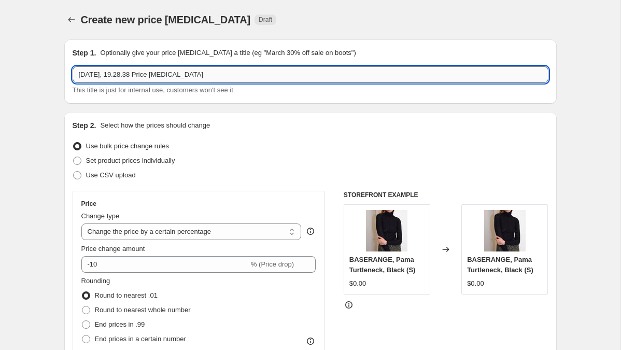
click at [126, 73] on input "[DATE], 19.28.38 Price [MEDICAL_DATA]" at bounding box center [311, 74] width 476 height 17
type input "SALE 50%"
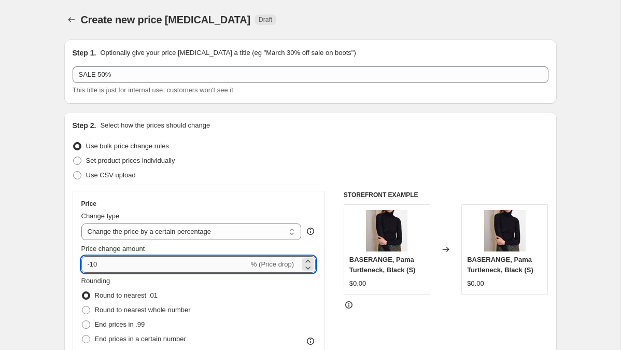
click at [120, 265] on input "-10" at bounding box center [164, 264] width 167 height 17
type input "-1"
type input "-50"
click at [224, 170] on div "Use CSV upload" at bounding box center [311, 175] width 476 height 15
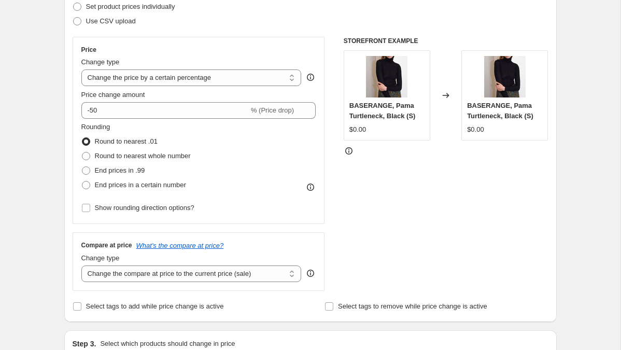
scroll to position [176, 0]
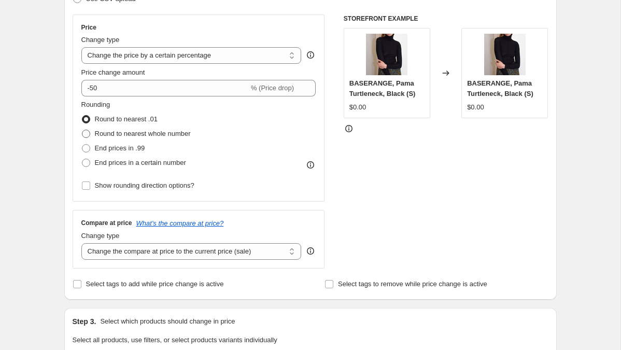
click at [147, 134] on span "Round to nearest whole number" at bounding box center [143, 134] width 96 height 8
click at [82, 130] on input "Round to nearest whole number" at bounding box center [82, 130] width 1 height 1
radio input "true"
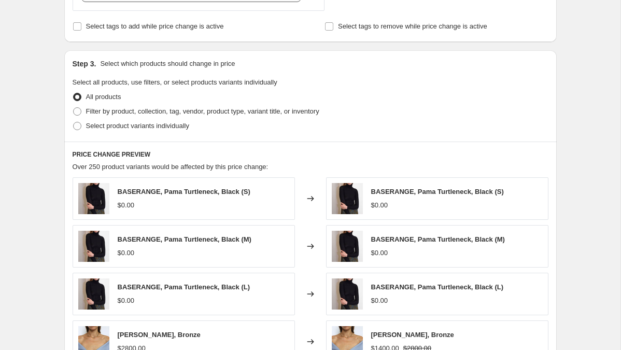
scroll to position [424, 0]
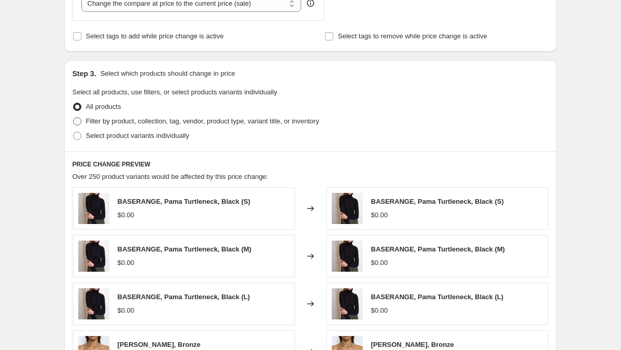
click at [120, 119] on span "Filter by product, collection, tag, vendor, product type, variant title, or inv…" at bounding box center [202, 121] width 233 height 8
click at [74, 118] on input "Filter by product, collection, tag, vendor, product type, variant title, or inv…" at bounding box center [73, 117] width 1 height 1
radio input "true"
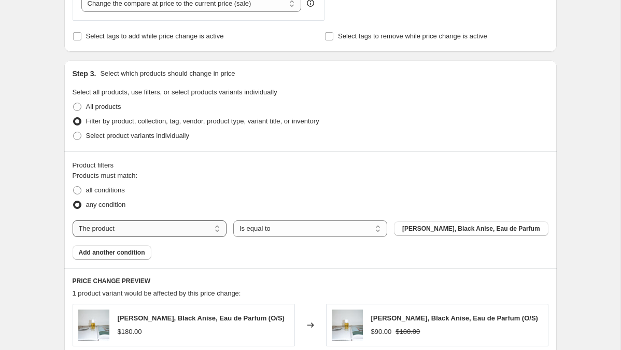
click at [160, 224] on select "The product The product's collection The product's tag The product's vendor The…" at bounding box center [150, 228] width 154 height 17
select select "tag"
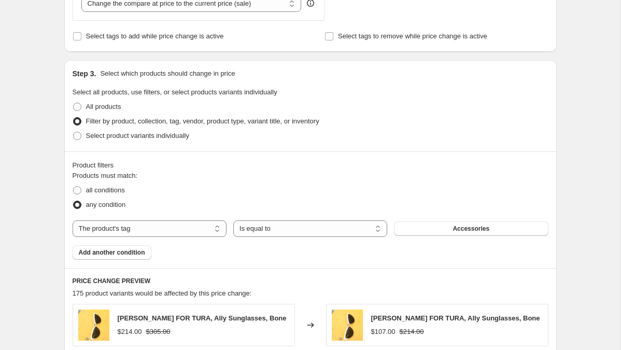
click at [461, 225] on span "Accessories" at bounding box center [470, 228] width 37 height 8
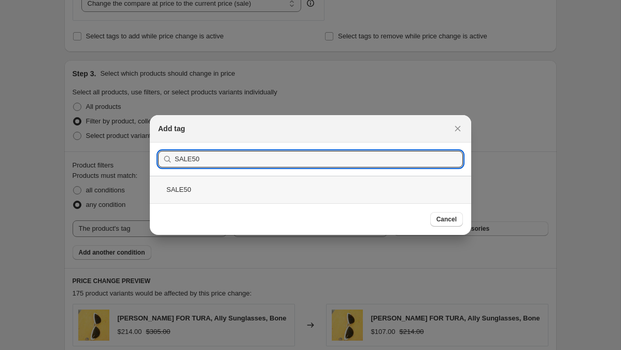
type input "SALE50"
click at [196, 191] on div "SALE50" at bounding box center [310, 189] width 321 height 27
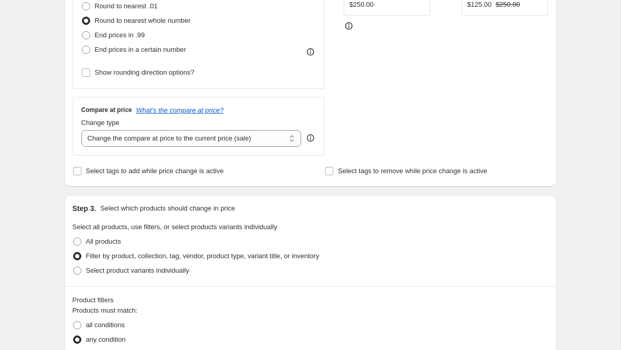
scroll to position [860, 0]
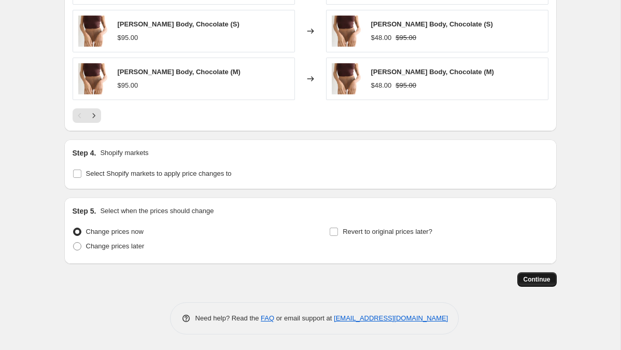
click at [528, 280] on span "Continue" at bounding box center [536, 279] width 27 height 8
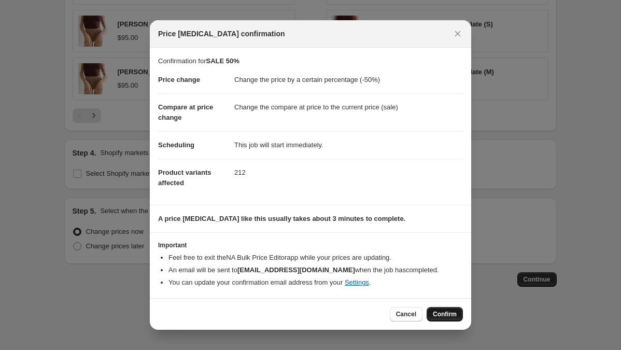
click at [440, 312] on span "Confirm" at bounding box center [445, 314] width 24 height 8
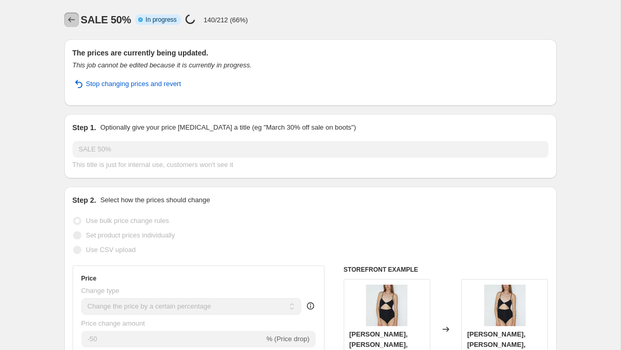
click at [76, 22] on icon "Price change jobs" at bounding box center [71, 20] width 10 height 10
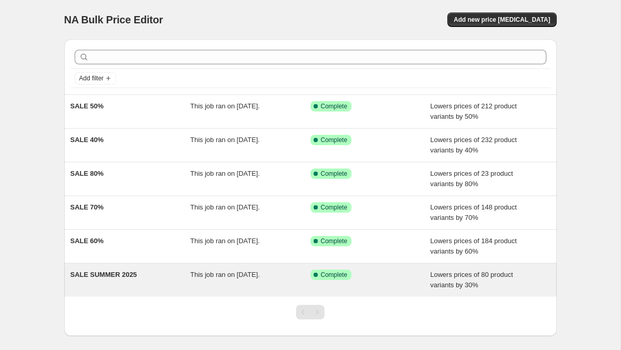
click at [122, 272] on div "NA Bulk Price Editor. This page is ready NA Bulk Price Editor Add new price [ME…" at bounding box center [310, 199] width 620 height 399
click at [114, 272] on span "SALE SUMMER 2025" at bounding box center [103, 274] width 67 height 8
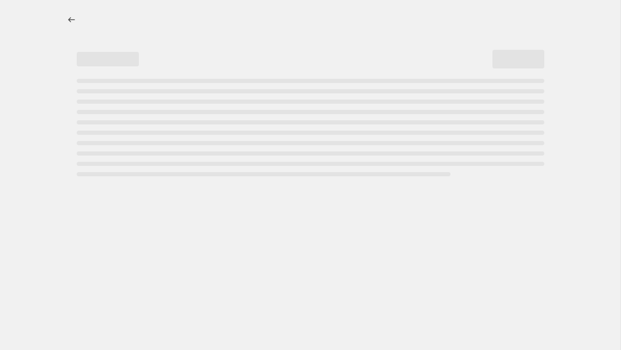
select select "percentage"
select select "tag"
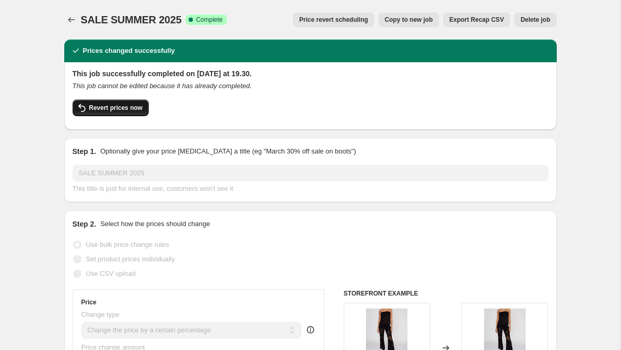
click at [125, 102] on button "Revert prices now" at bounding box center [111, 107] width 76 height 17
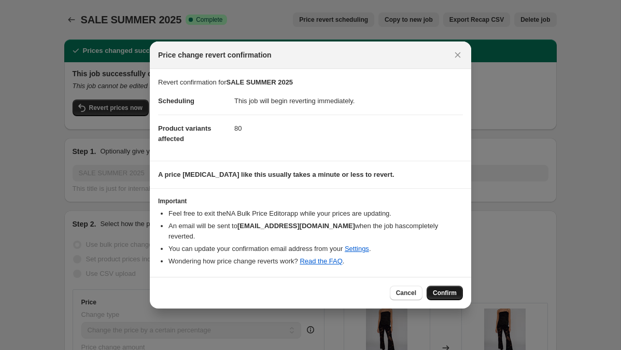
click at [453, 289] on span "Confirm" at bounding box center [445, 293] width 24 height 8
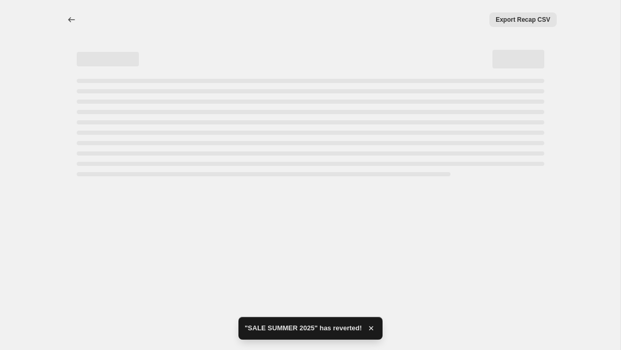
select select "percentage"
select select "tag"
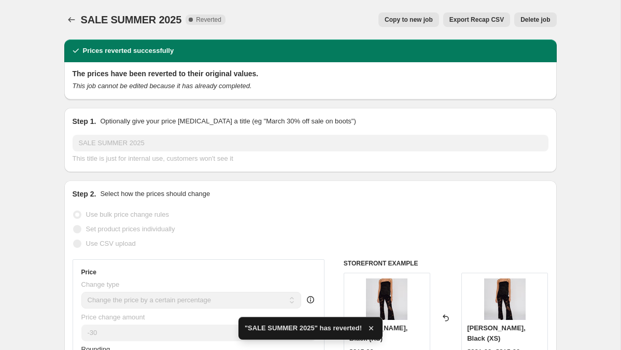
click at [407, 22] on span "Copy to new job" at bounding box center [408, 20] width 48 height 8
select select "percentage"
select select "tag"
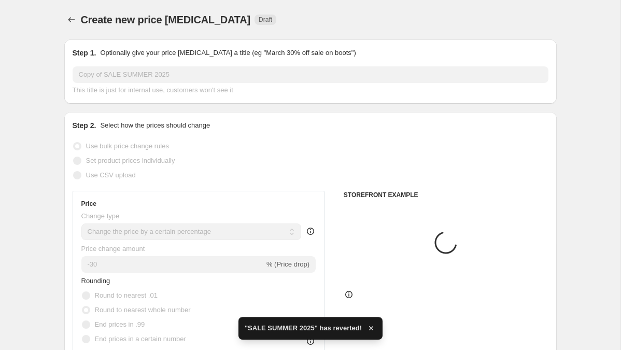
click at [160, 76] on input "Copy of SALE SUMMER 2025" at bounding box center [311, 74] width 476 height 17
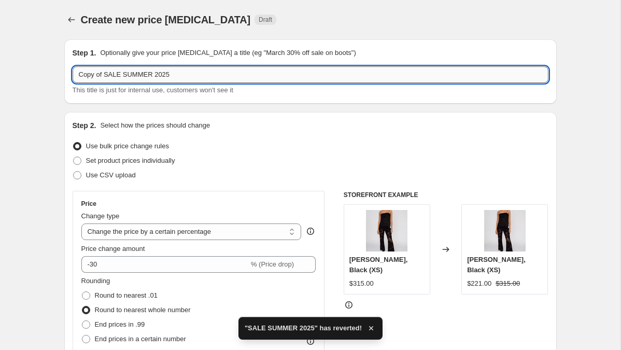
click at [160, 76] on input "Copy of SALE SUMMER 2025" at bounding box center [311, 74] width 476 height 17
type input "4"
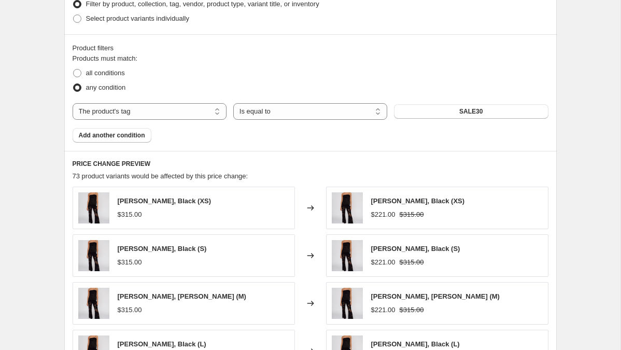
scroll to position [860, 0]
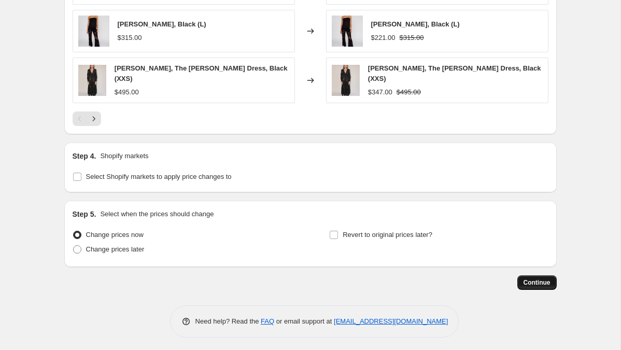
type input "SALE 30%"
click at [536, 282] on span "Continue" at bounding box center [536, 282] width 27 height 8
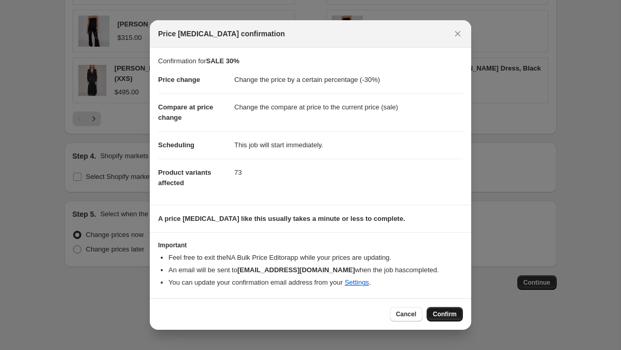
click at [455, 317] on span "Confirm" at bounding box center [445, 314] width 24 height 8
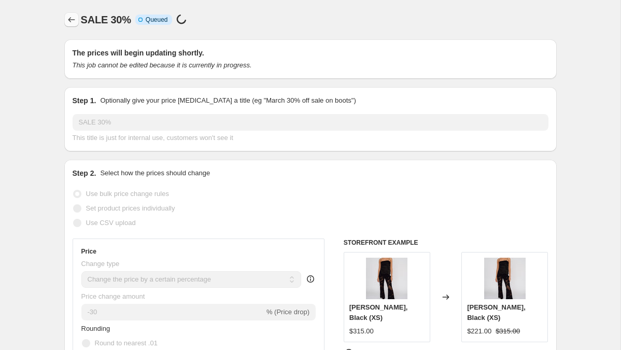
click at [73, 20] on icon "Price change jobs" at bounding box center [71, 20] width 10 height 10
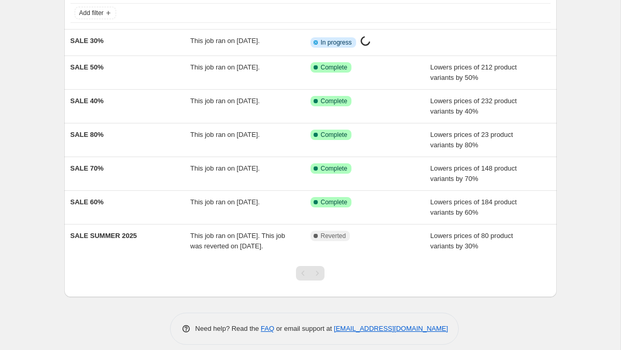
scroll to position [66, 0]
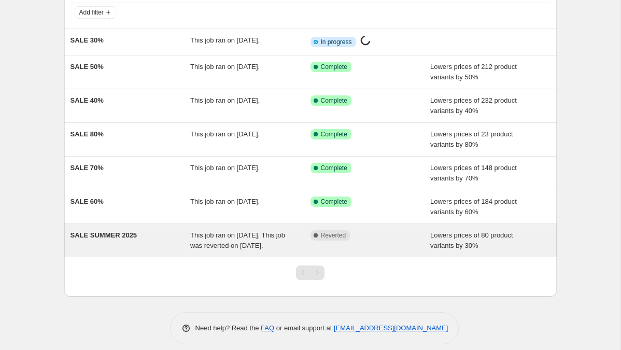
click at [109, 239] on span "SALE SUMMER 2025" at bounding box center [103, 235] width 67 height 8
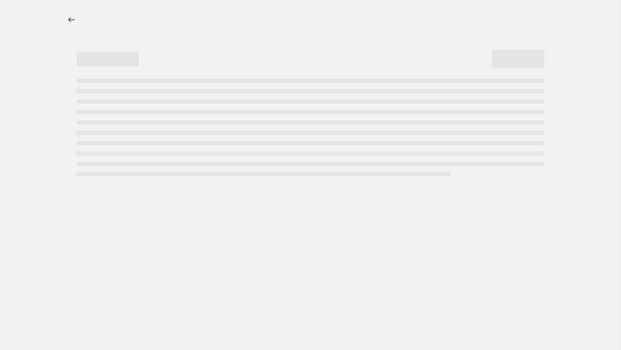
select select "percentage"
select select "tag"
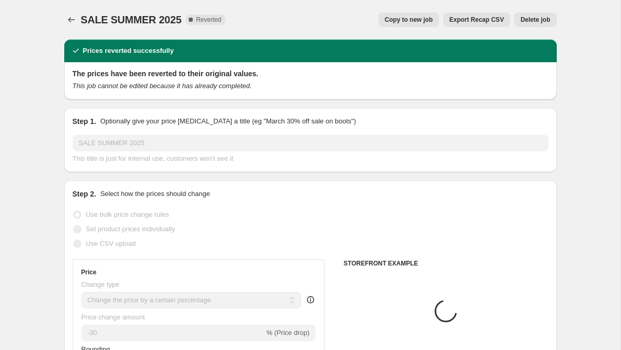
click at [529, 18] on span "Delete job" at bounding box center [535, 20] width 30 height 8
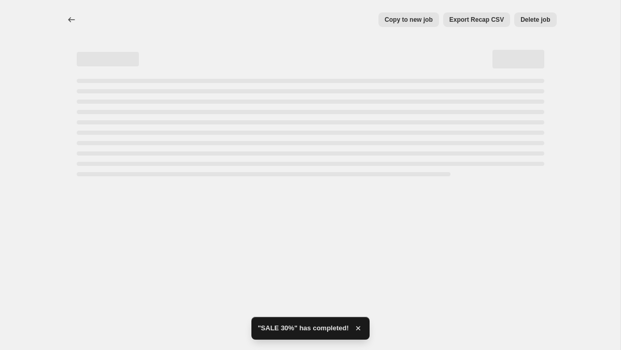
select select "percentage"
select select "tag"
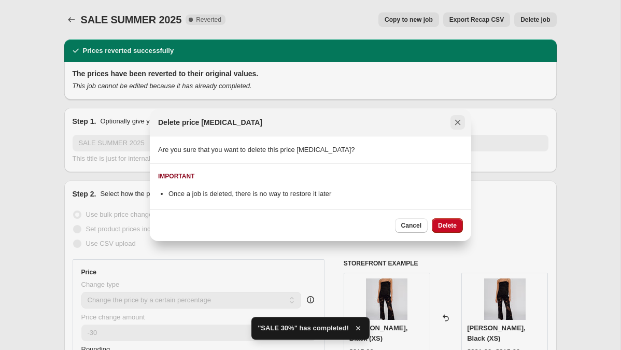
click at [457, 125] on icon "Close" at bounding box center [457, 122] width 10 height 10
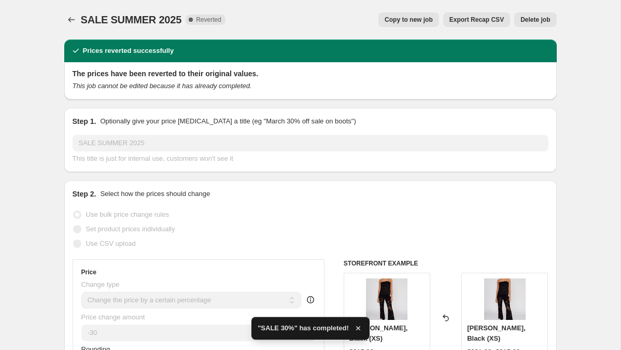
click at [541, 18] on span "Delete job" at bounding box center [535, 20] width 30 height 8
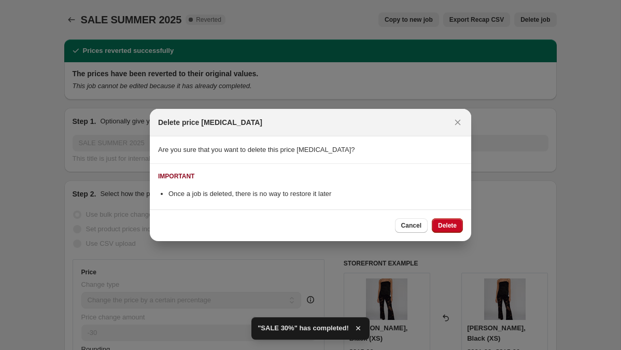
click at [452, 215] on div "Cancel Delete" at bounding box center [310, 225] width 321 height 32
click at [445, 228] on span "Delete" at bounding box center [447, 225] width 19 height 8
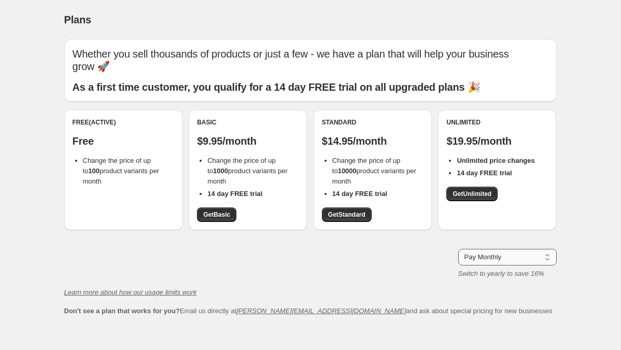
click at [484, 254] on select "Pay Monthly Pay Yearly (Save 16%)" at bounding box center [507, 257] width 98 height 17
click at [487, 195] on span "Get Unlimited" at bounding box center [471, 194] width 39 height 8
